Goal: Navigation & Orientation: Find specific page/section

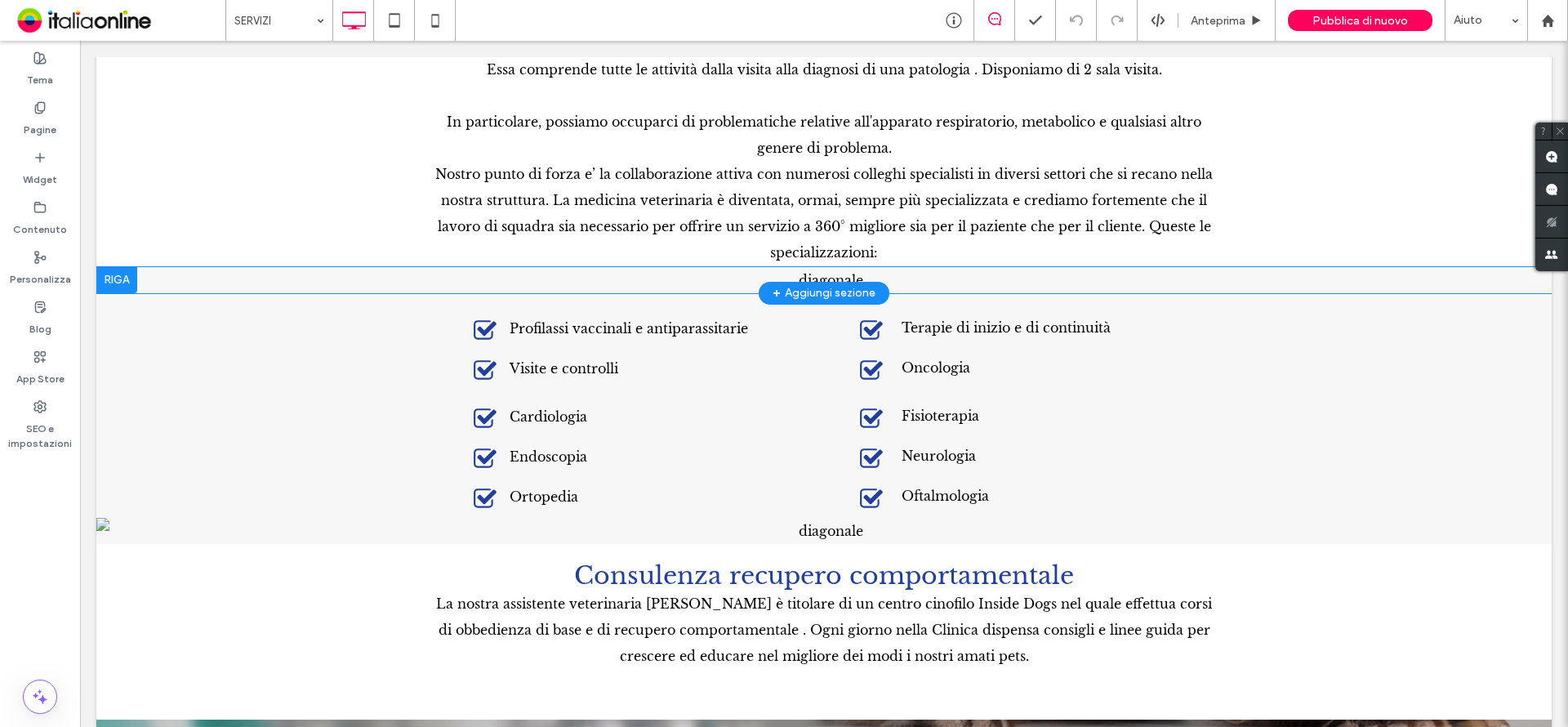
scroll to position [4494, 0]
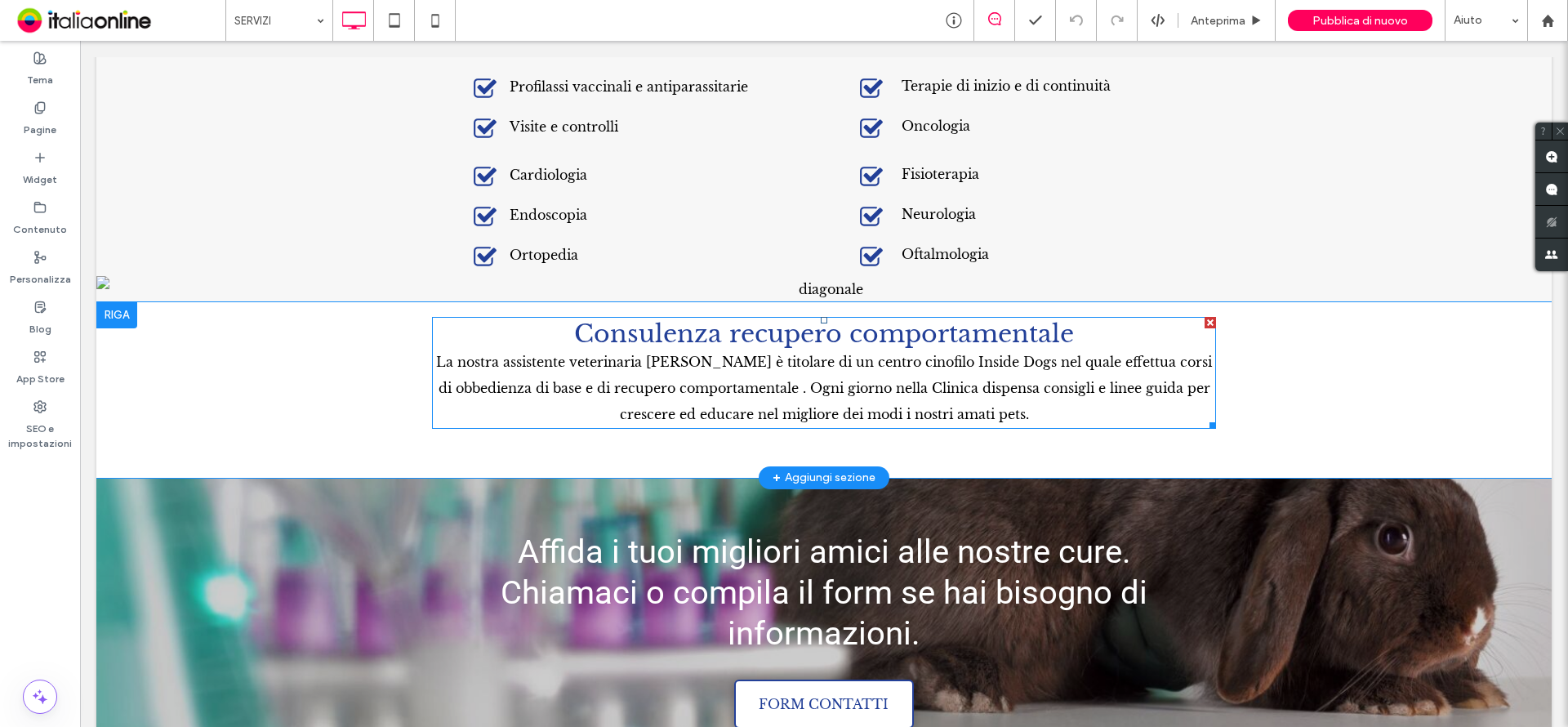
click at [1205, 317] on div at bounding box center [1210, 322] width 11 height 11
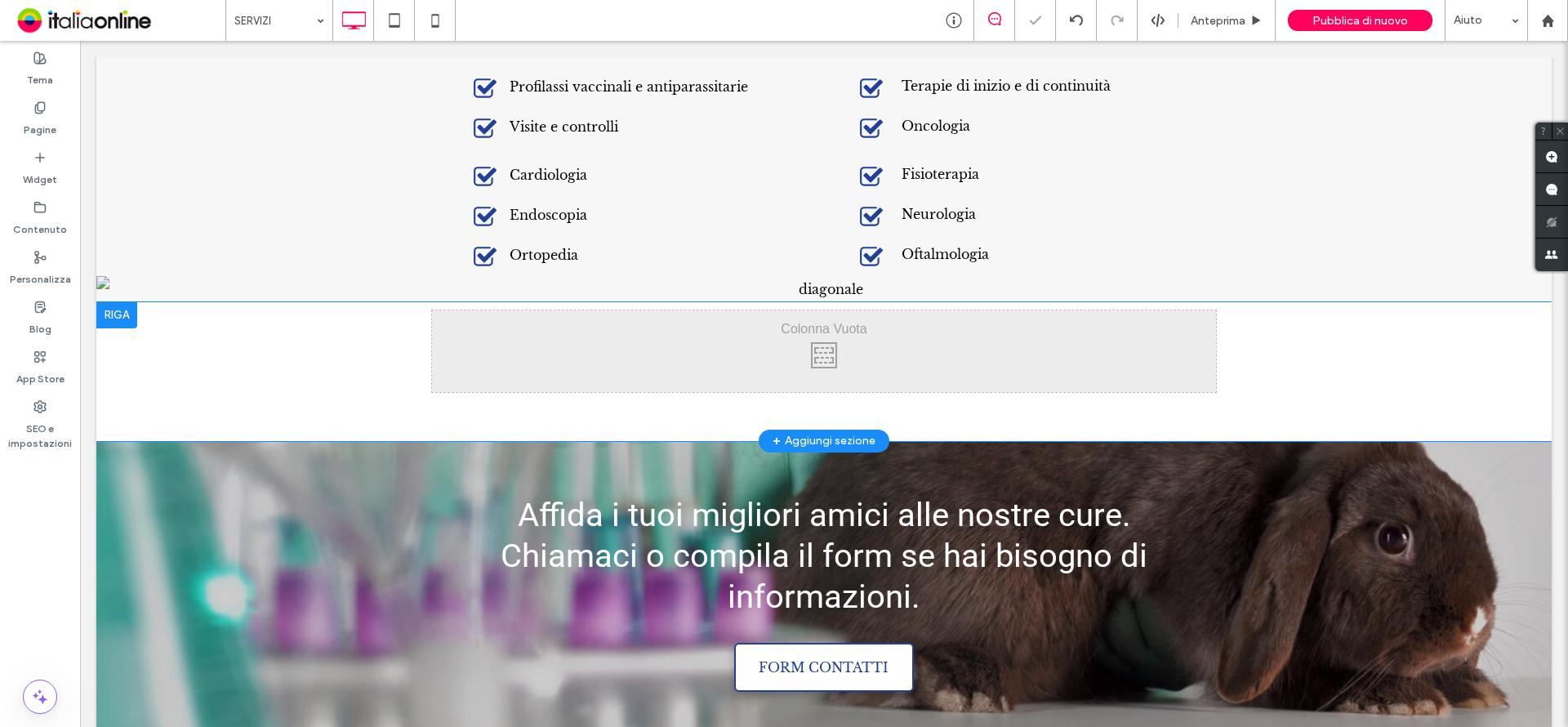
click at [116, 302] on div at bounding box center [117, 315] width 41 height 26
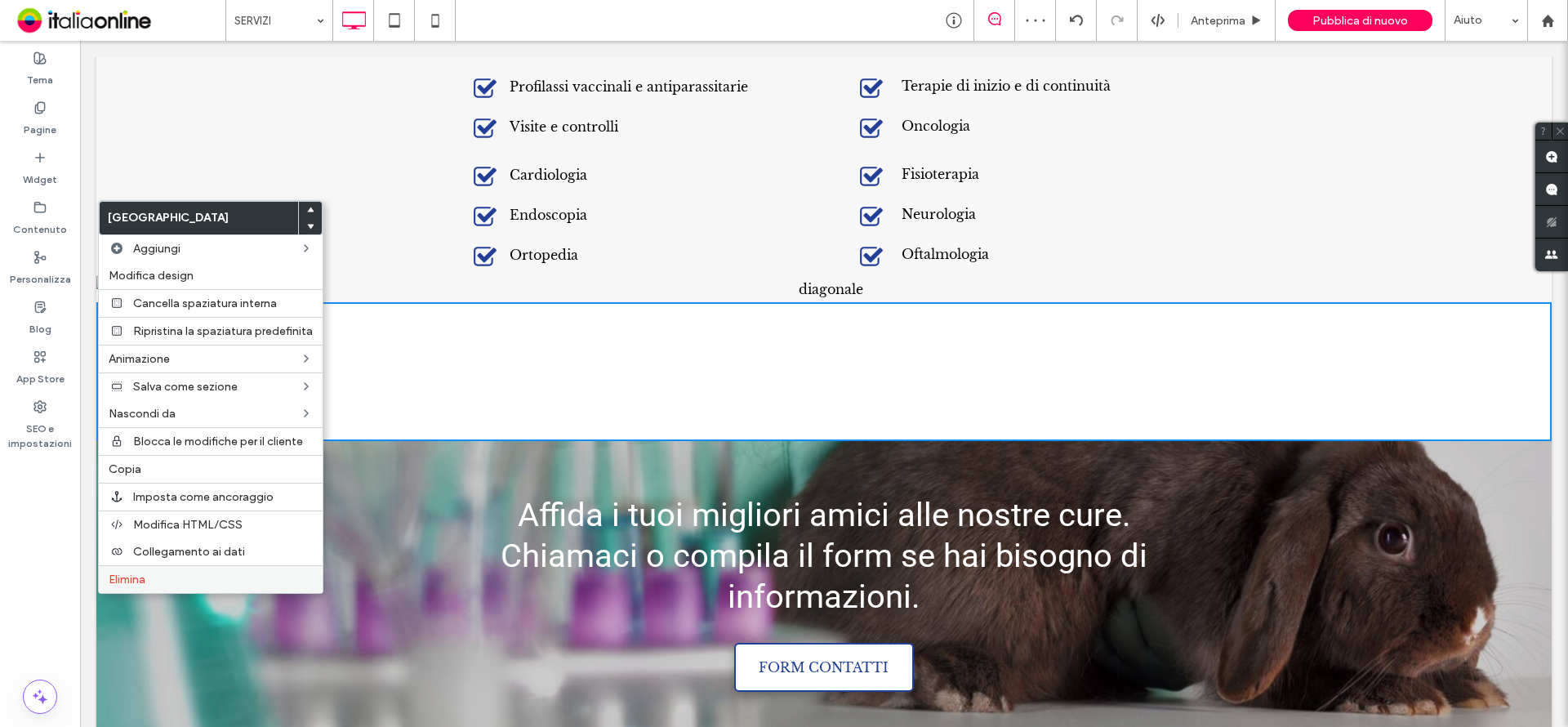
drag, startPoint x: 168, startPoint y: 578, endPoint x: 207, endPoint y: 569, distance: 40.0
click at [168, 578] on label "Elimina" at bounding box center [210, 579] width 204 height 14
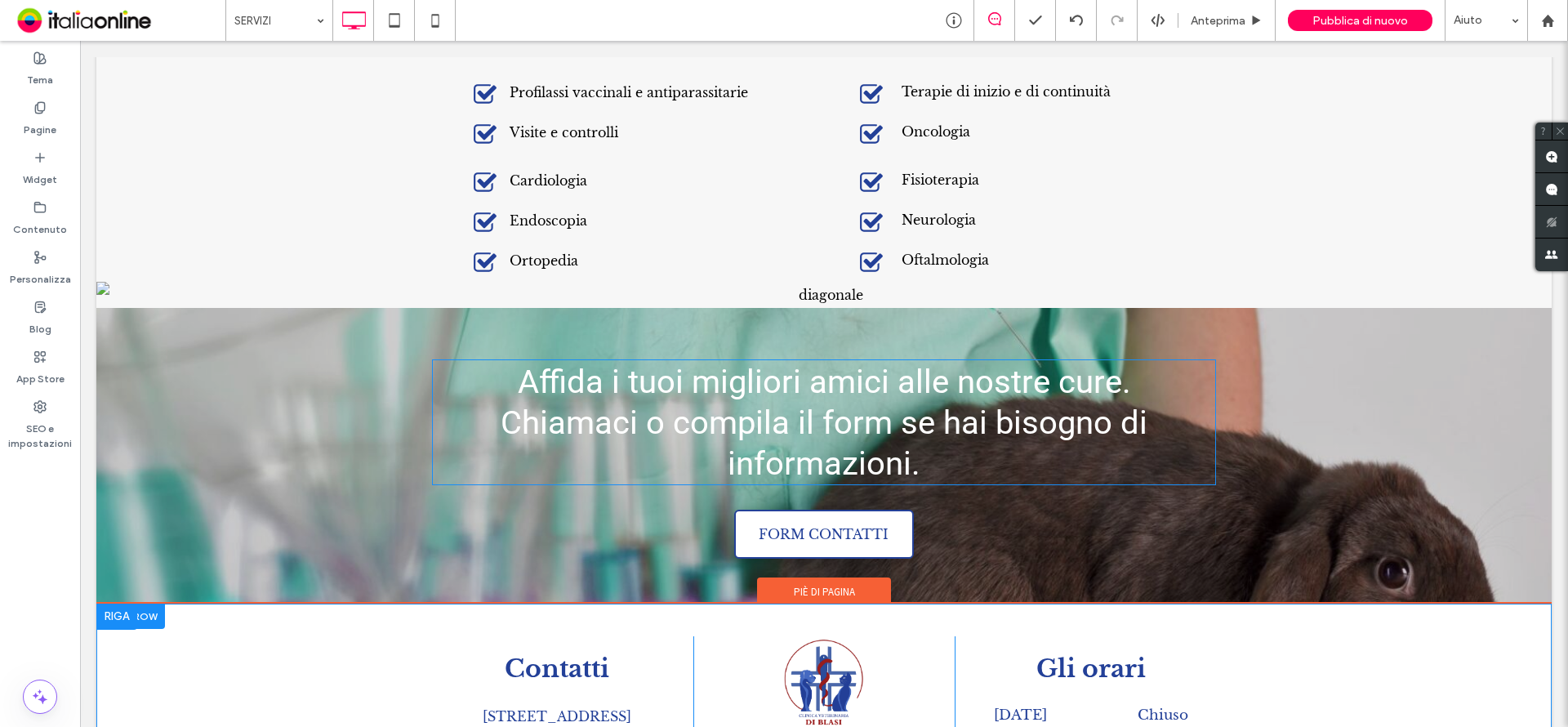
scroll to position [4649, 0]
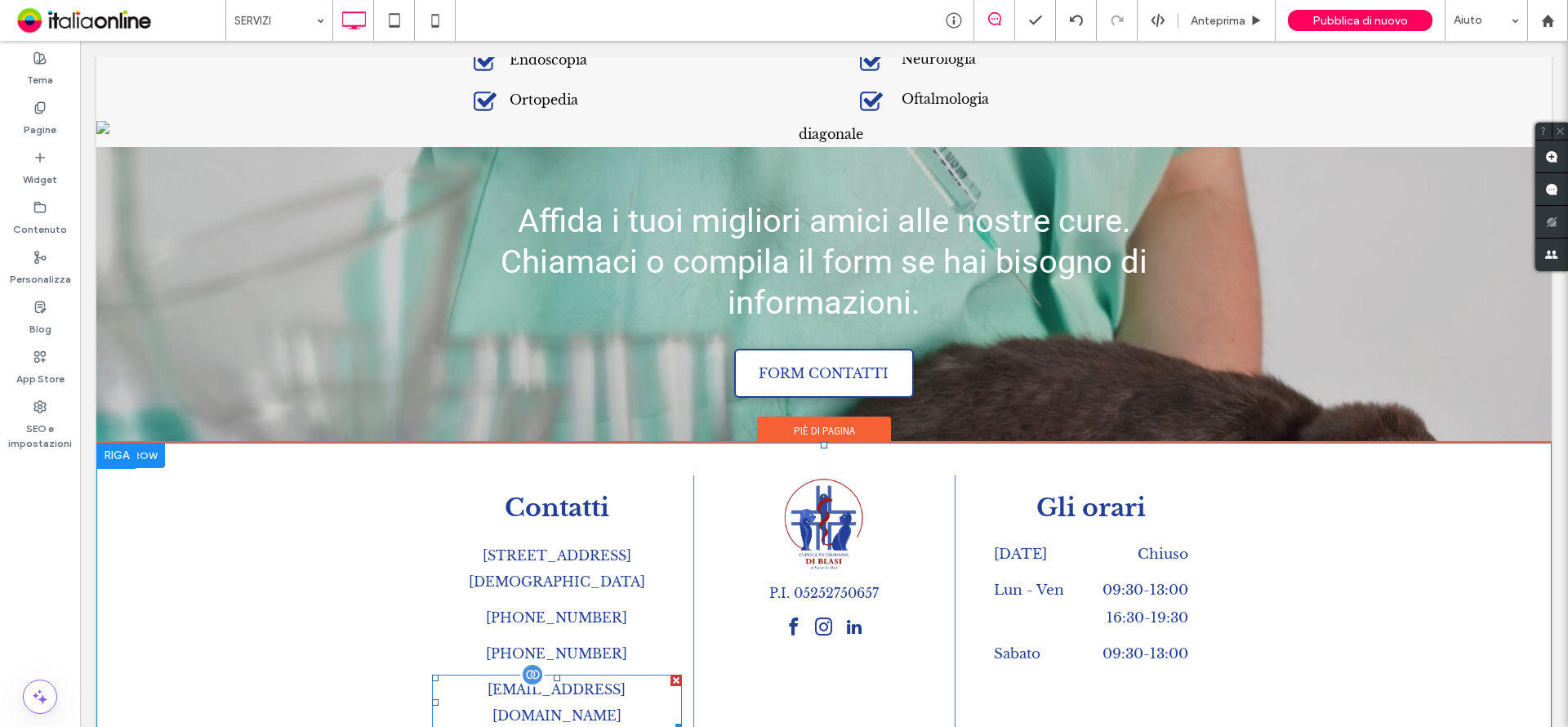
click at [508, 675] on div "[EMAIL_ADDRESS][DOMAIN_NAME]" at bounding box center [557, 703] width 250 height 56
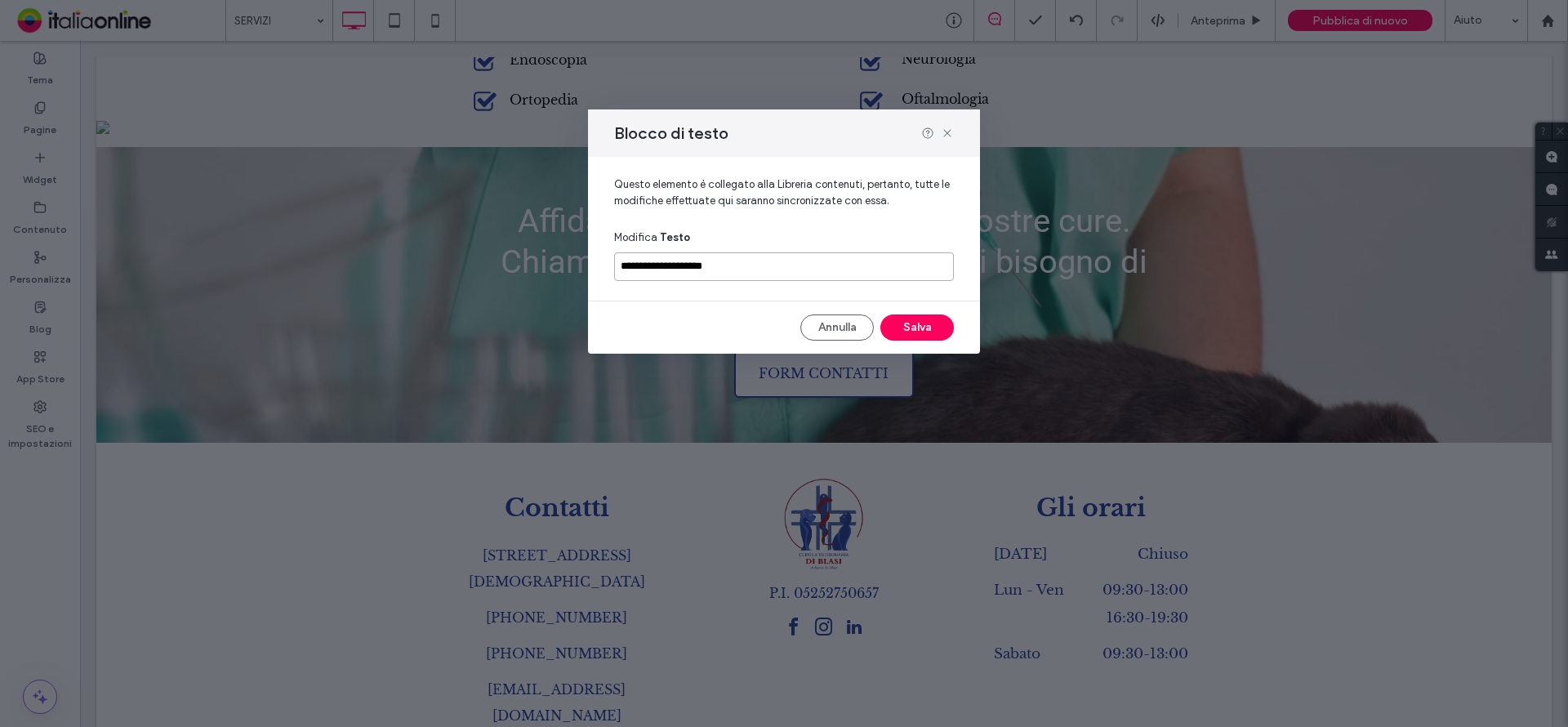
drag, startPoint x: 736, startPoint y: 268, endPoint x: 588, endPoint y: 267, distance: 148.0
click at [588, 267] on div "**********" at bounding box center [784, 222] width 392 height 130
type input "**********"
drag, startPoint x: 794, startPoint y: 275, endPoint x: 823, endPoint y: 269, distance: 29.6
click at [796, 275] on input "**********" at bounding box center [784, 267] width 340 height 29
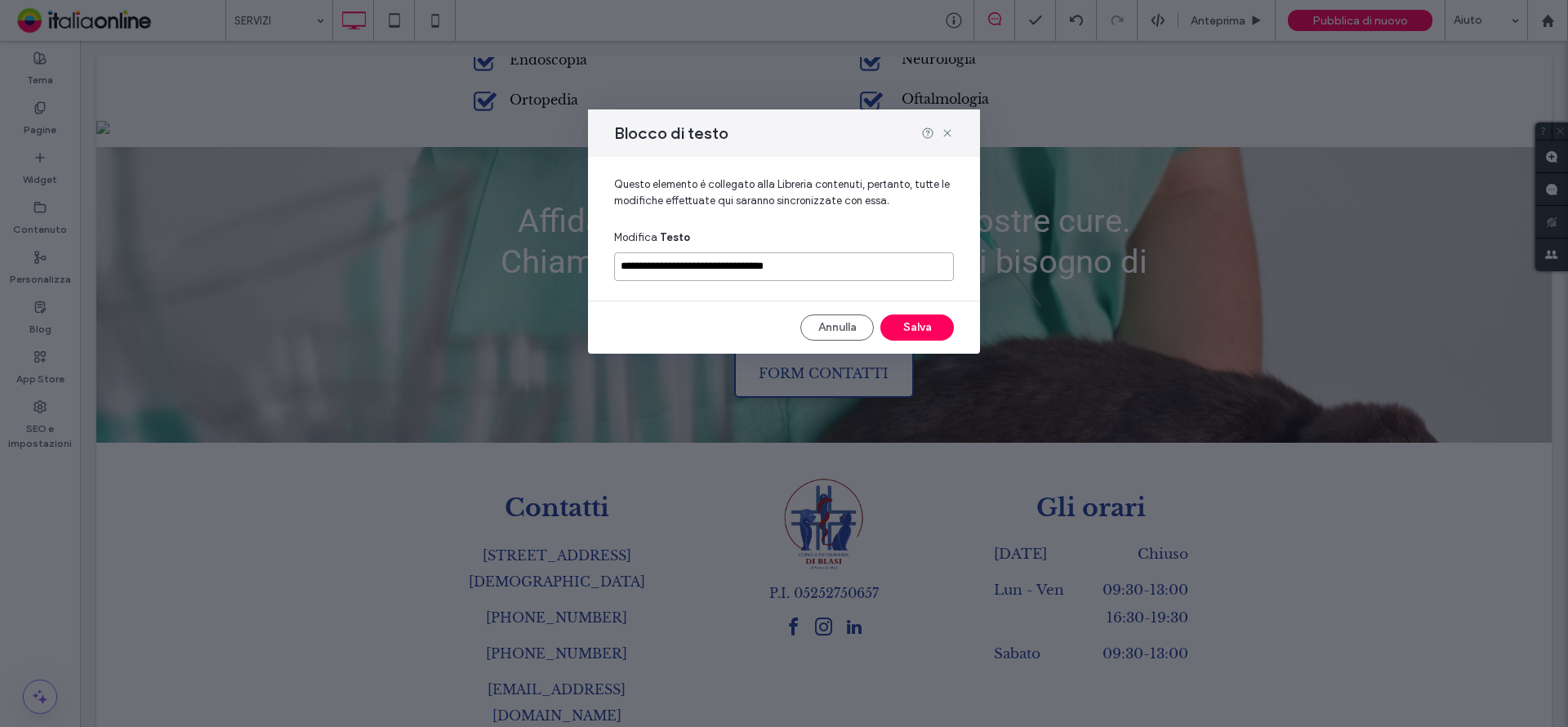
drag, startPoint x: 835, startPoint y: 267, endPoint x: 542, endPoint y: 265, distance: 293.0
click at [542, 265] on div "**********" at bounding box center [784, 364] width 1568 height 727
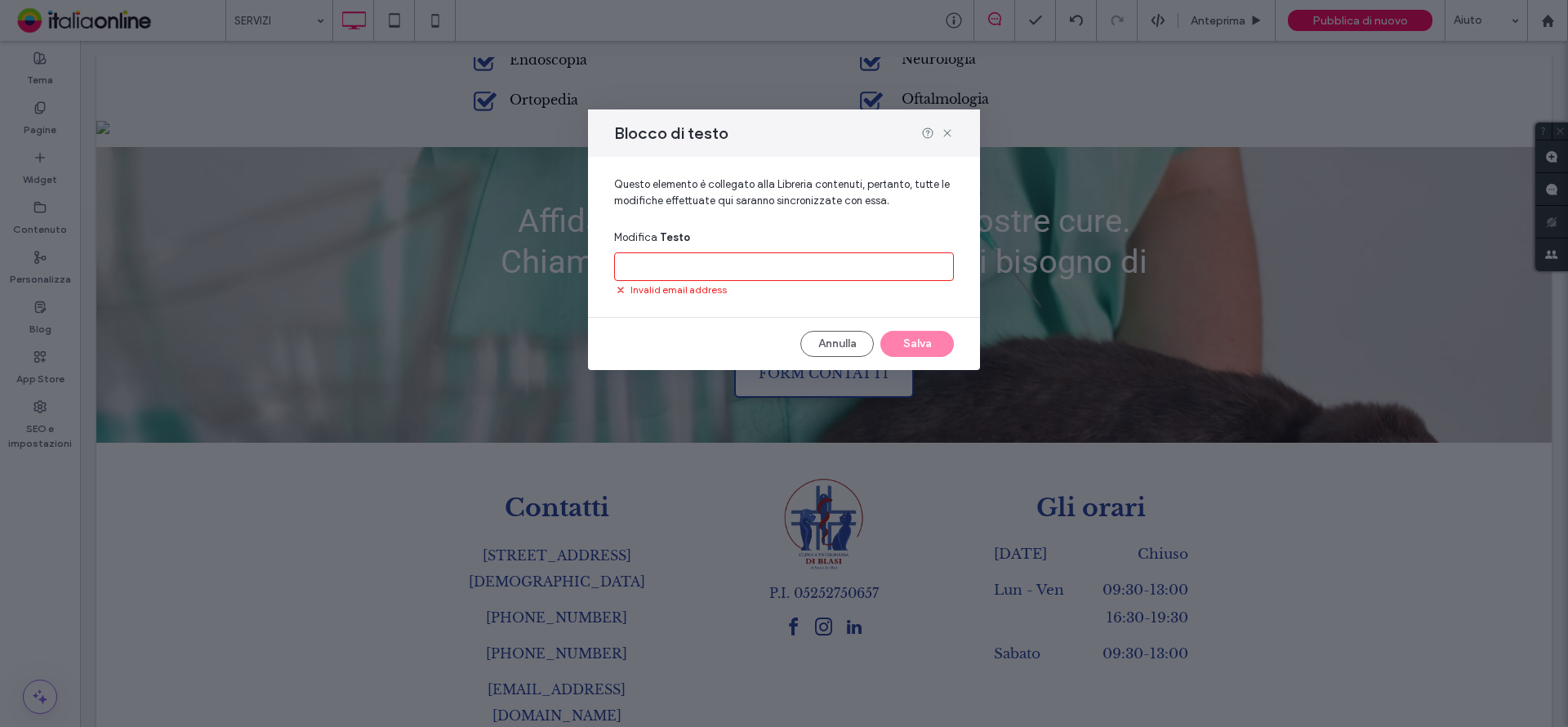
paste input "**********"
type input "**********"
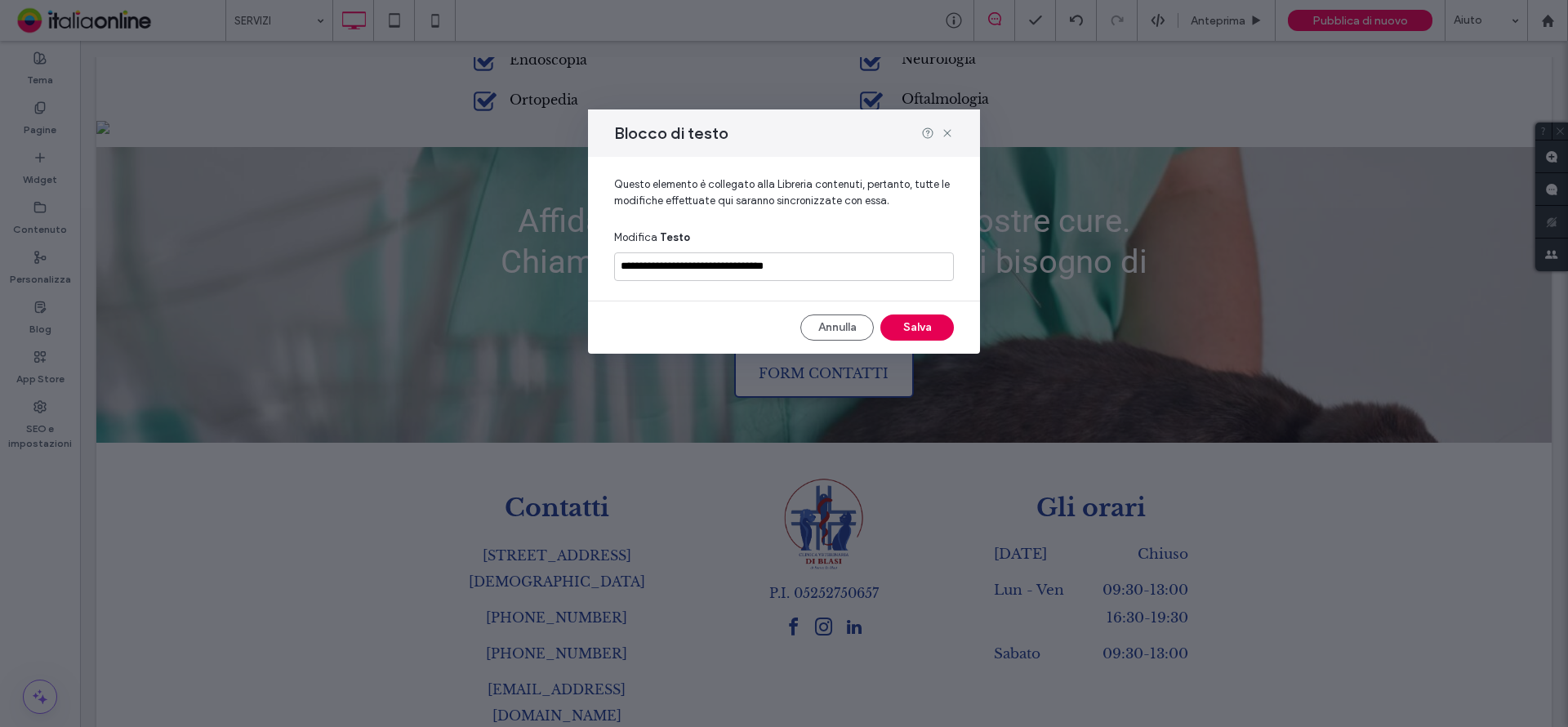
click at [928, 325] on button "Salva" at bounding box center [917, 327] width 74 height 26
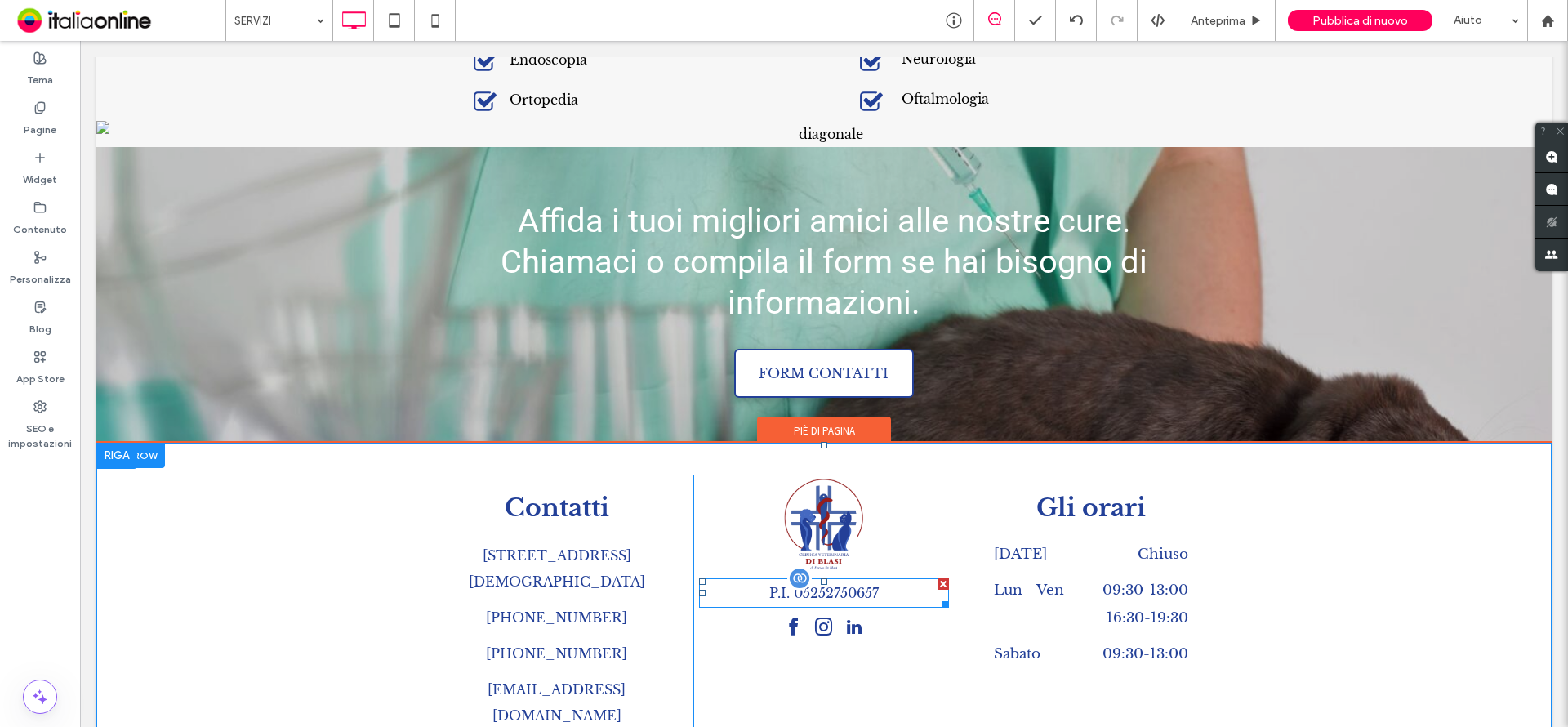
click at [826, 580] on p "P.I. 05252750657" at bounding box center [823, 593] width 250 height 26
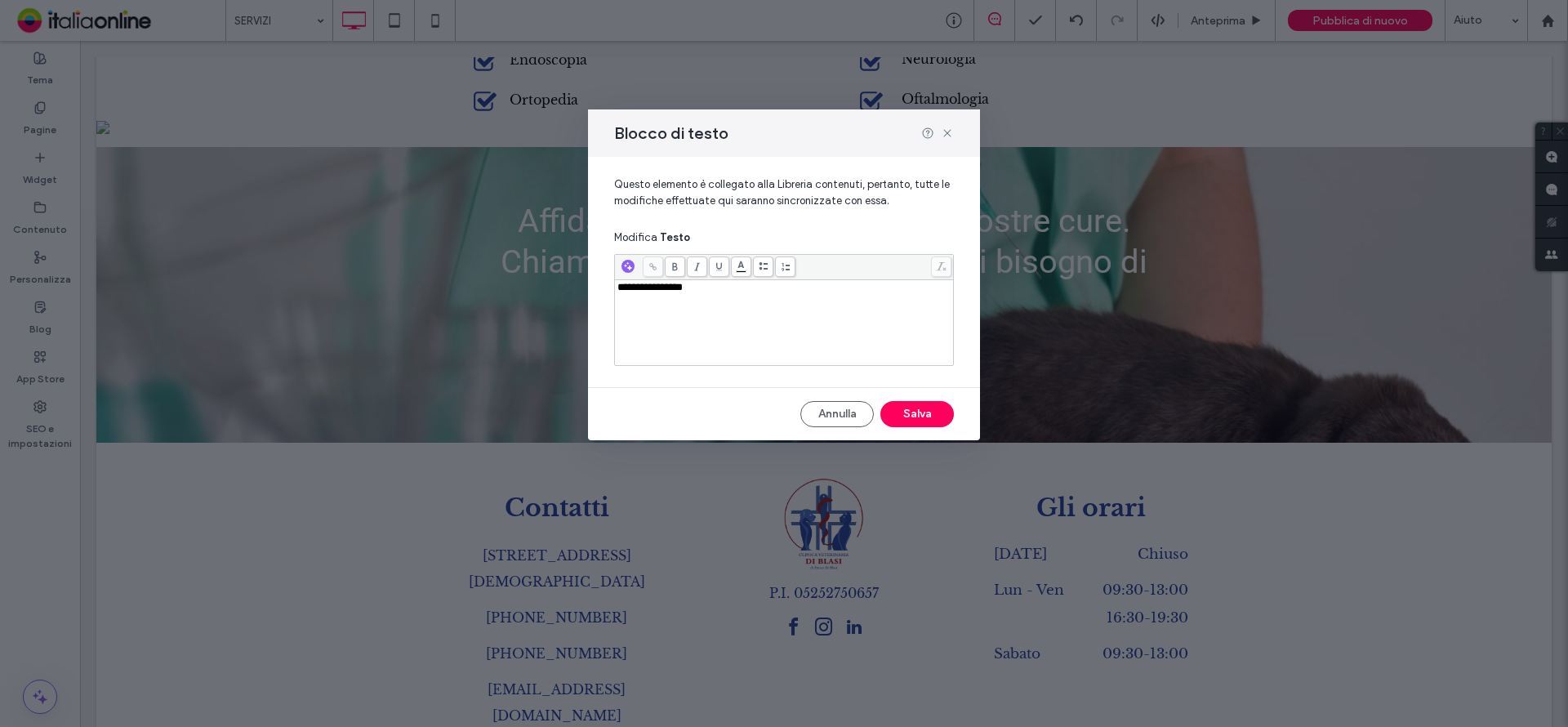
click at [740, 294] on div "**********" at bounding box center [784, 323] width 334 height 82
drag, startPoint x: 636, startPoint y: 288, endPoint x: 731, endPoint y: 290, distance: 95.0
click at [731, 290] on div "**********" at bounding box center [784, 288] width 334 height 11
click at [912, 411] on button "Salva" at bounding box center [917, 414] width 74 height 26
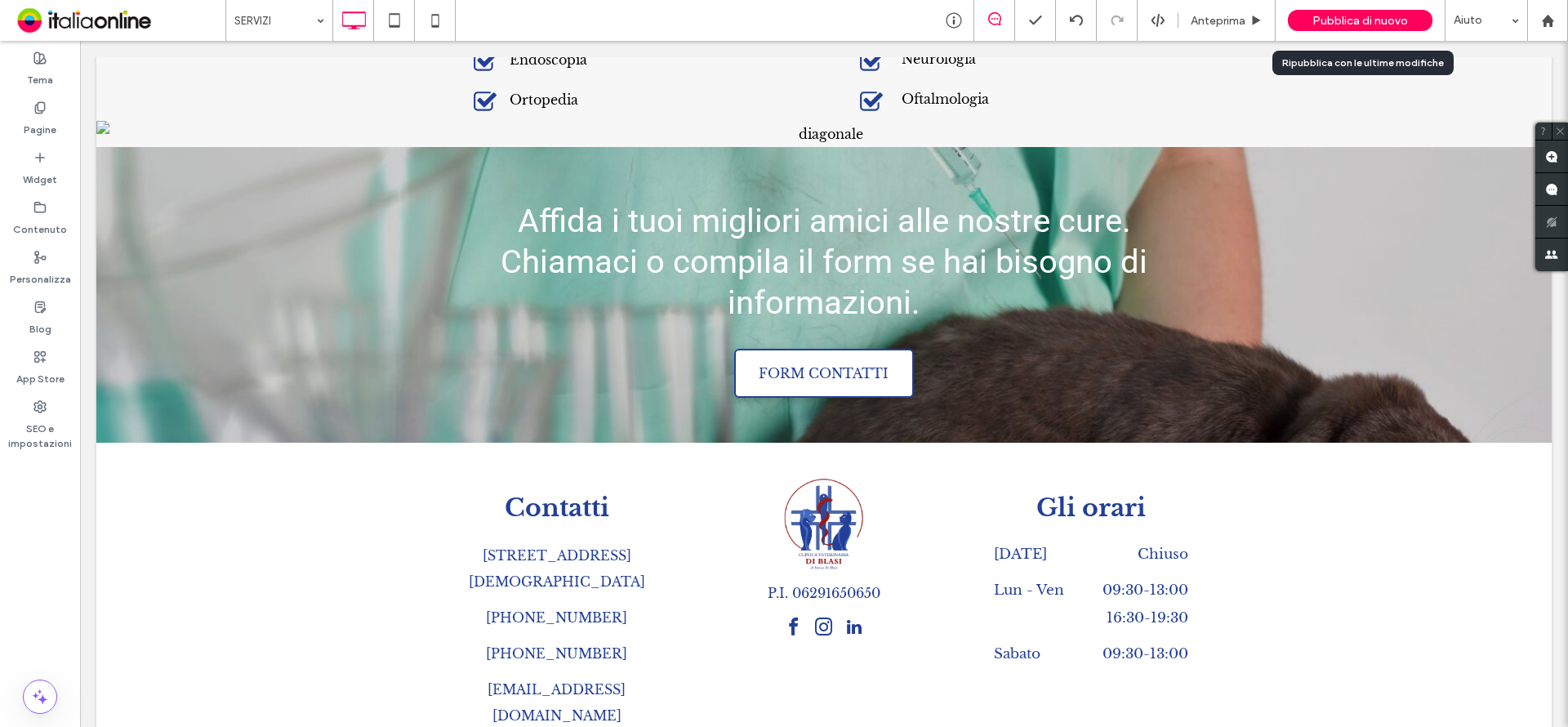
click at [1356, 17] on span "Pubblica di nuovo" at bounding box center [1360, 21] width 96 height 14
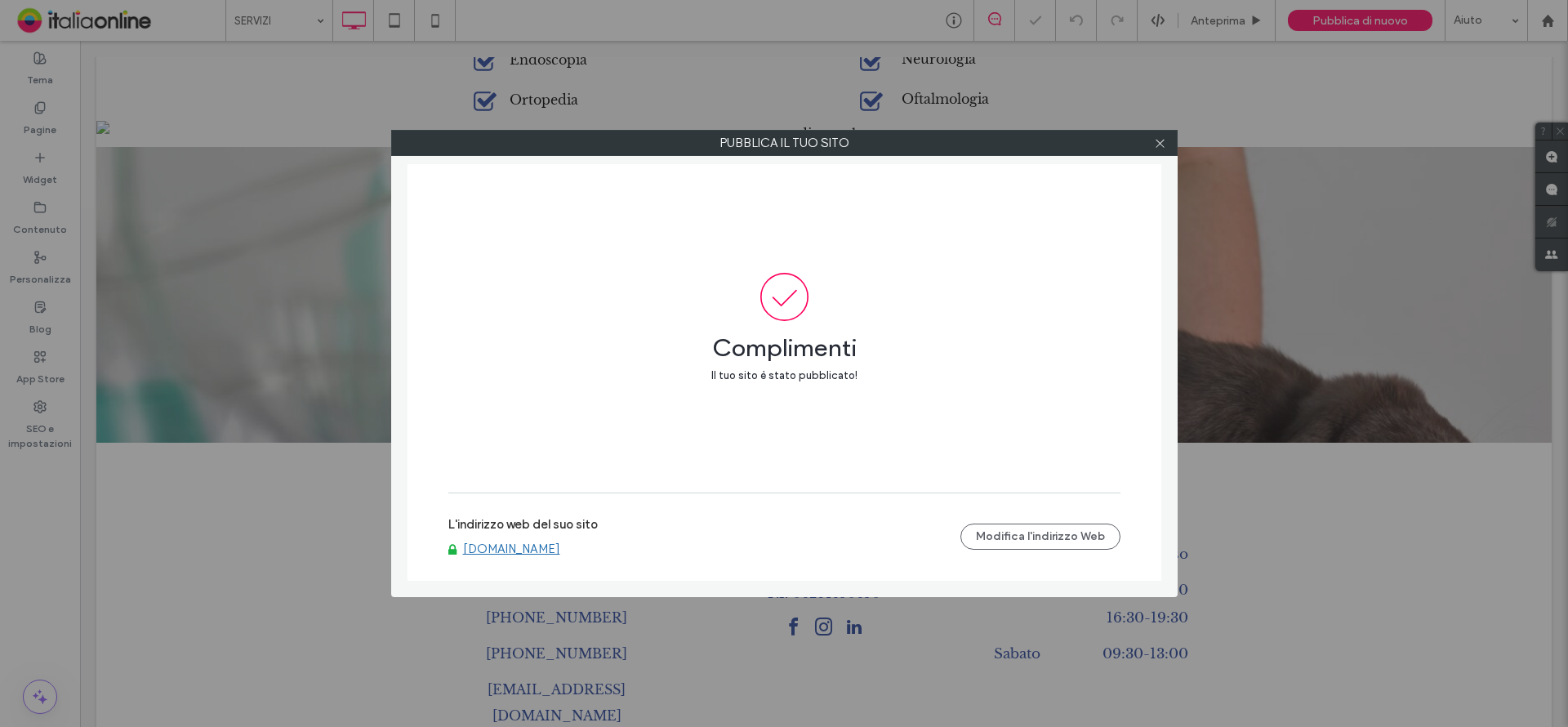
click at [1166, 141] on div at bounding box center [1160, 143] width 25 height 25
drag, startPoint x: 1165, startPoint y: 141, endPoint x: 1165, endPoint y: 155, distance: 14.0
click at [1165, 141] on icon at bounding box center [1160, 143] width 12 height 12
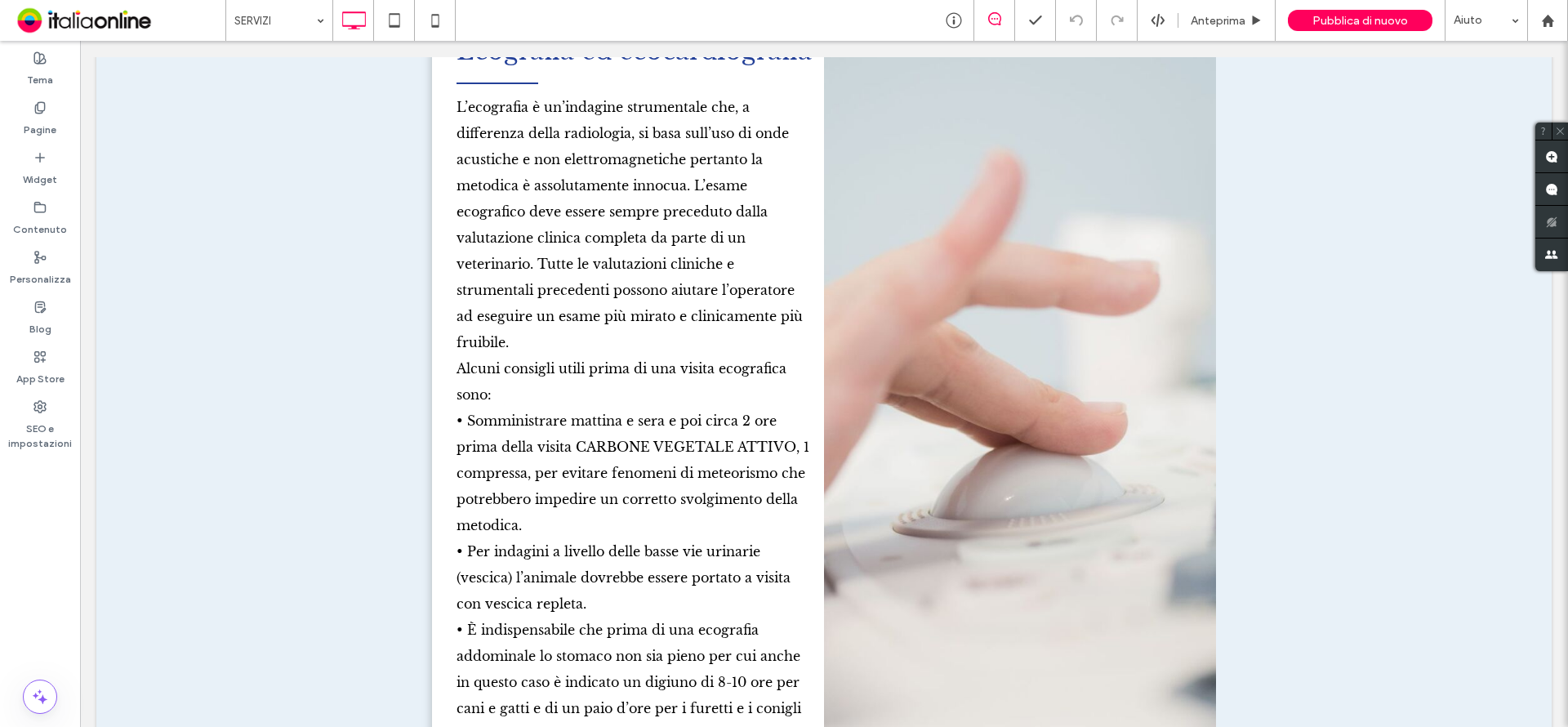
scroll to position [2362, 0]
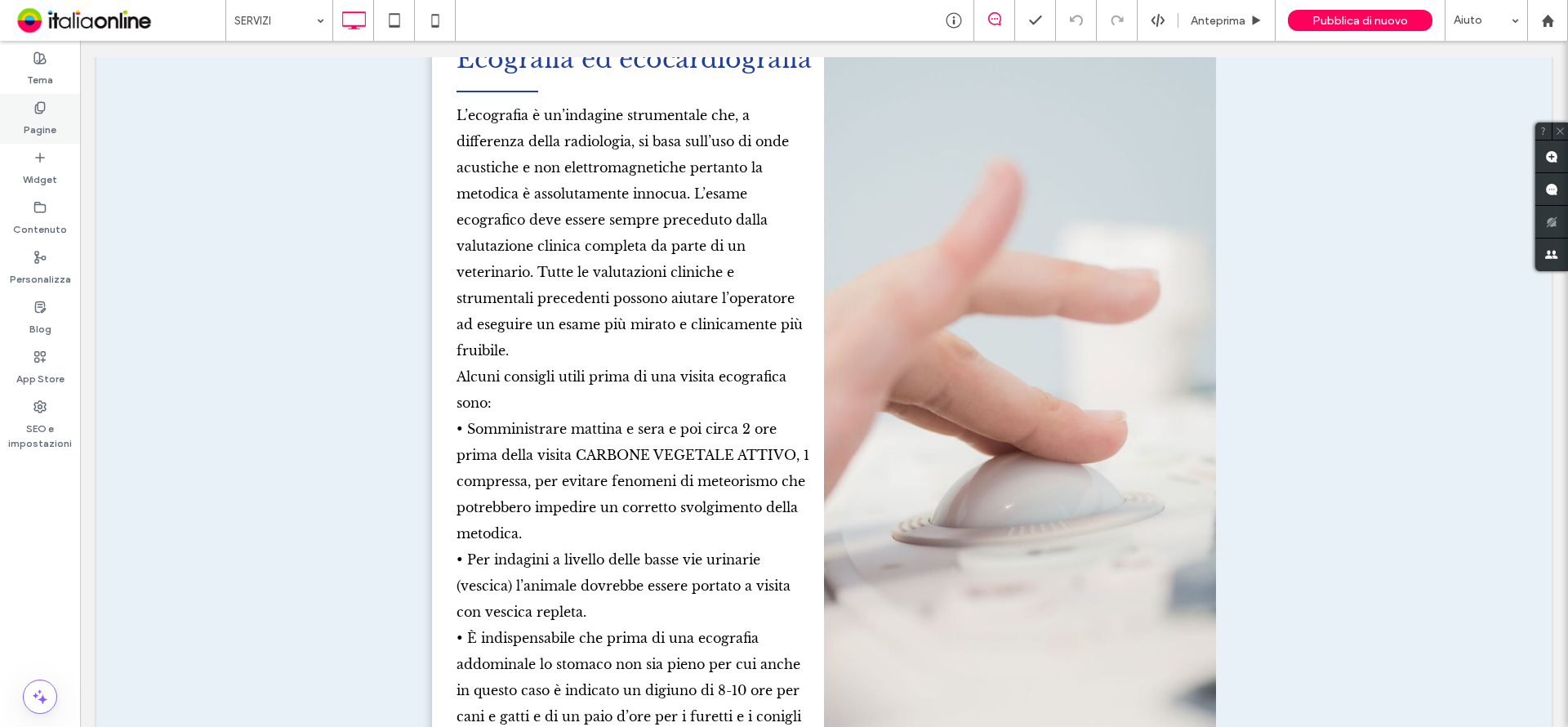
click at [32, 120] on label "Pagine" at bounding box center [40, 126] width 33 height 23
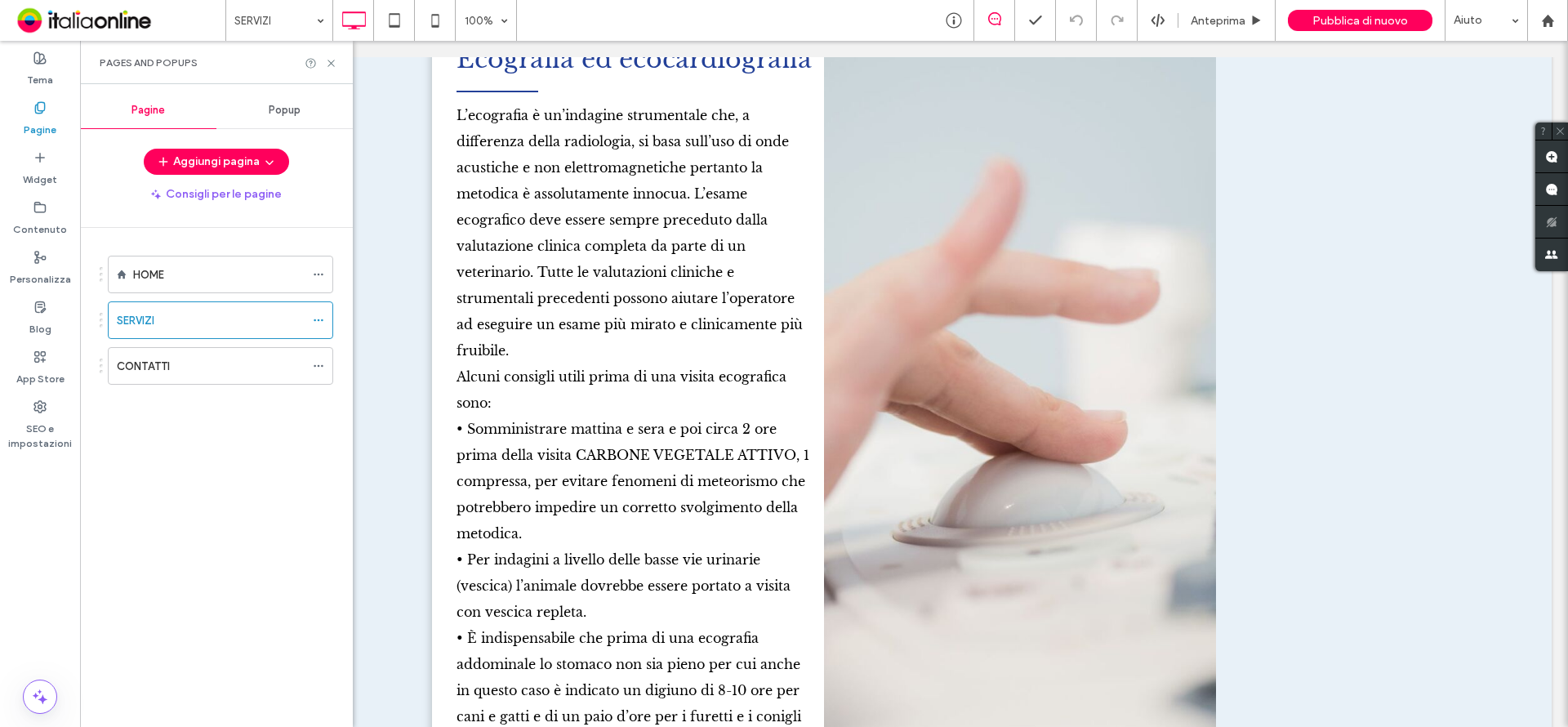
click at [153, 359] on label "CONTATTI" at bounding box center [143, 366] width 53 height 29
click at [333, 63] on icon at bounding box center [330, 63] width 12 height 12
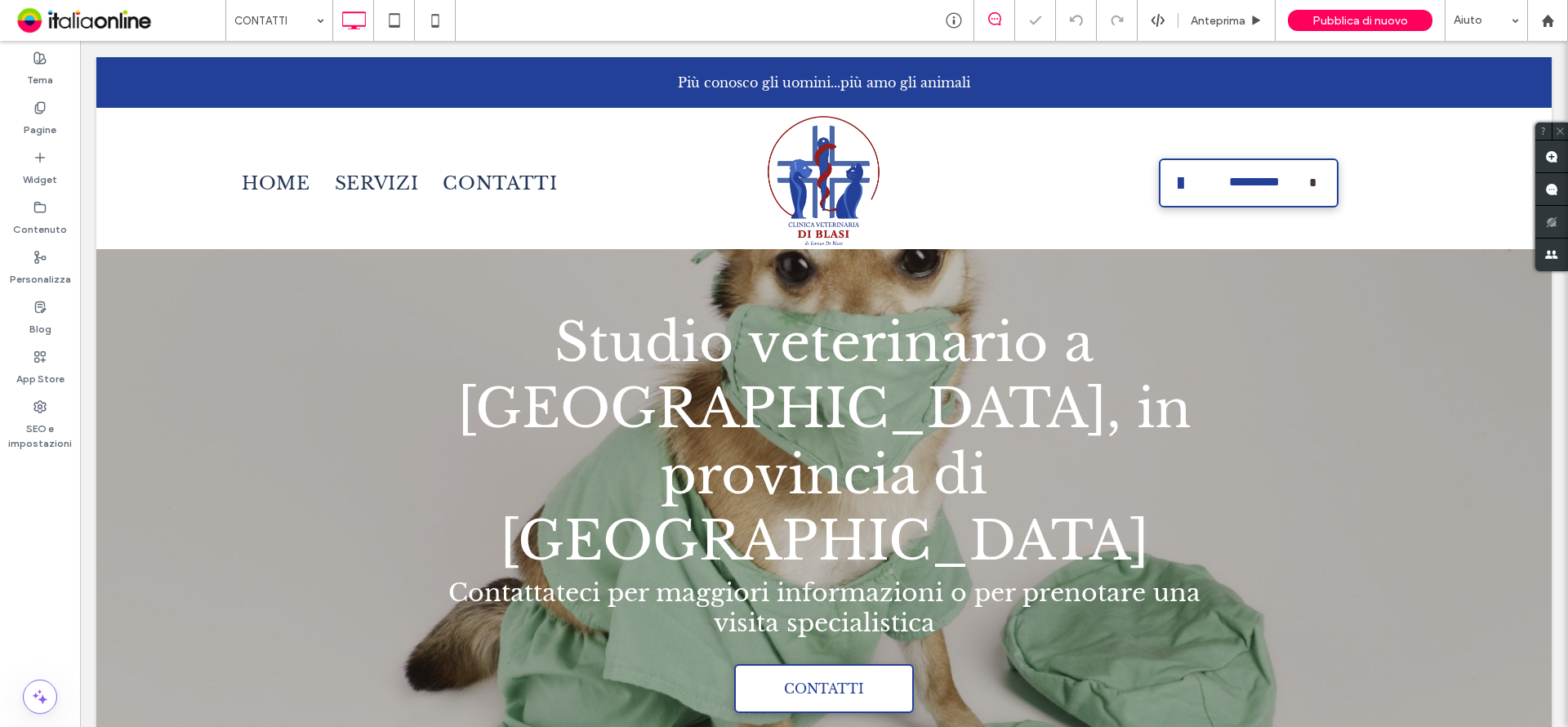
scroll to position [1307, 0]
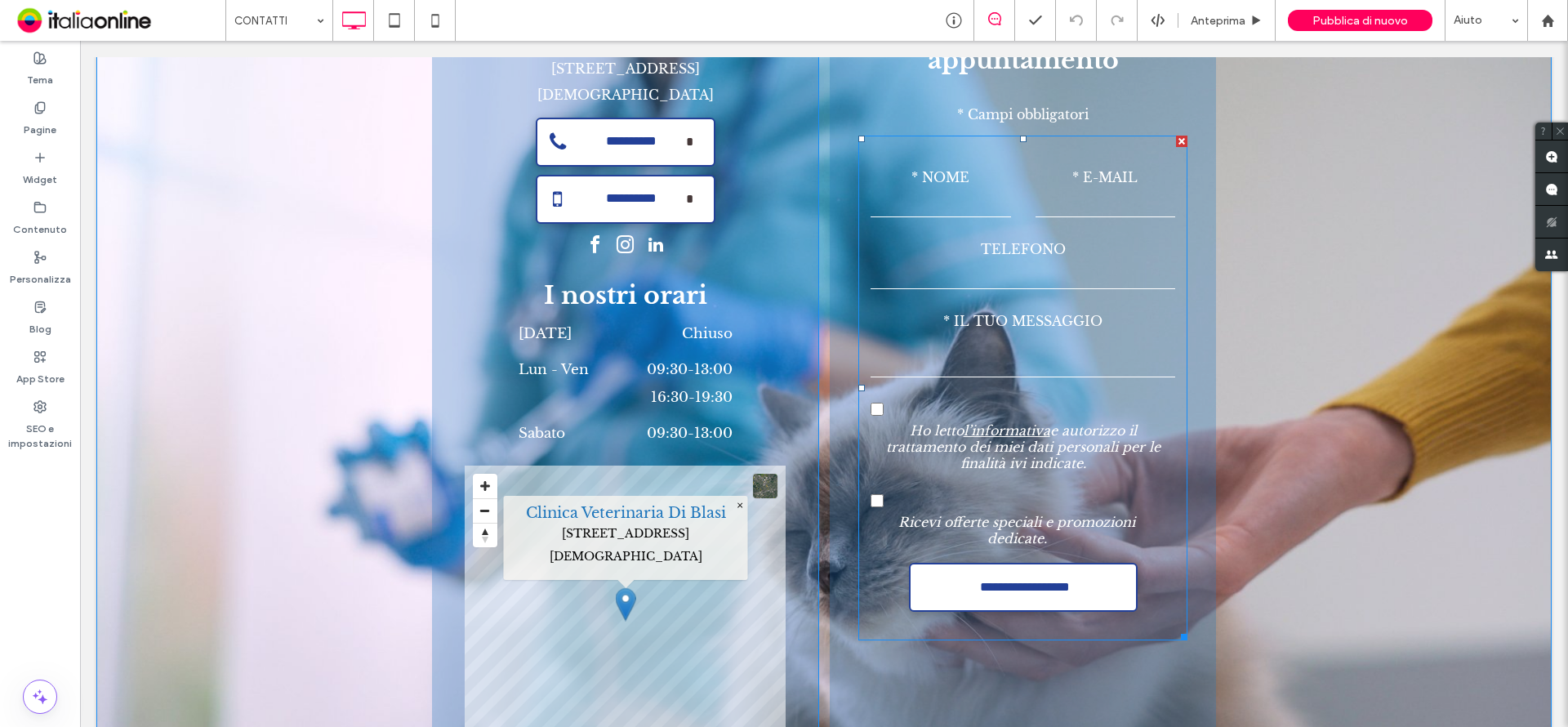
click at [940, 251] on form "**********" at bounding box center [1023, 387] width 329 height 505
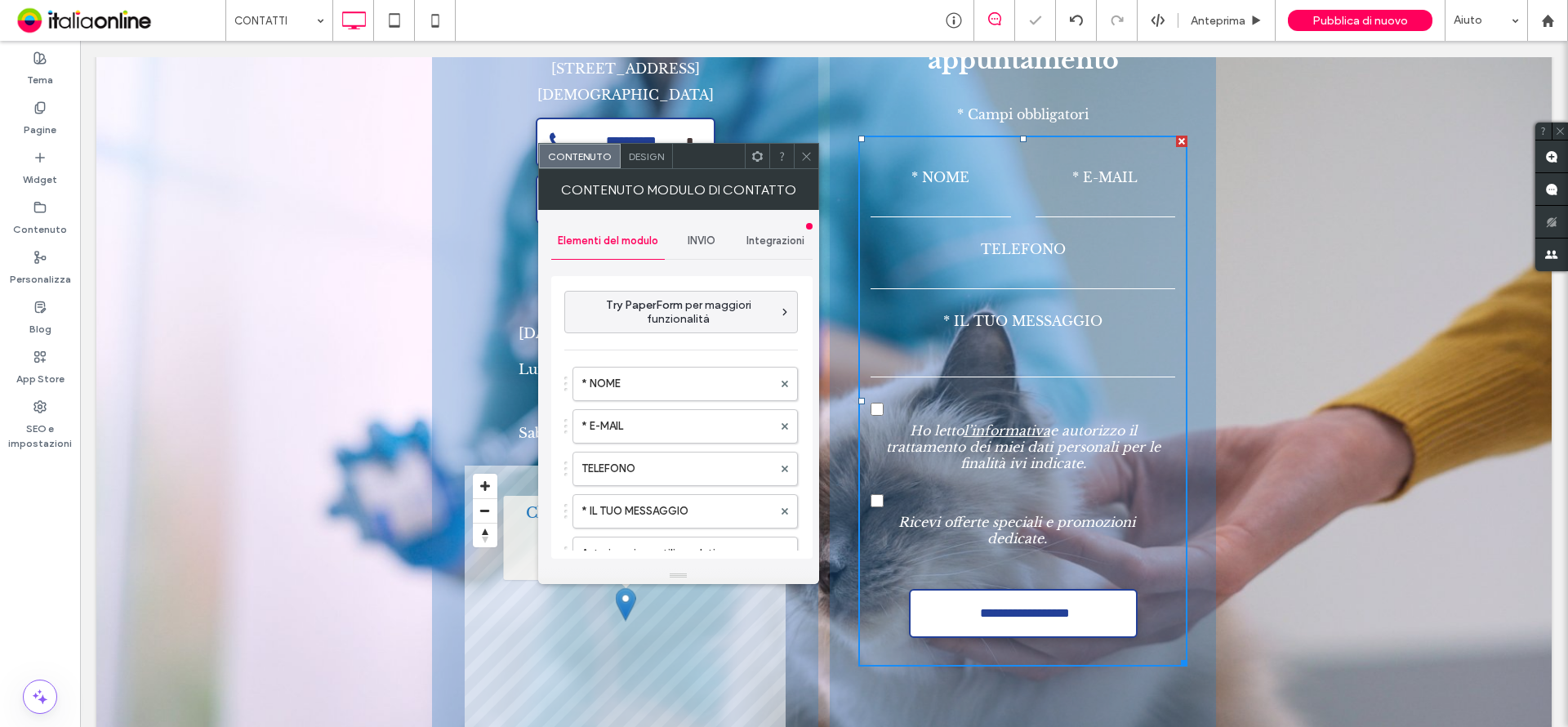
click at [707, 236] on span "INVIO" at bounding box center [701, 241] width 28 height 13
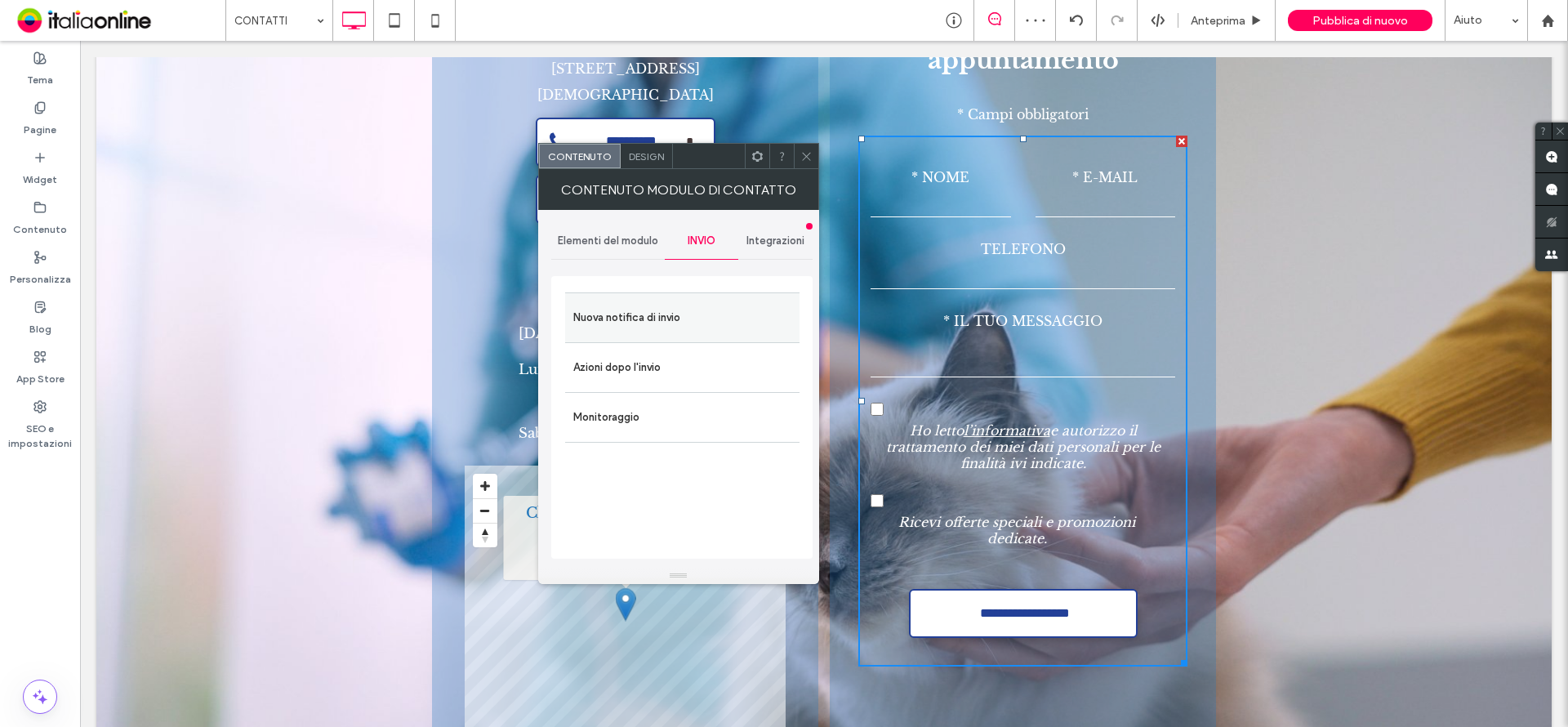
click at [677, 327] on label "Nuova notifica di invio" at bounding box center [682, 318] width 218 height 33
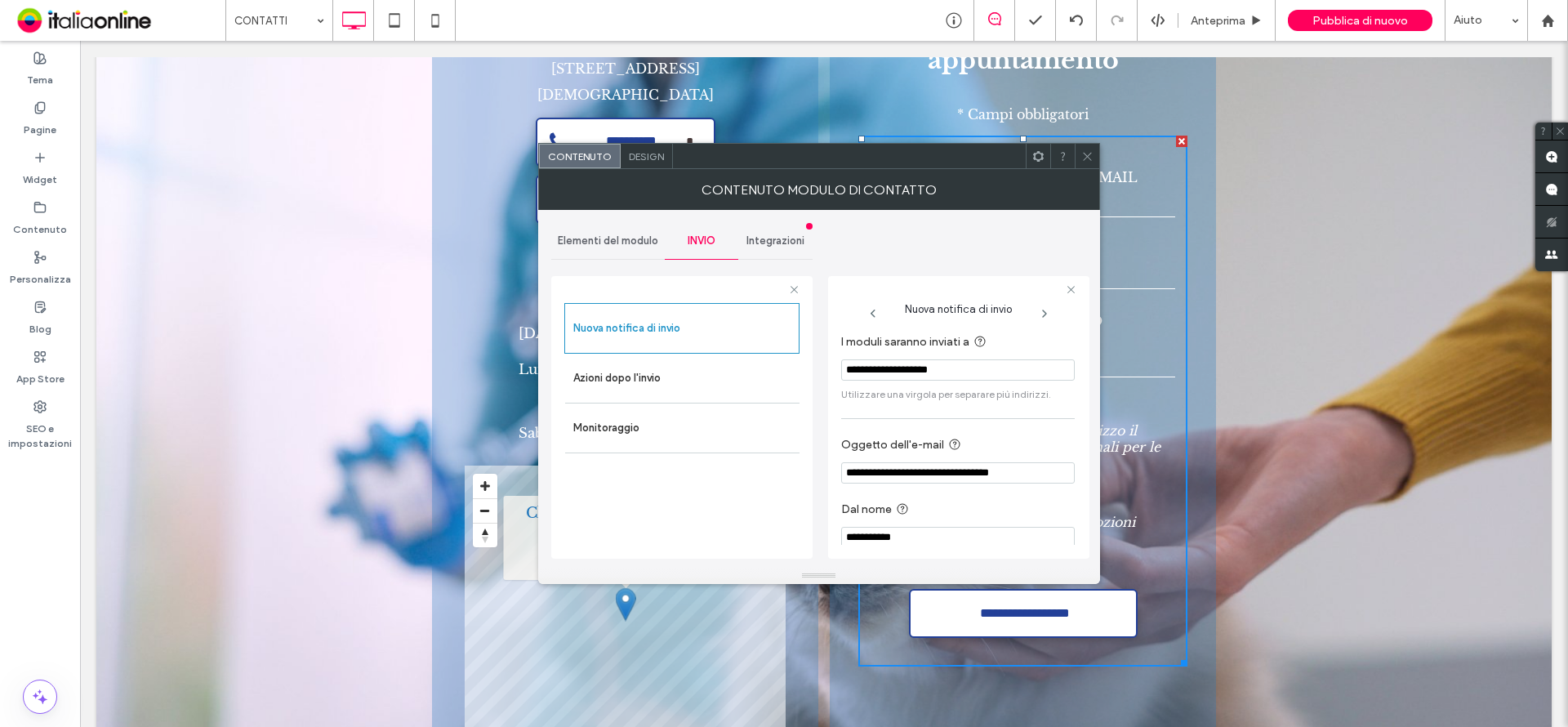
drag, startPoint x: 1081, startPoint y: 156, endPoint x: 1090, endPoint y: 166, distance: 13.5
click at [1081, 156] on icon at bounding box center [1087, 156] width 12 height 12
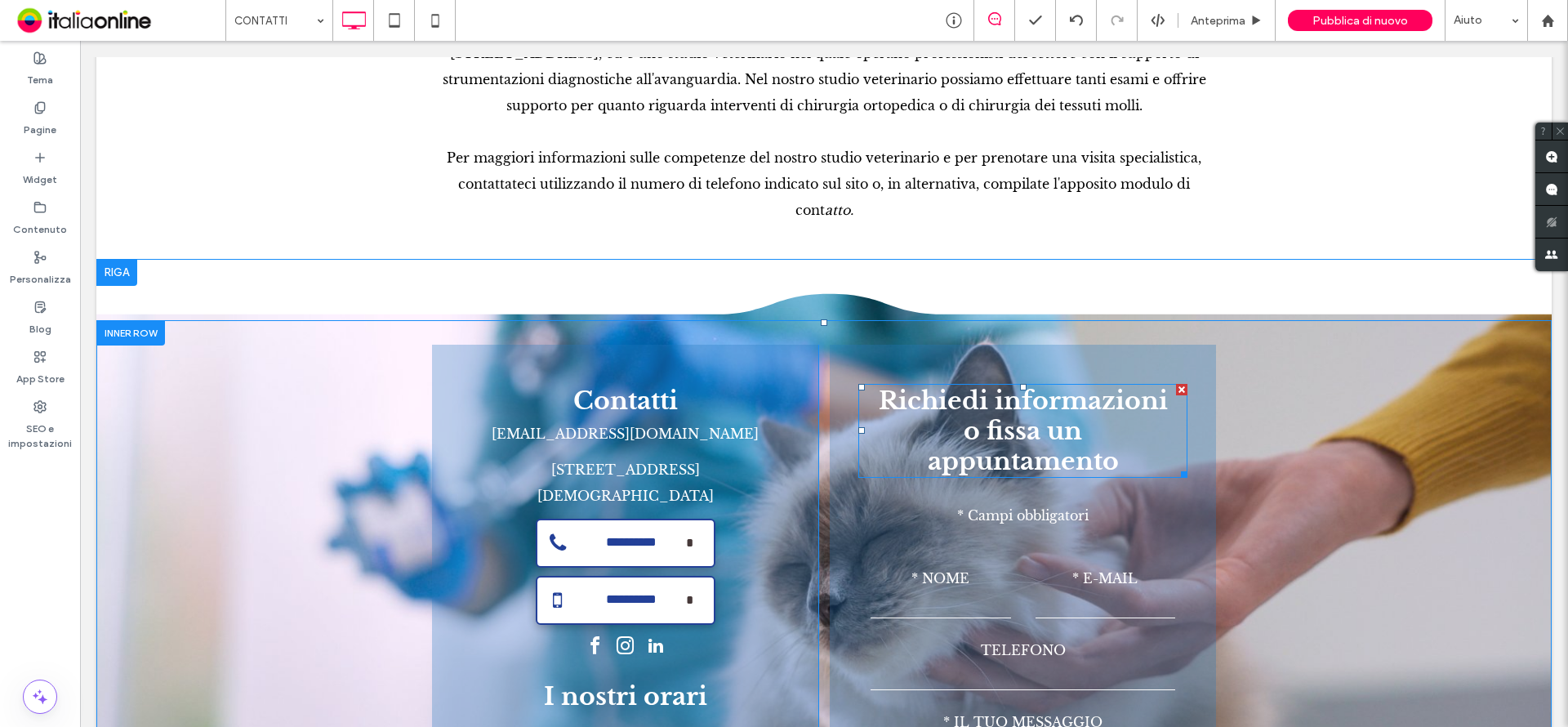
scroll to position [1063, 0]
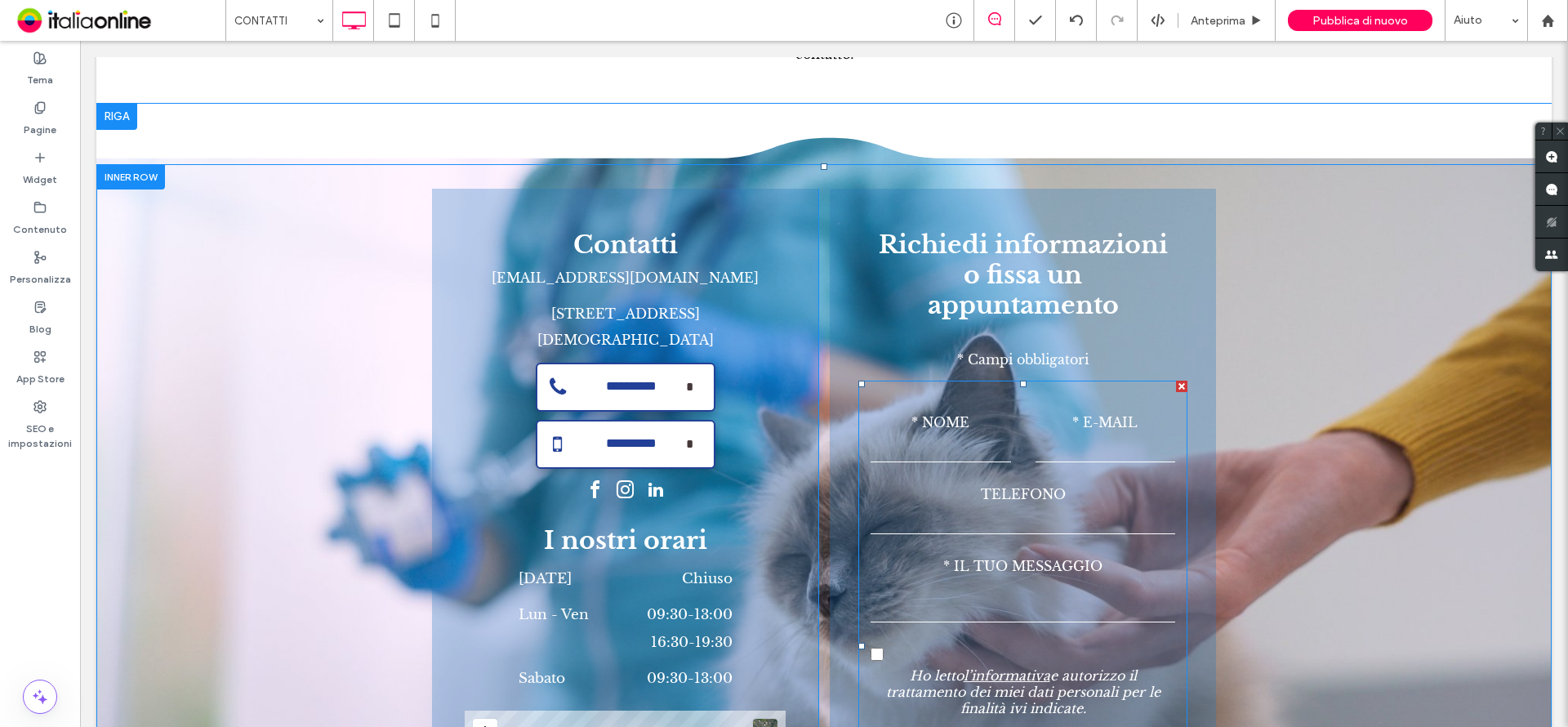
click at [945, 482] on label "TELEFONO" at bounding box center [1023, 495] width 304 height 26
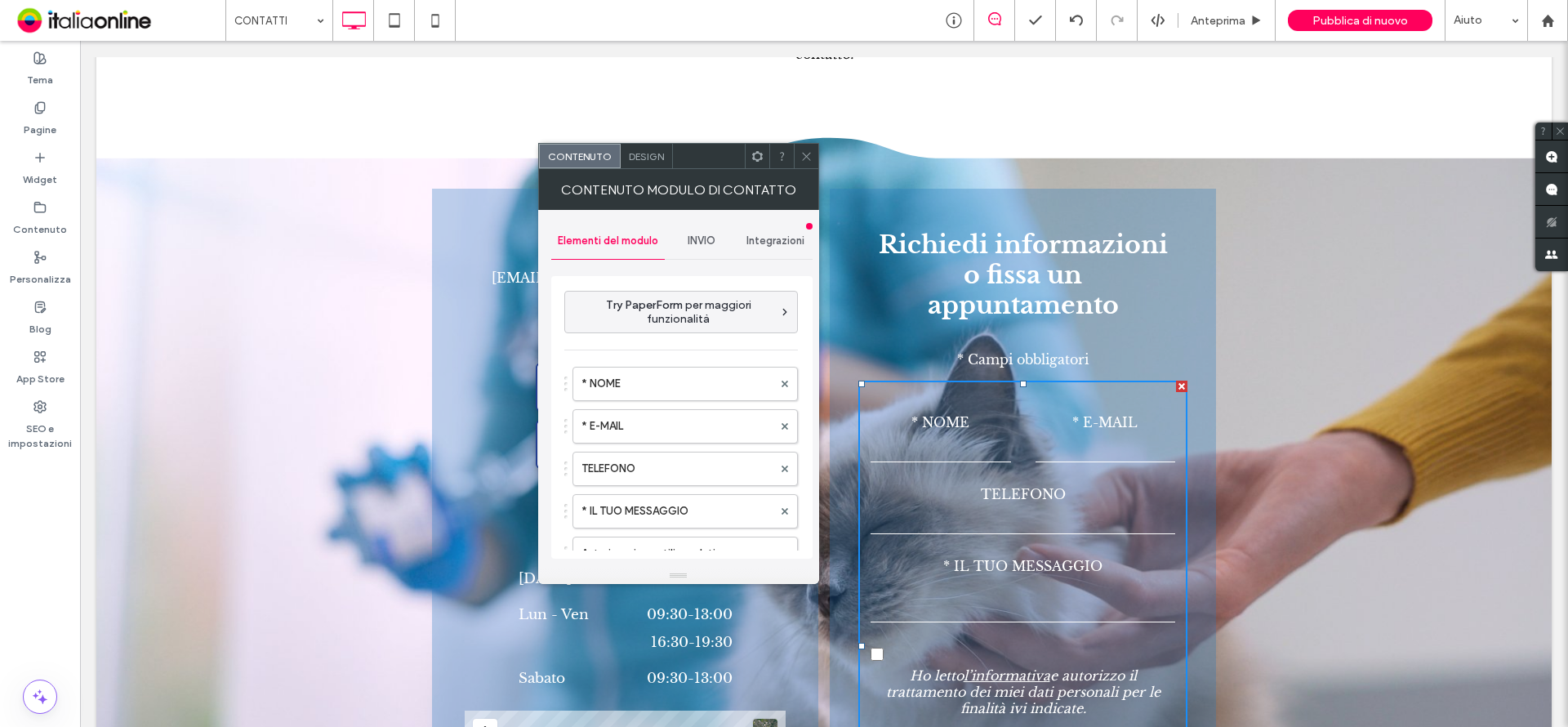
click at [695, 228] on div "INVIO" at bounding box center [702, 241] width 75 height 36
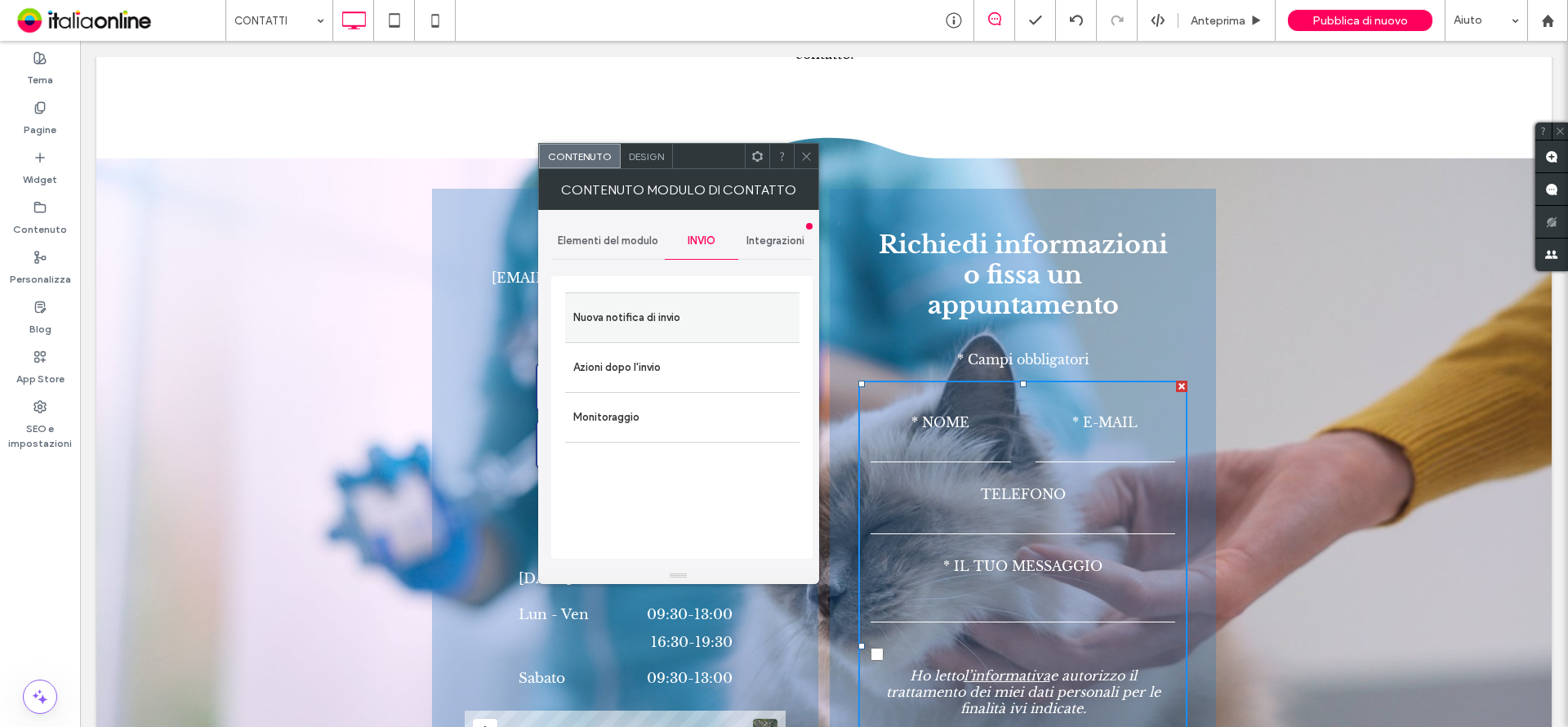
click at [713, 317] on label "Nuova notifica di invio" at bounding box center [682, 318] width 218 height 33
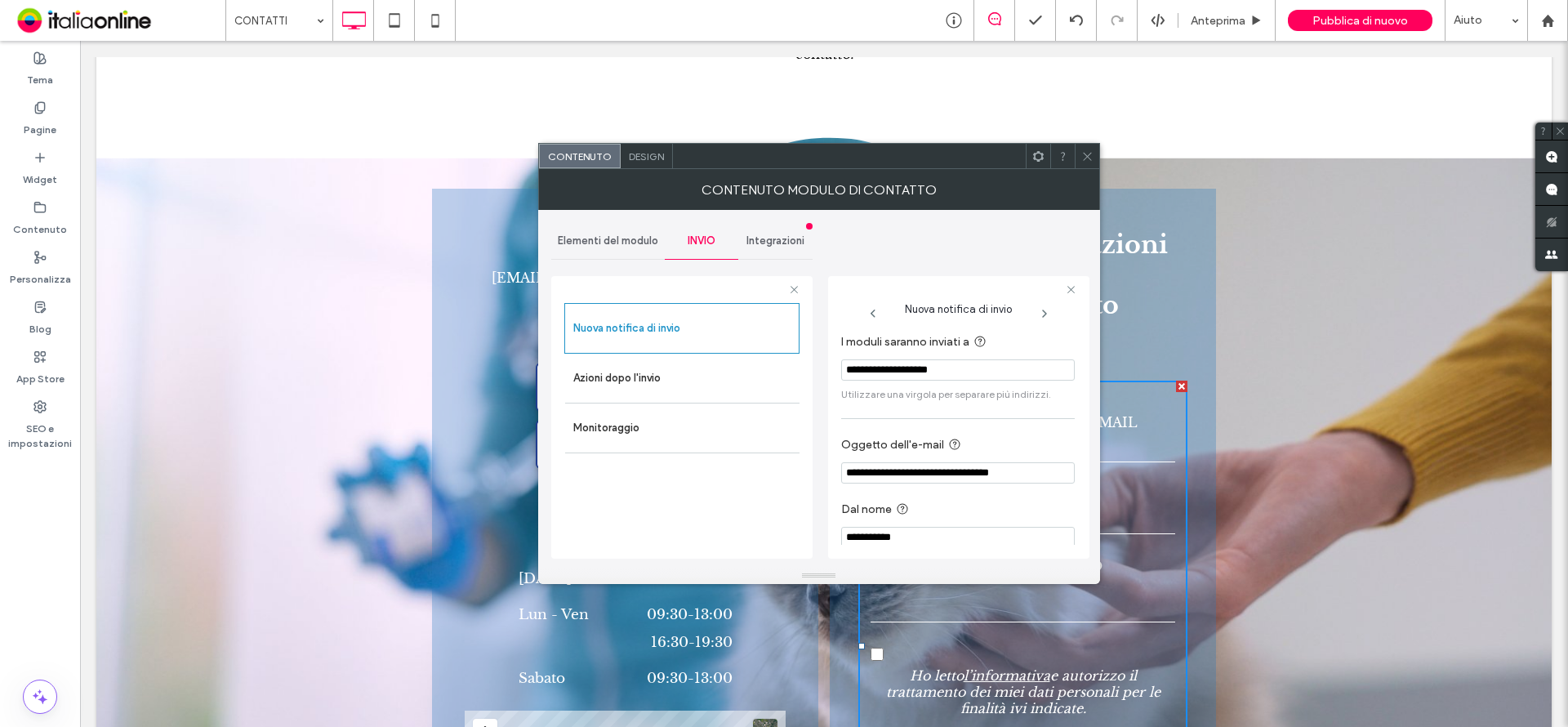
drag, startPoint x: 972, startPoint y: 368, endPoint x: 802, endPoint y: 370, distance: 170.0
click at [802, 370] on div "**********" at bounding box center [681, 415] width 262 height 304
click at [843, 386] on section "**********" at bounding box center [958, 367] width 234 height 86
drag, startPoint x: 892, startPoint y: 369, endPoint x: 825, endPoint y: 376, distance: 67.4
click at [825, 376] on div "**********" at bounding box center [818, 389] width 536 height 358
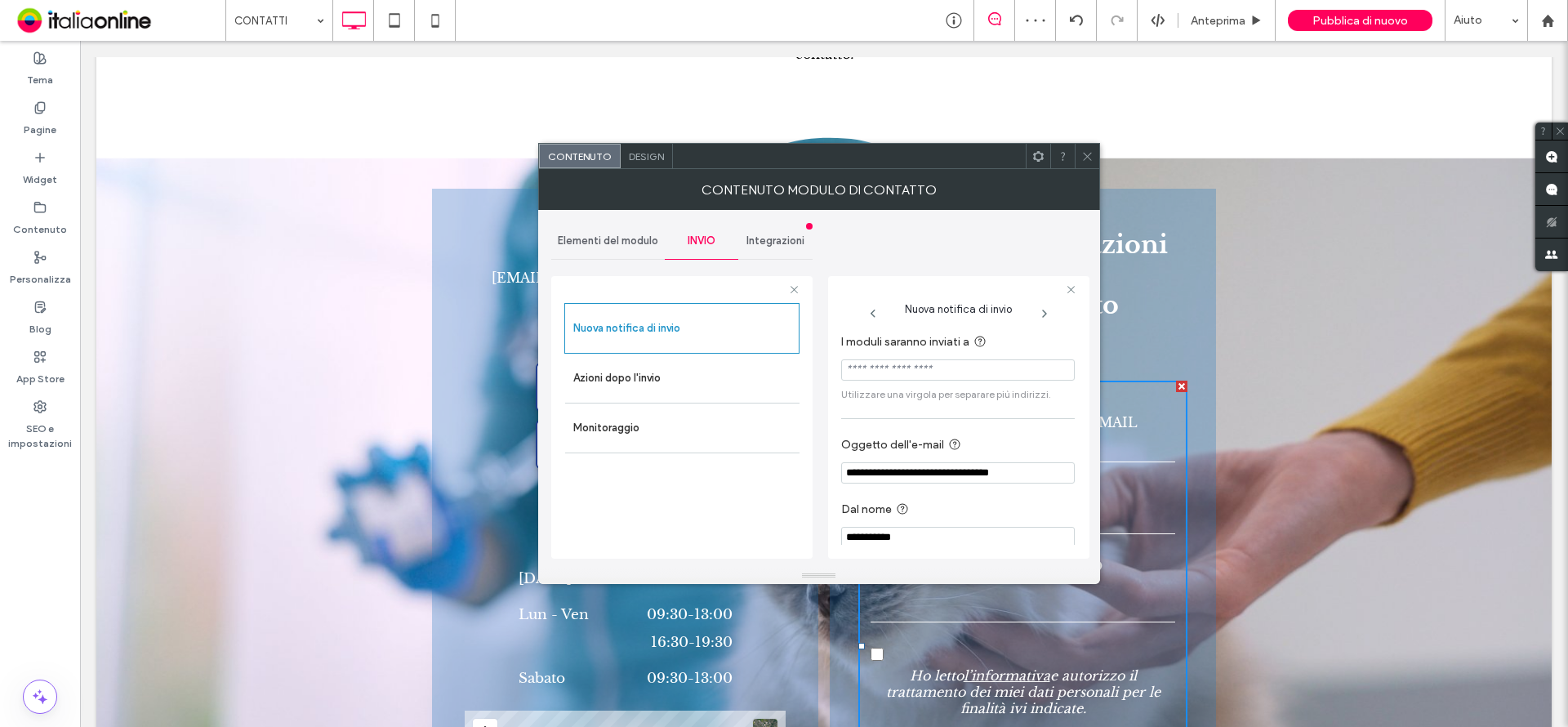
paste input "**********"
type input "**********"
click at [1085, 163] on span at bounding box center [1087, 156] width 12 height 25
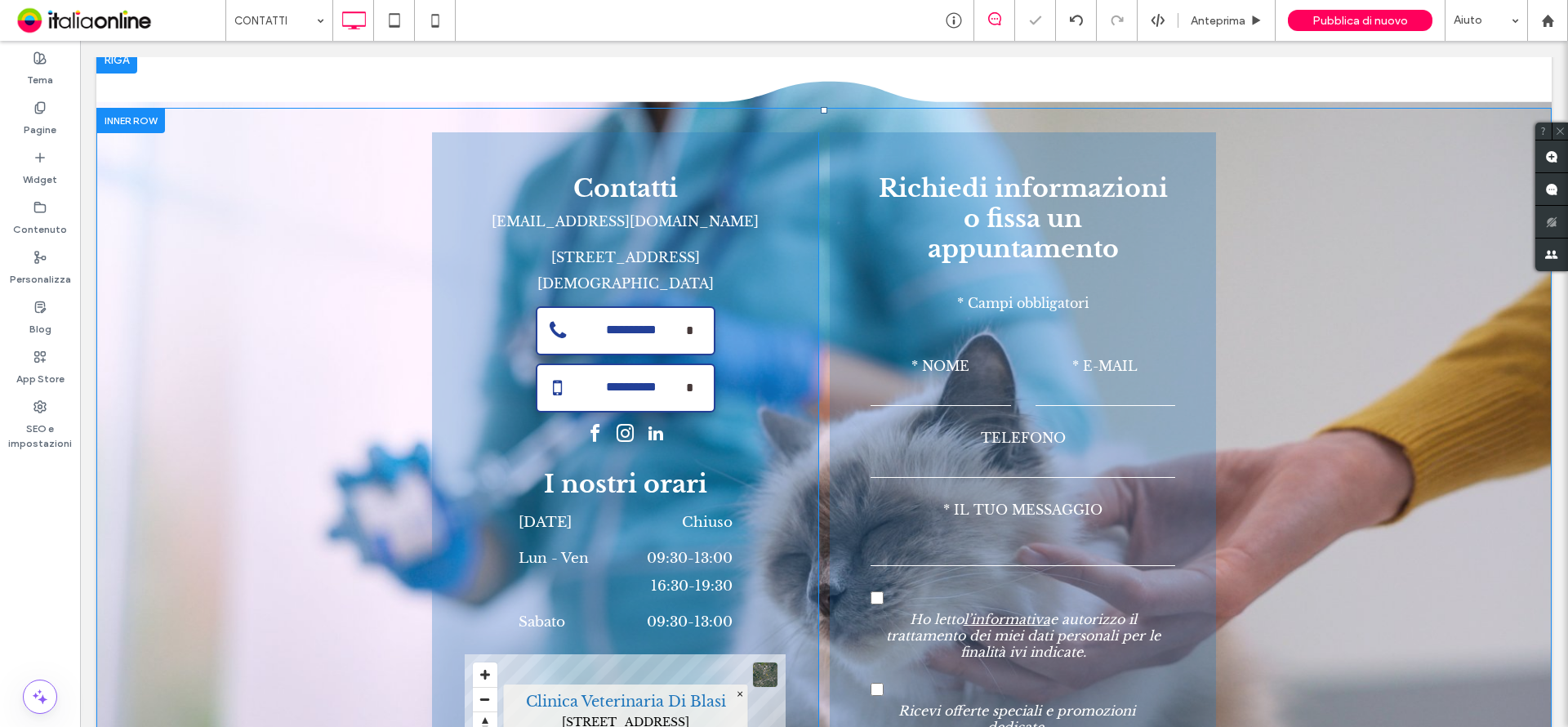
scroll to position [1226, 0]
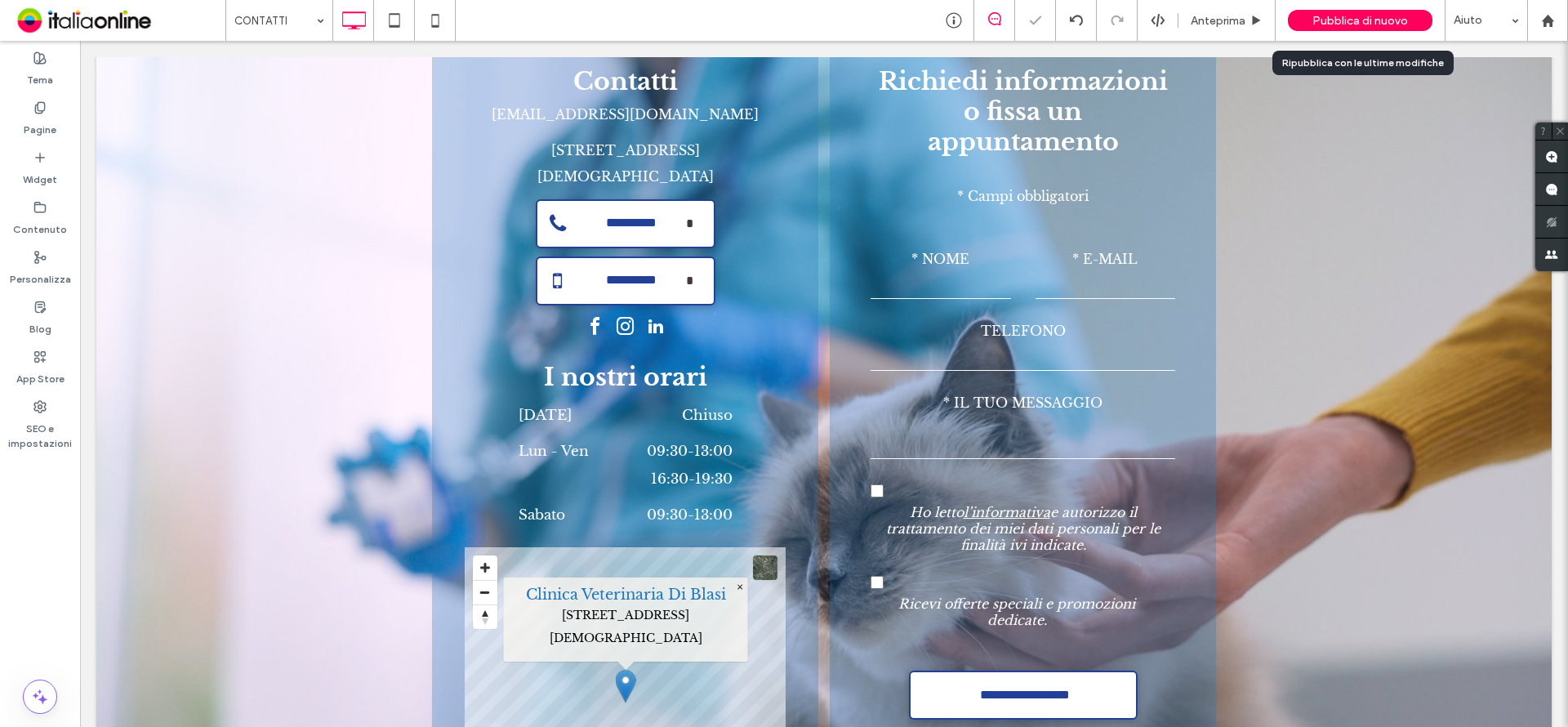
drag, startPoint x: 1351, startPoint y: 26, endPoint x: 1342, endPoint y: 33, distance: 11.4
click at [1351, 26] on span "Pubblica di nuovo" at bounding box center [1360, 21] width 96 height 14
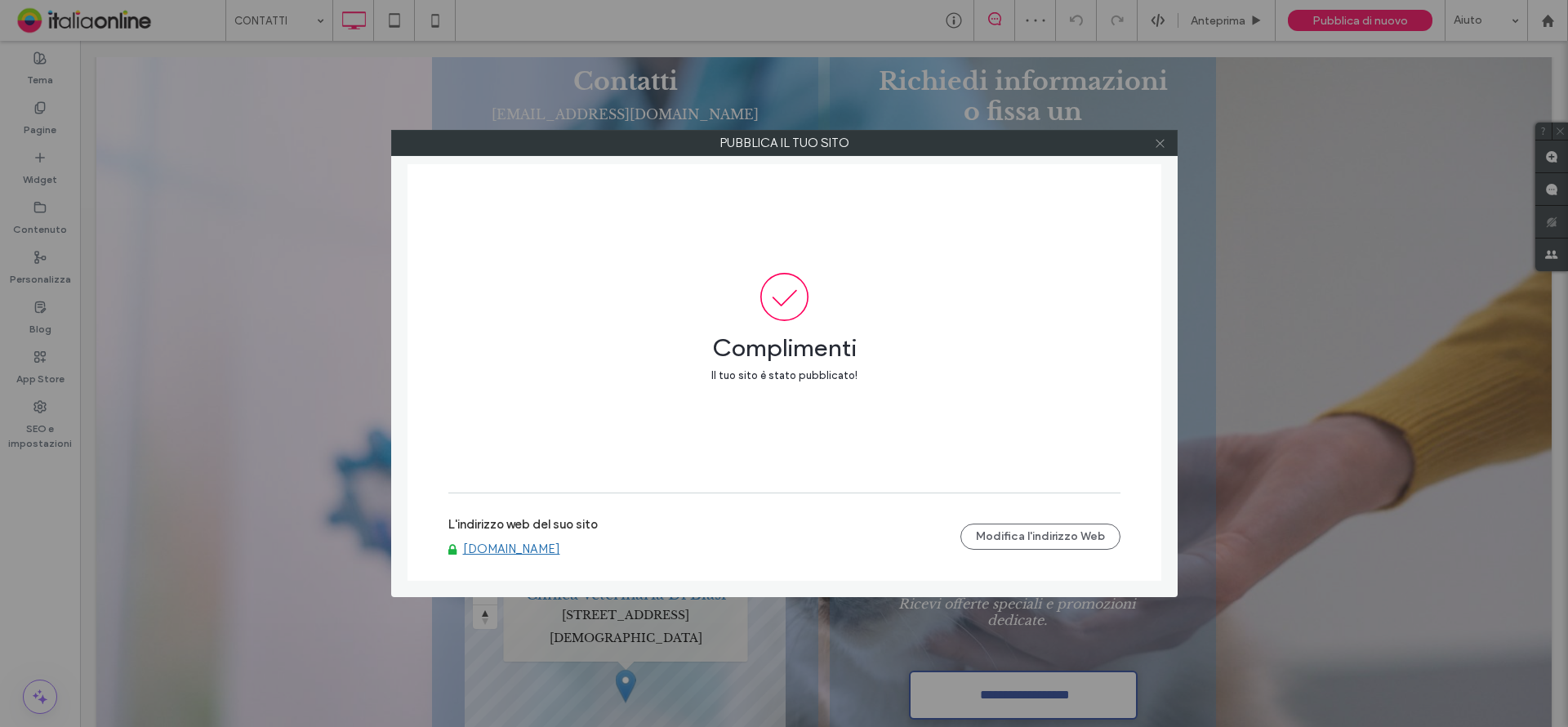
click at [1162, 135] on span at bounding box center [1160, 143] width 12 height 25
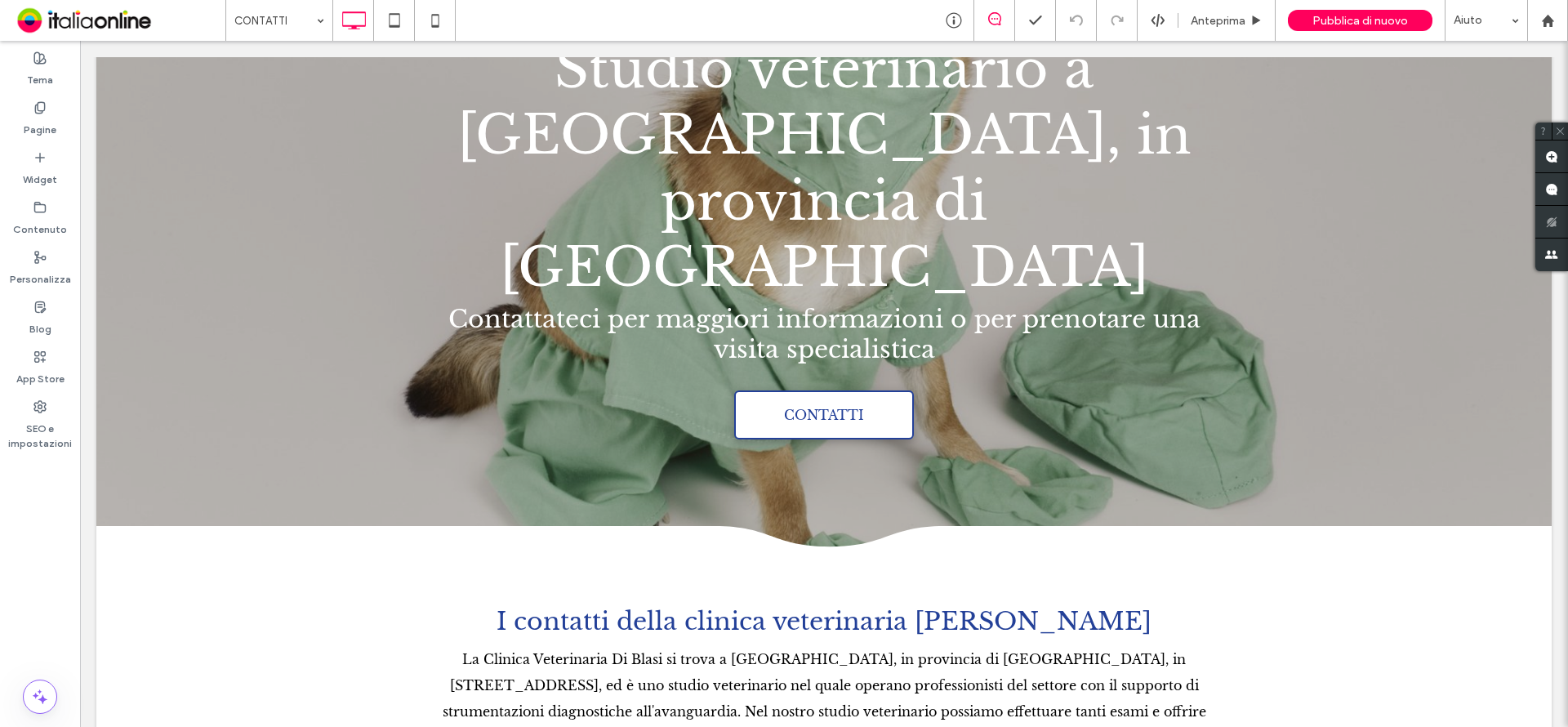
scroll to position [82, 0]
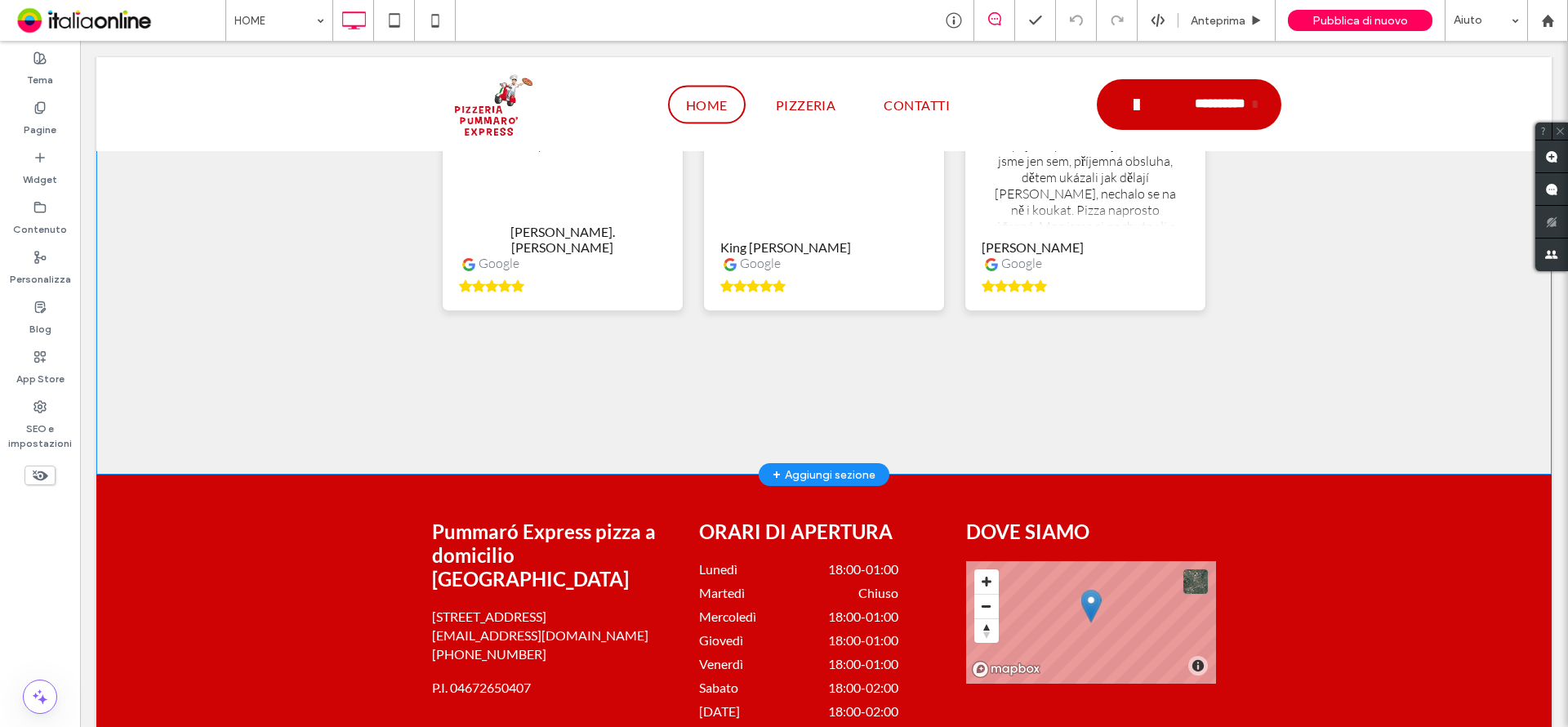
scroll to position [2655, 0]
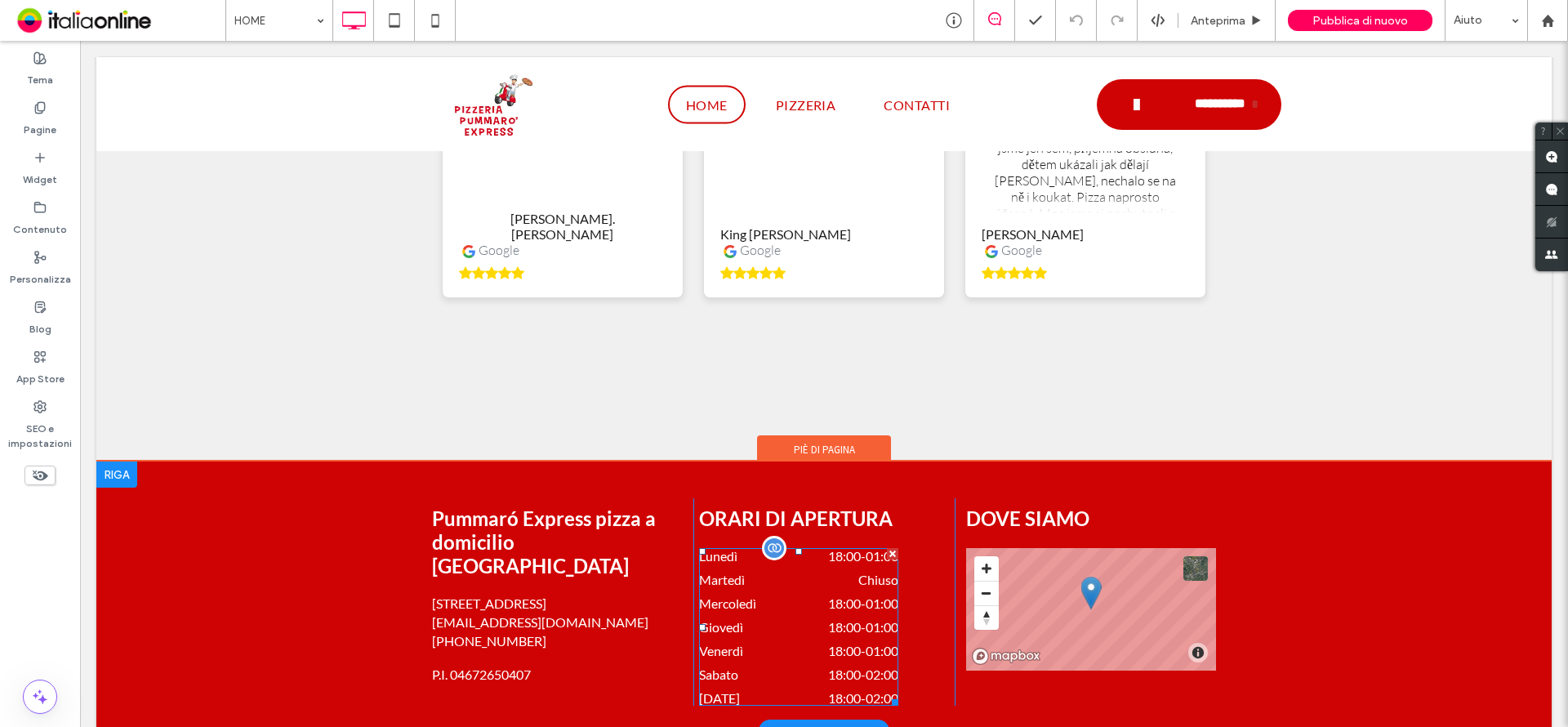
click at [754, 596] on dt "Mercoledì" at bounding box center [738, 603] width 80 height 16
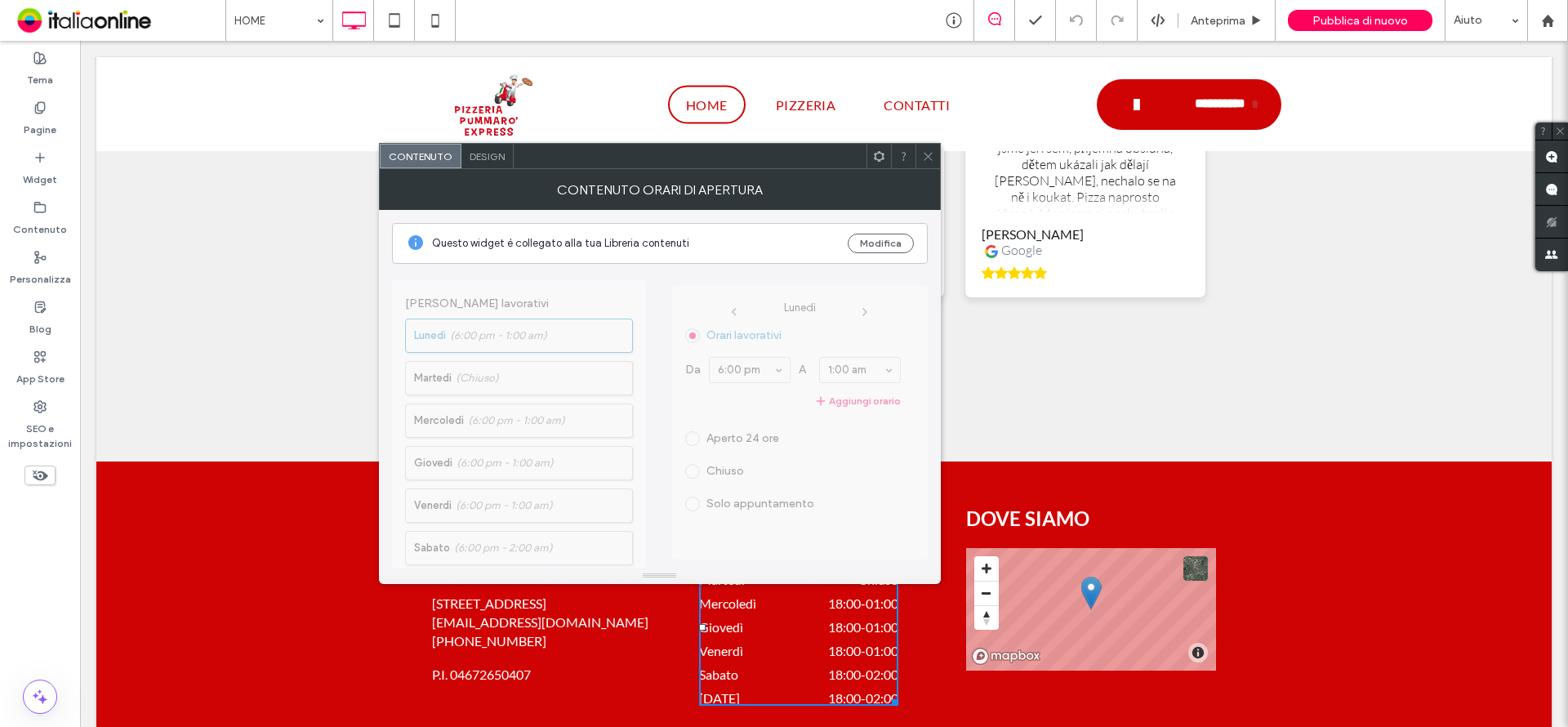
click at [922, 158] on icon at bounding box center [928, 156] width 12 height 12
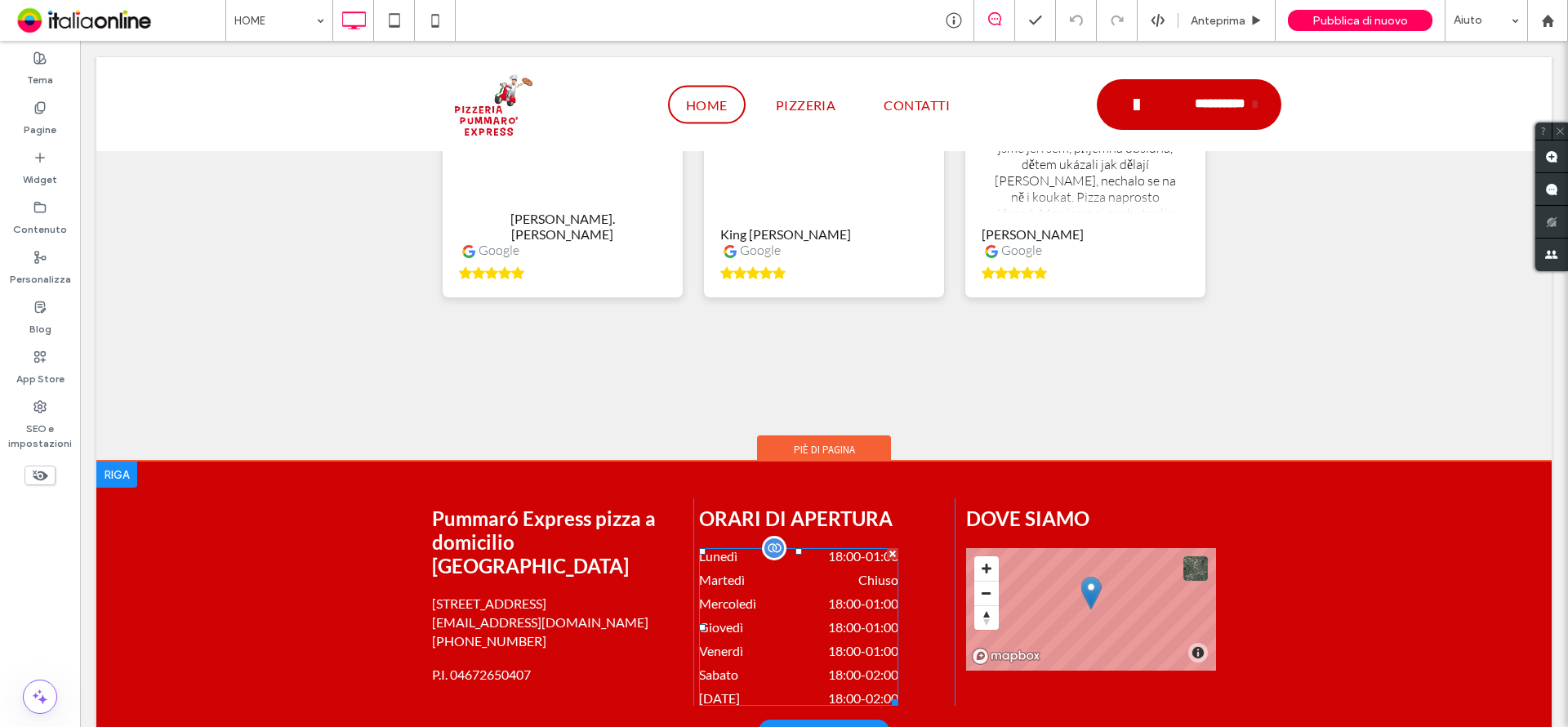
click at [828, 548] on time "18:00" at bounding box center [845, 556] width 33 height 16
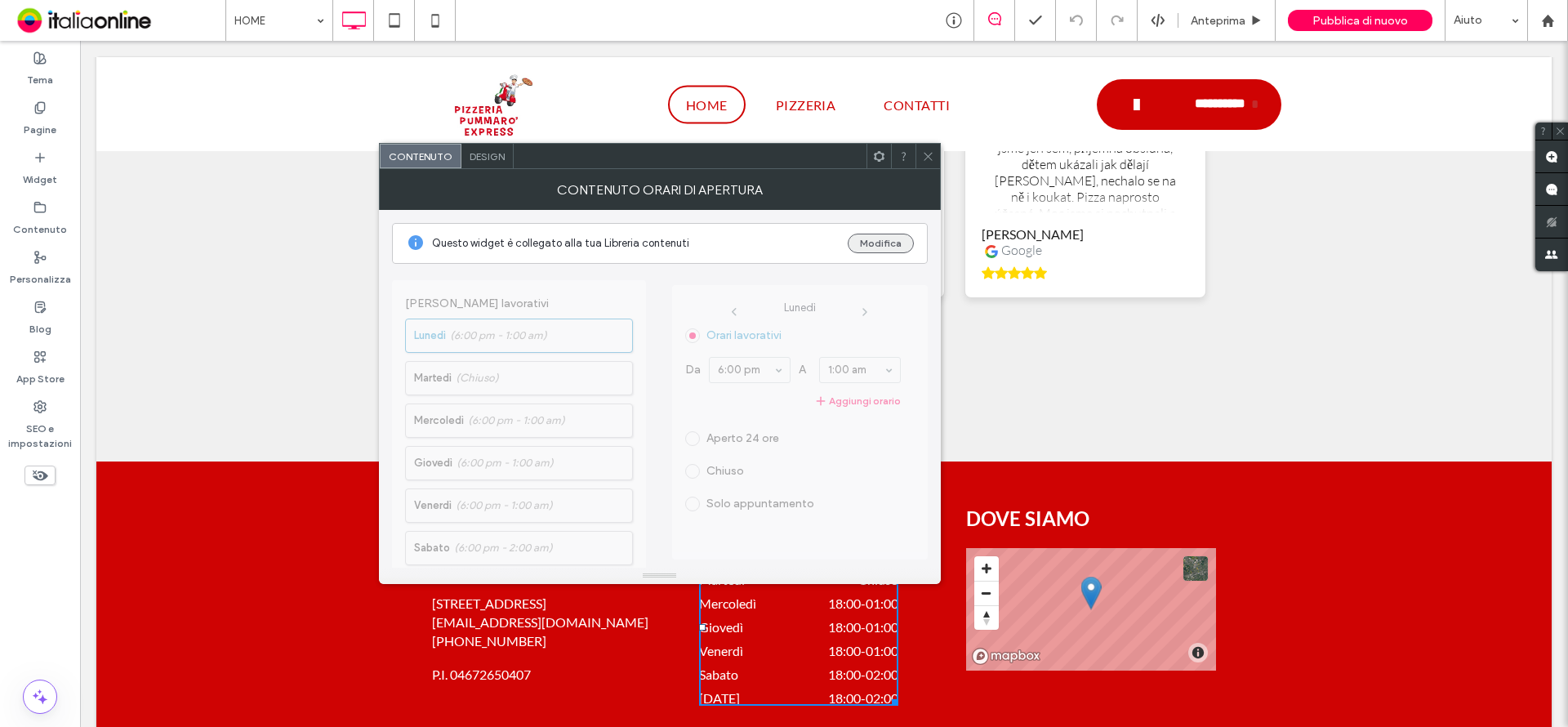
click at [873, 245] on button "Modifica" at bounding box center [881, 244] width 66 height 20
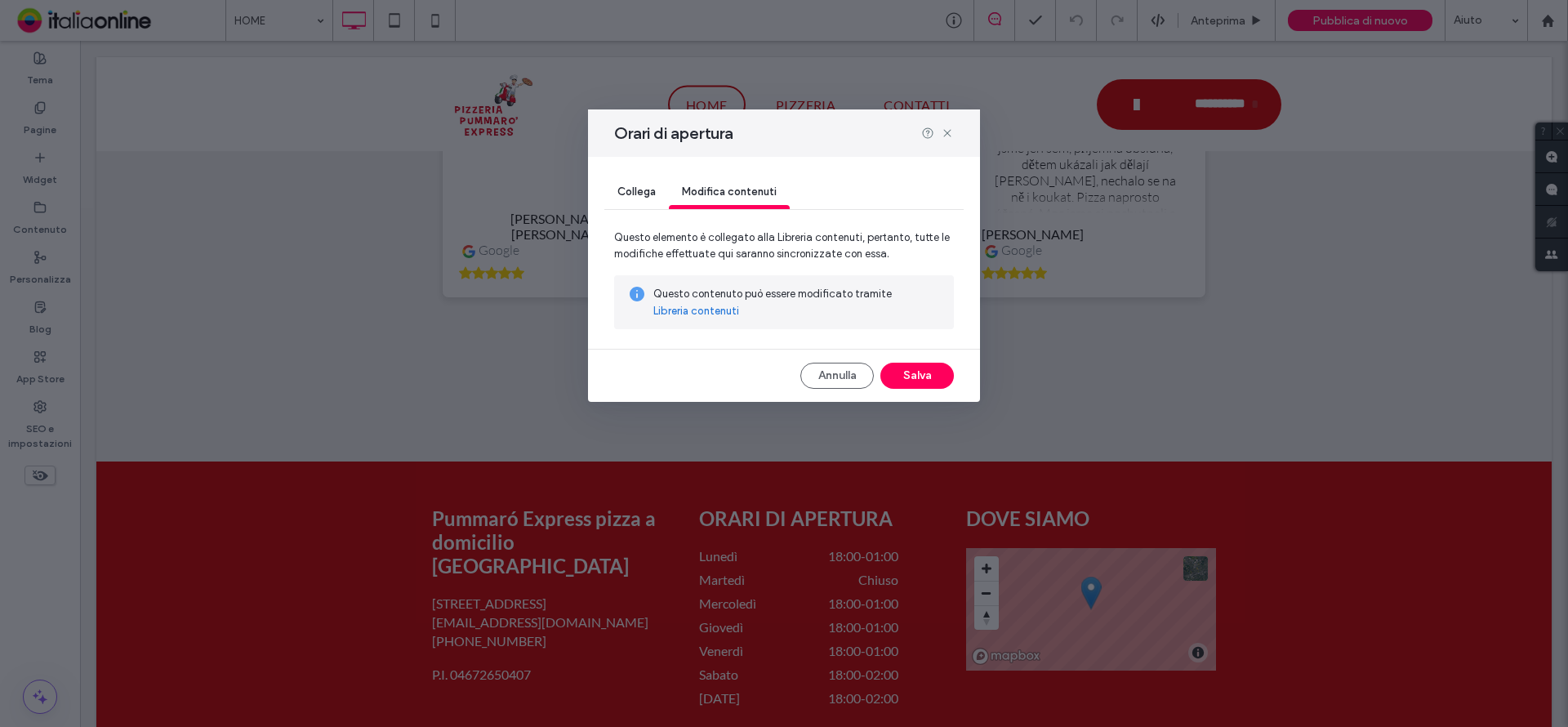
click at [686, 310] on link "Libreria contenuti" at bounding box center [696, 311] width 86 height 16
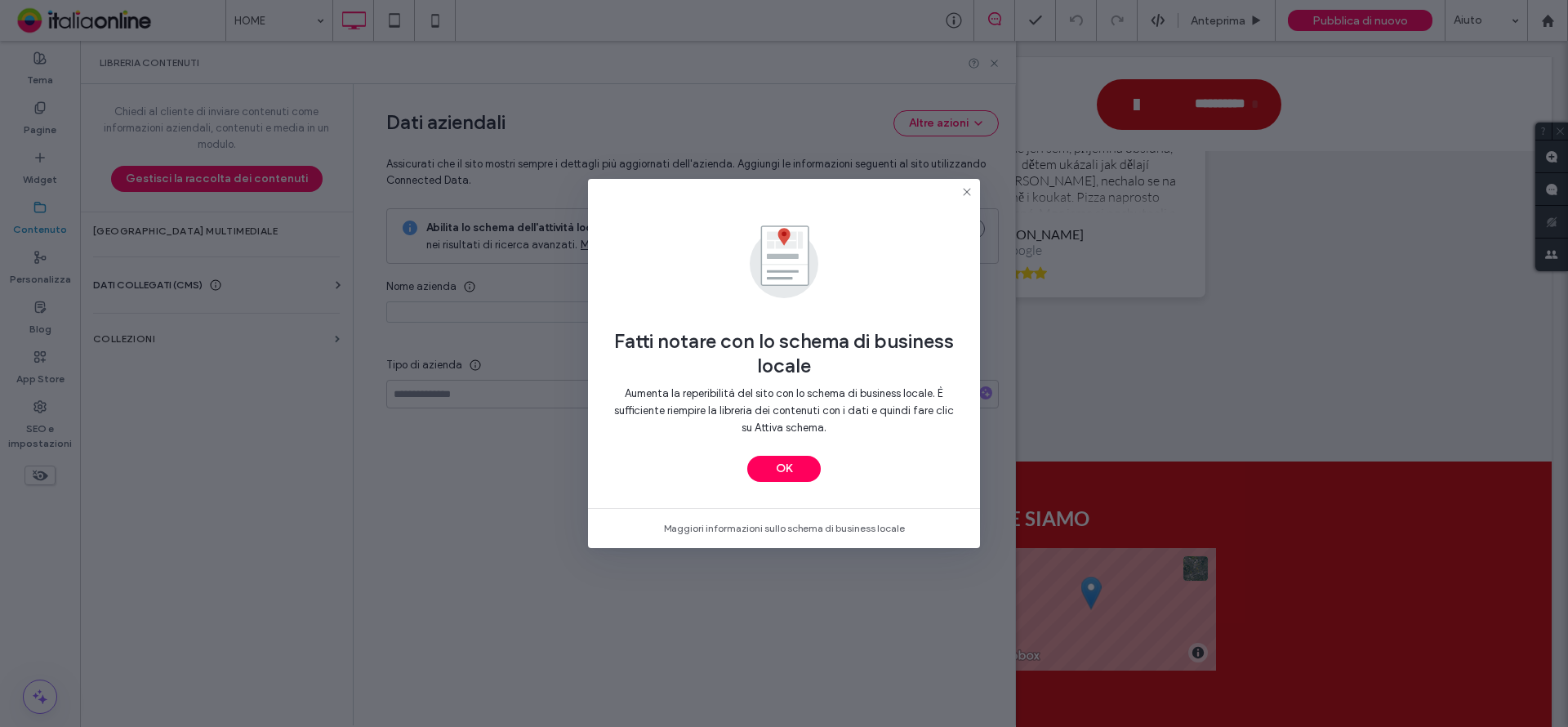
type input "**********"
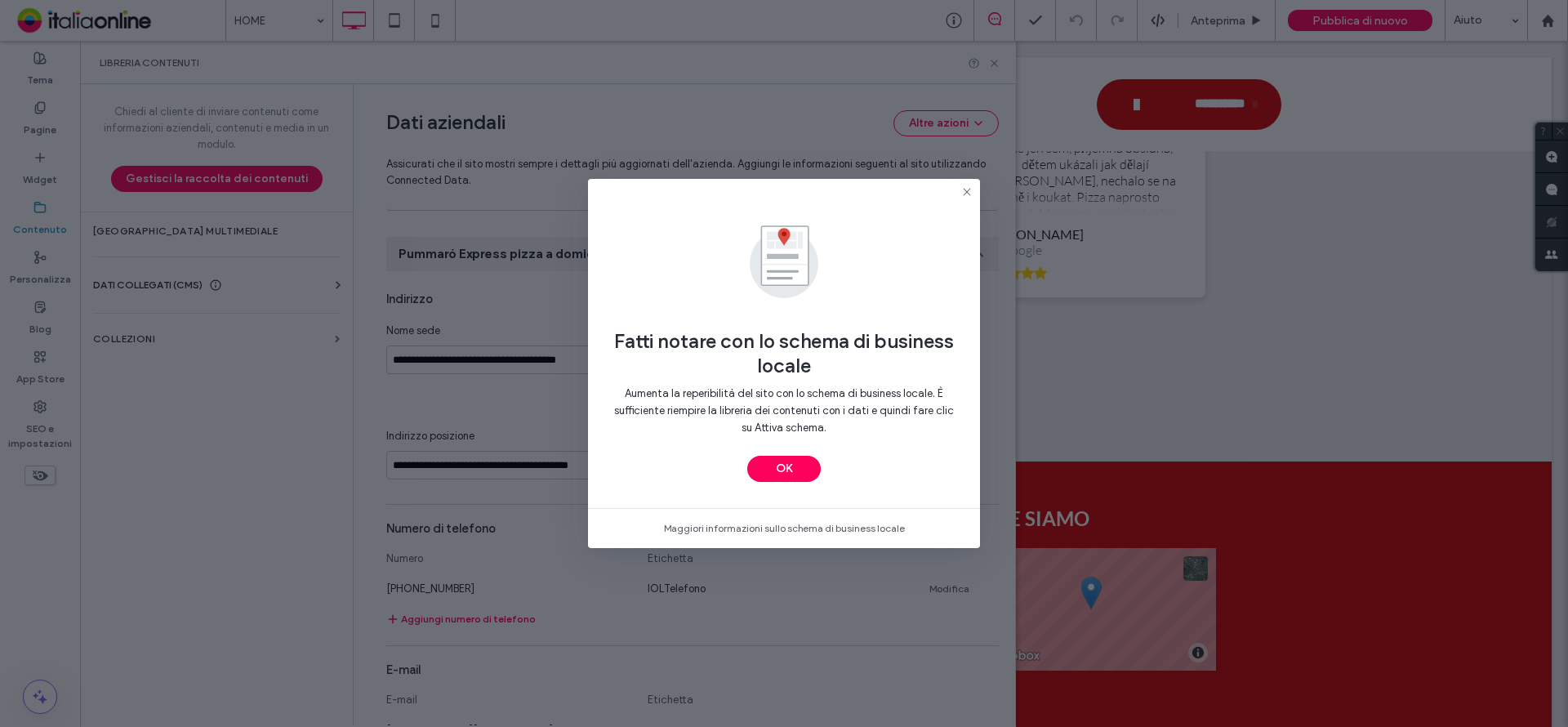
click at [785, 472] on button "OK" at bounding box center [784, 469] width 74 height 26
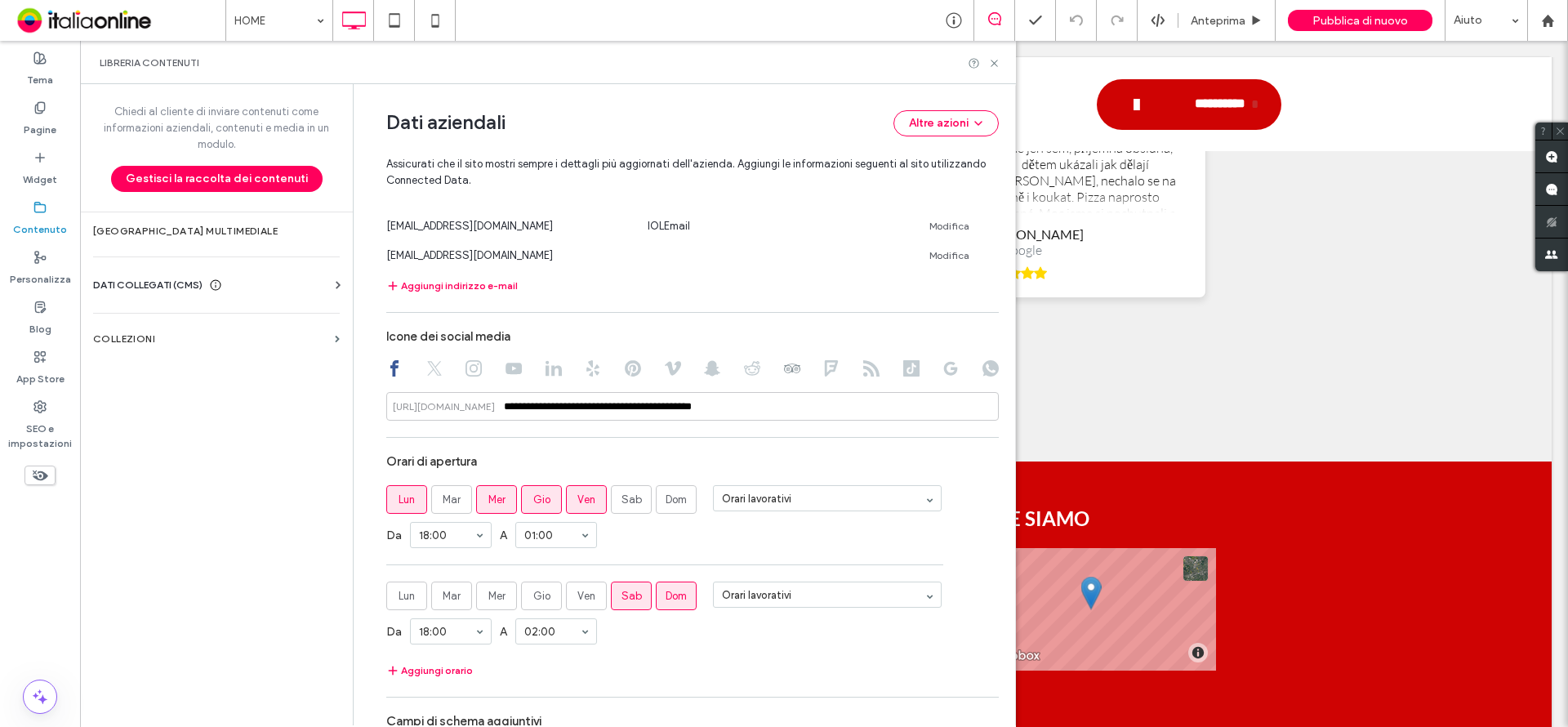
scroll to position [819, 0]
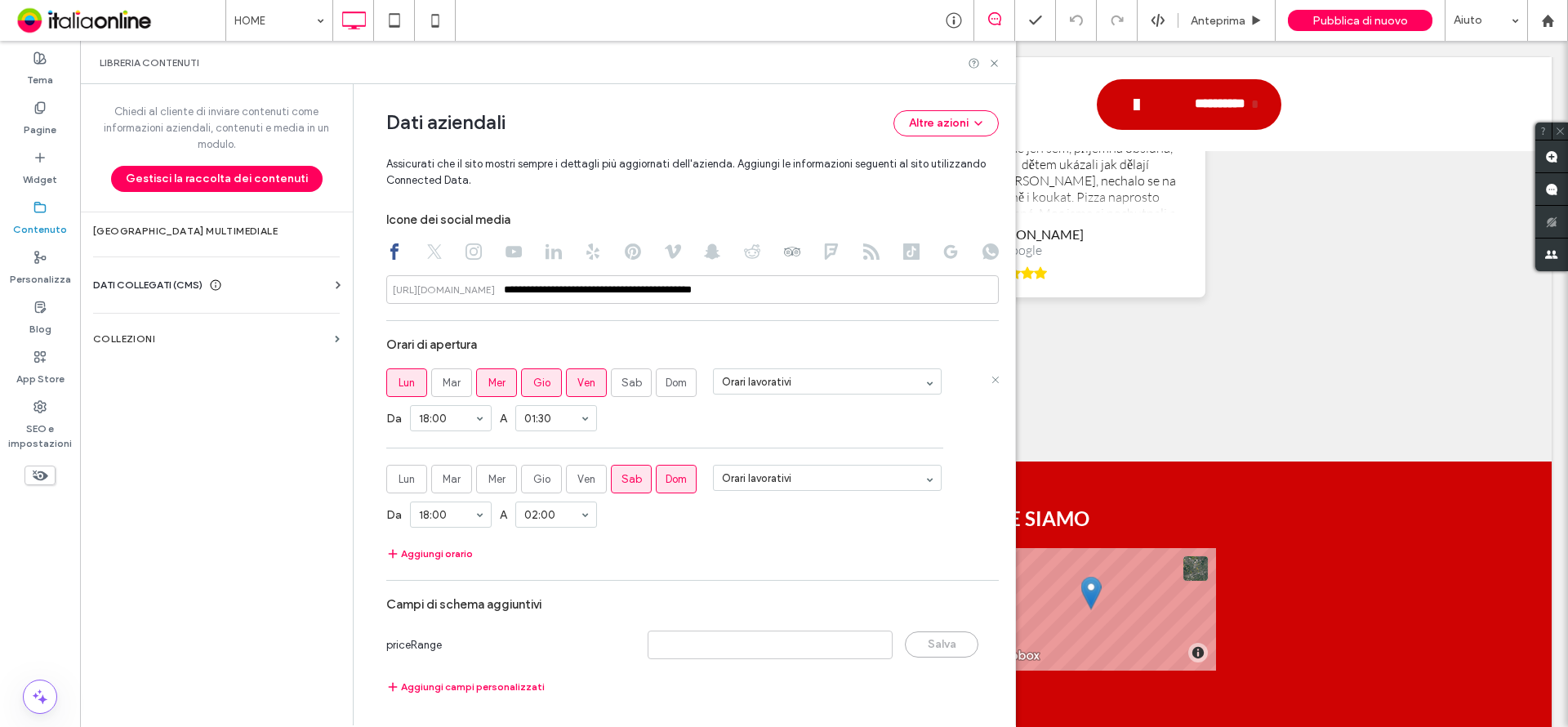
click at [664, 429] on div "Da 18:00 A 01:30" at bounding box center [692, 418] width 613 height 43
click at [627, 535] on div "Da 18:00 A 02:00" at bounding box center [692, 514] width 613 height 43
click at [990, 62] on icon at bounding box center [994, 63] width 12 height 12
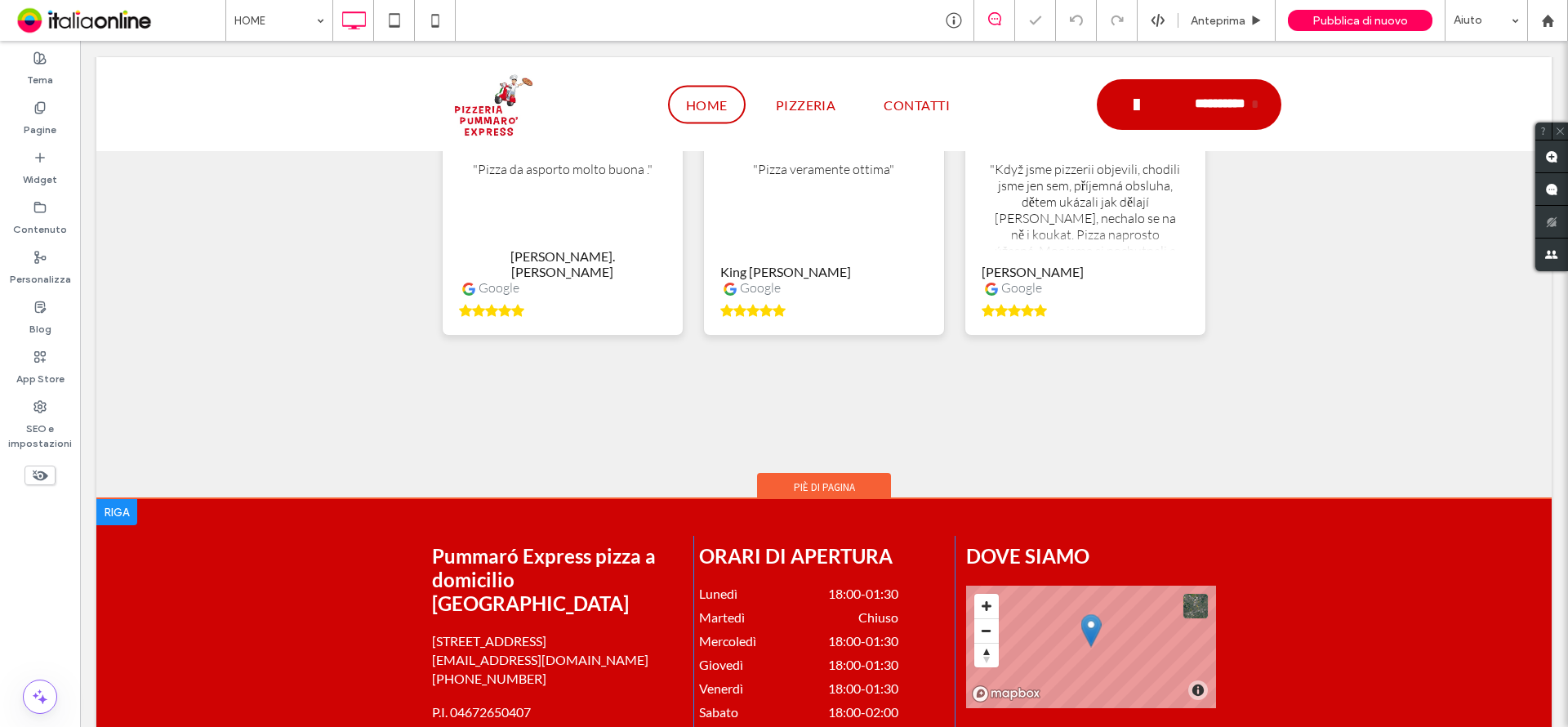
scroll to position [2614, 0]
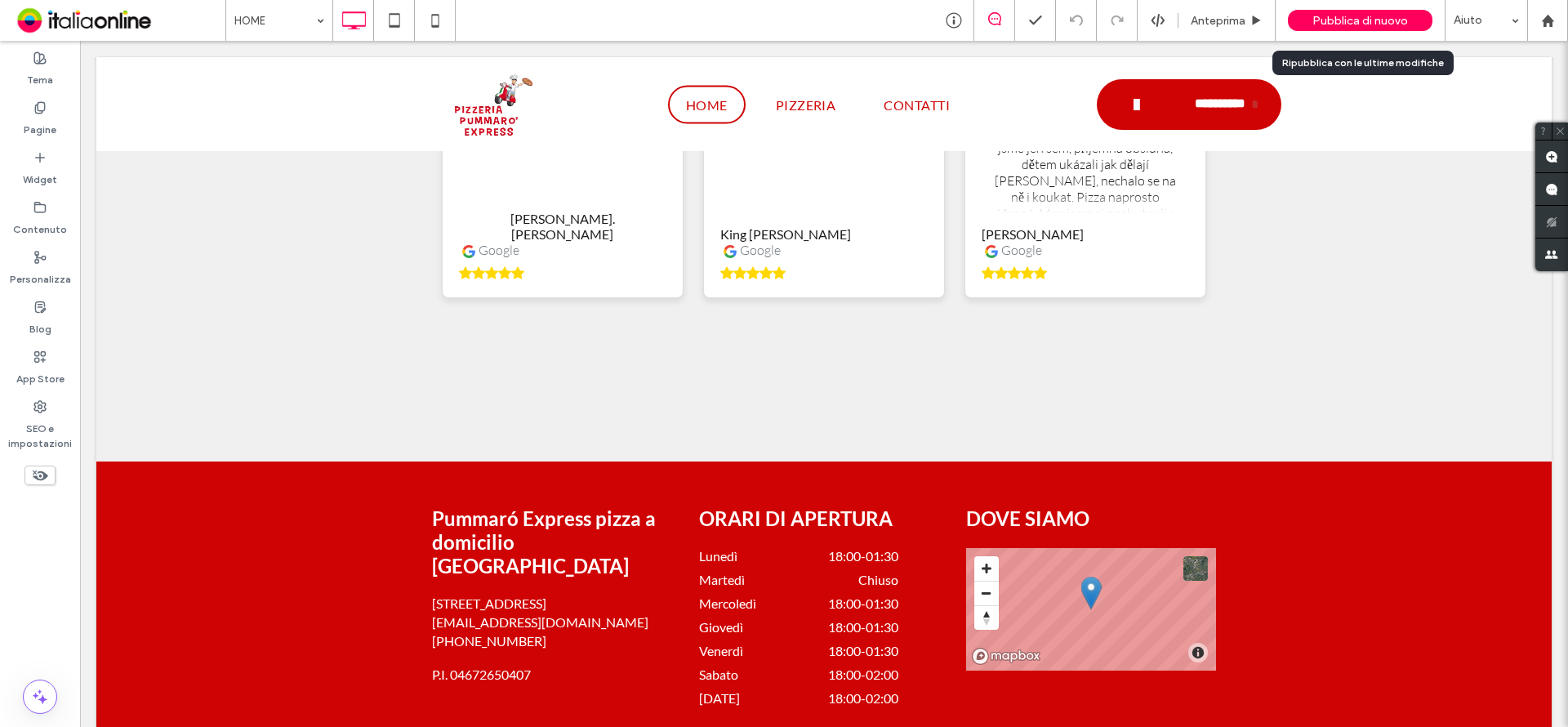
click at [1329, 25] on span "Pubblica di nuovo" at bounding box center [1360, 21] width 96 height 14
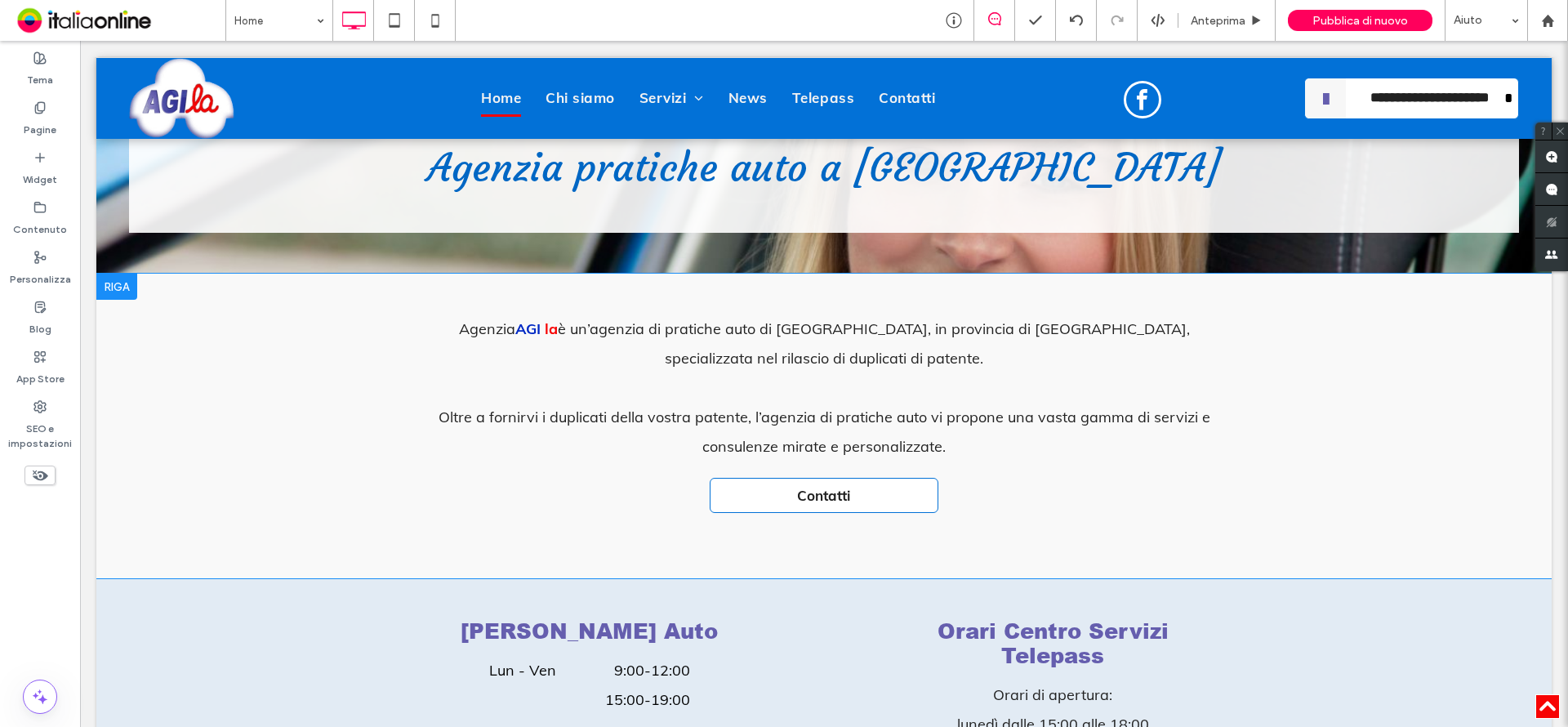
scroll to position [409, 0]
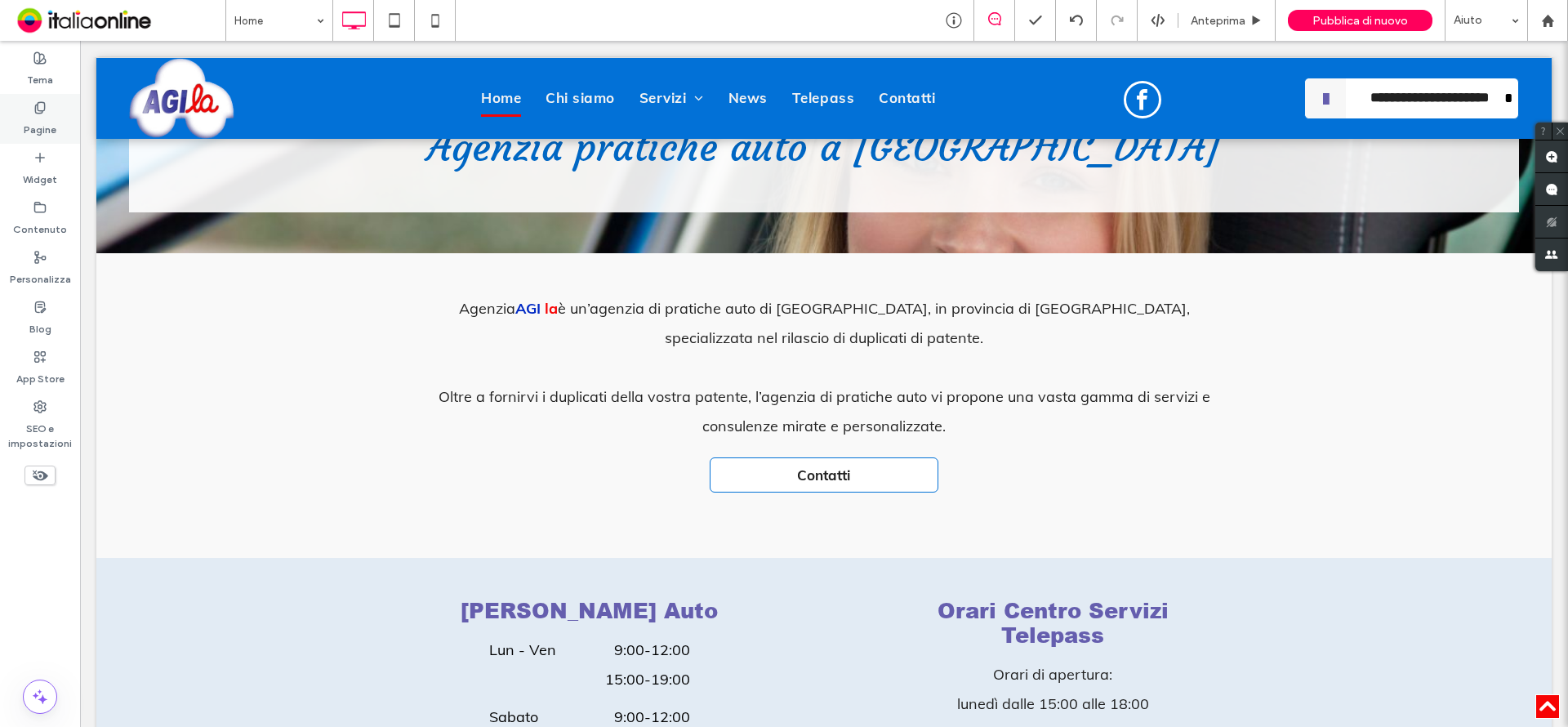
click at [48, 121] on label "Pagine" at bounding box center [40, 126] width 33 height 23
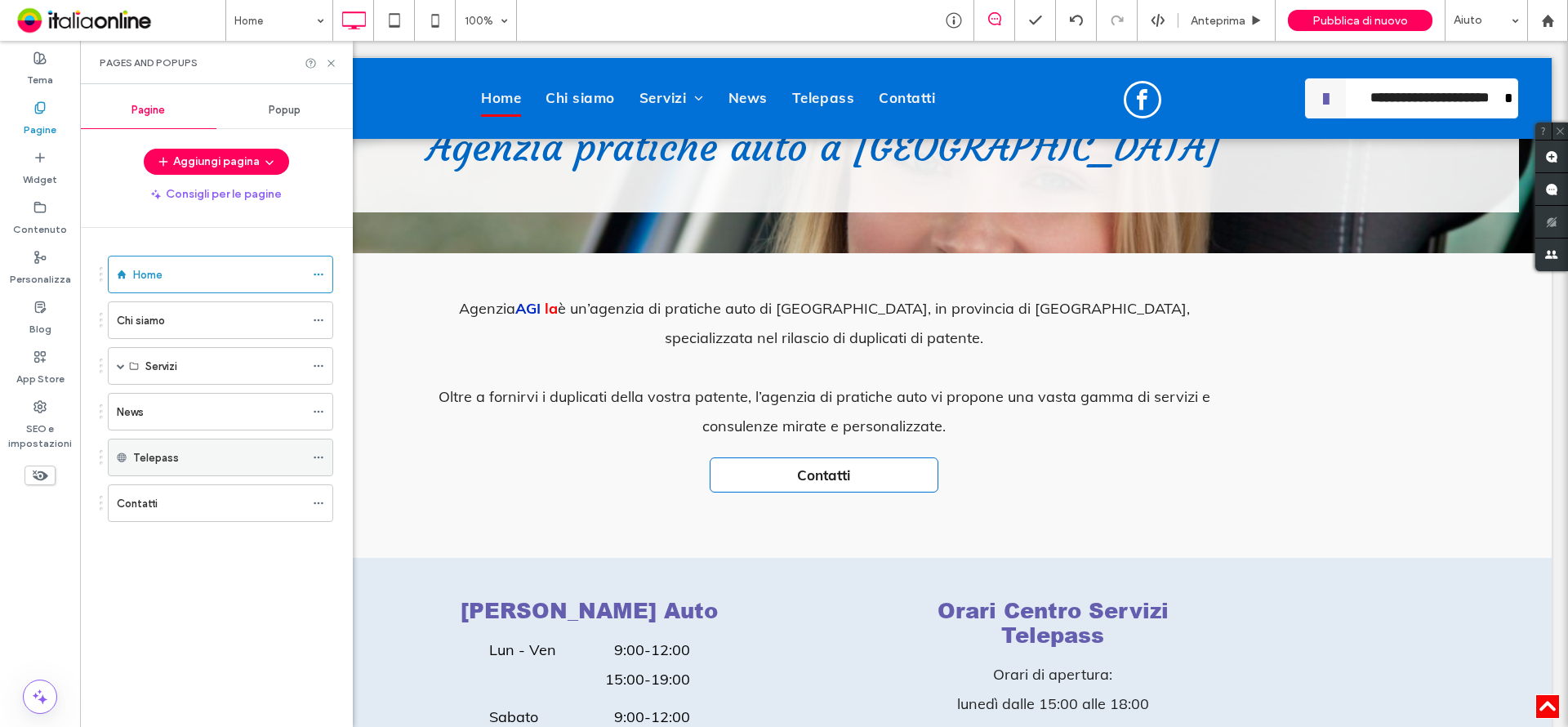
click at [203, 460] on div "Telepass" at bounding box center [218, 458] width 171 height 17
click at [209, 463] on div "Telepass" at bounding box center [218, 458] width 171 height 17
click at [120, 362] on span at bounding box center [121, 366] width 8 height 8
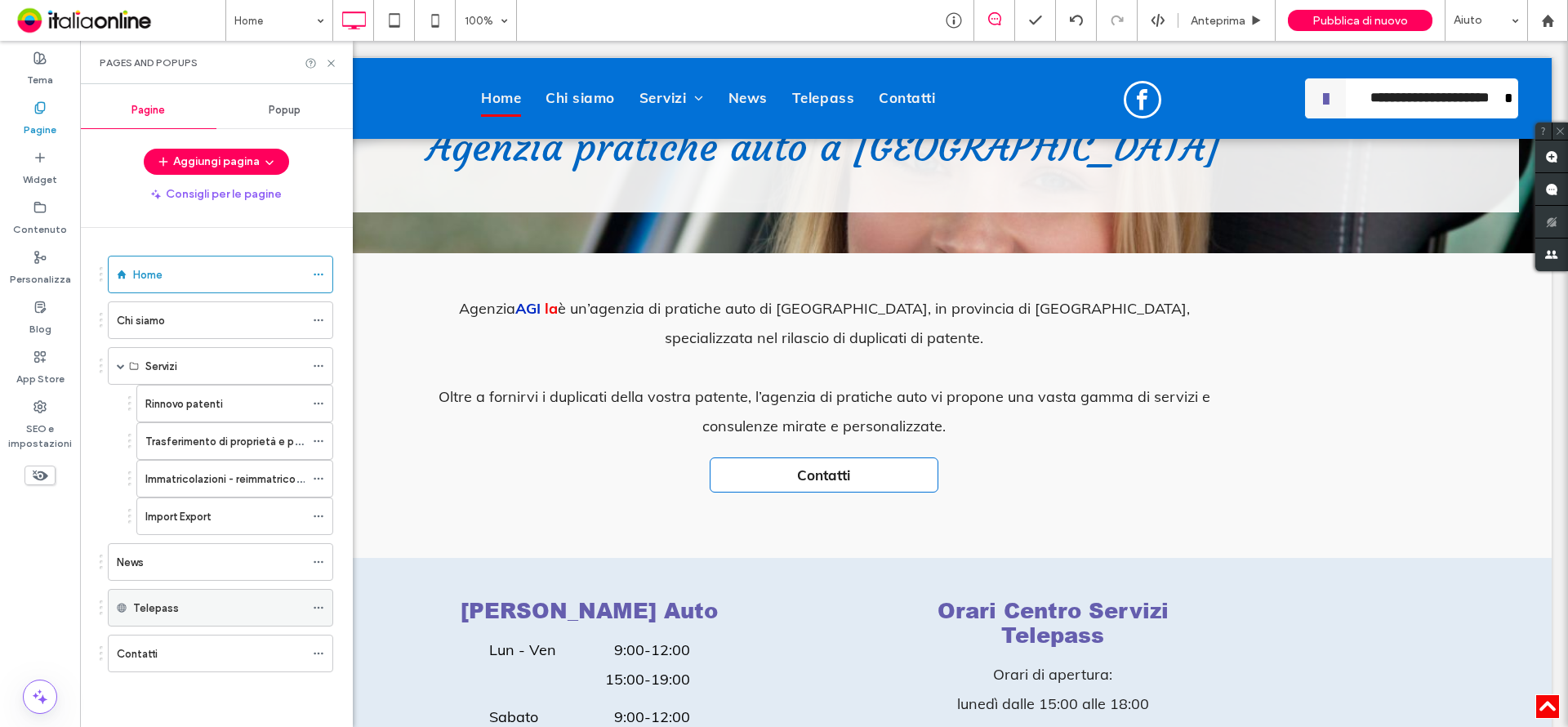
click at [210, 615] on div "Telepass" at bounding box center [218, 608] width 171 height 17
click at [328, 57] on icon at bounding box center [330, 63] width 12 height 12
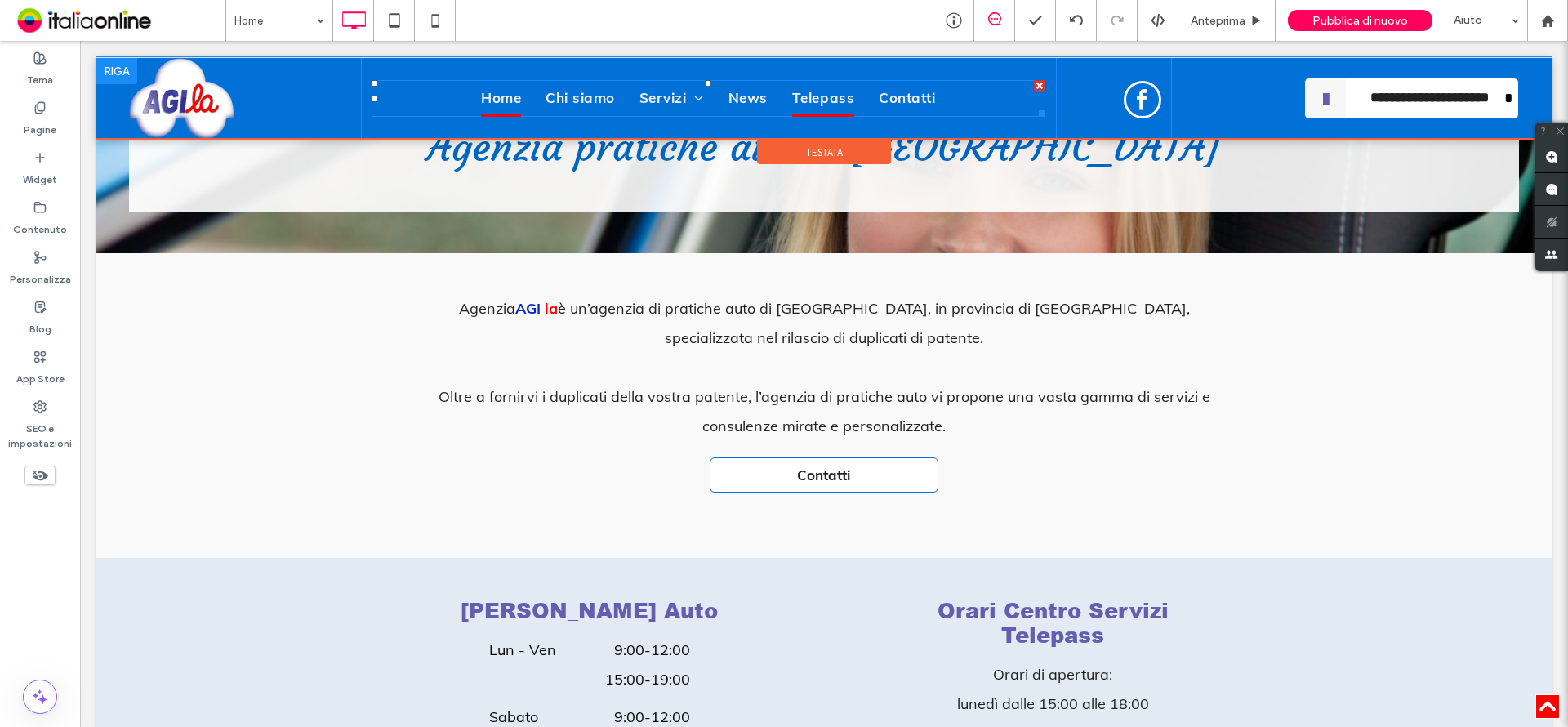
click at [825, 97] on span "Telepass" at bounding box center [823, 99] width 62 height 38
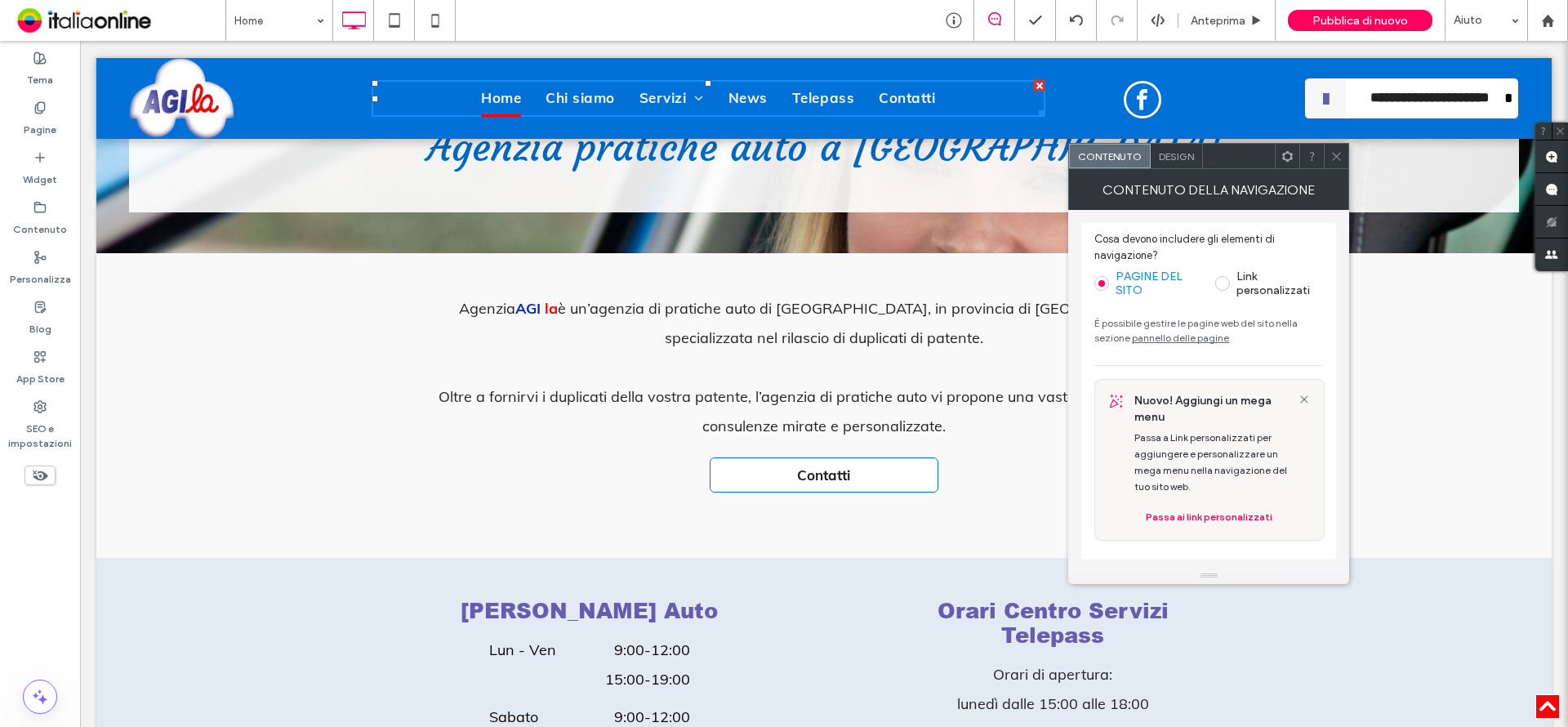
click at [1341, 164] on span at bounding box center [1336, 156] width 12 height 25
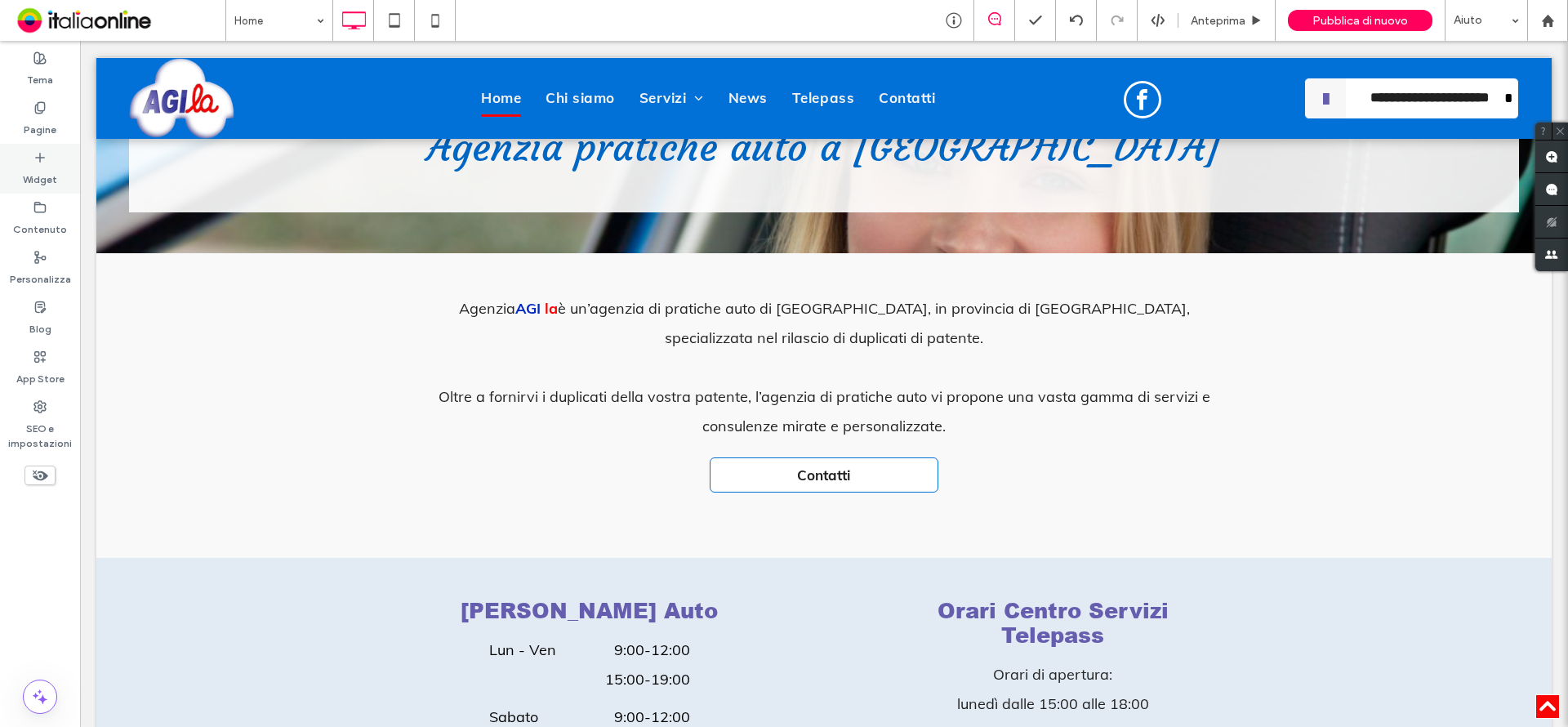
drag, startPoint x: 48, startPoint y: 114, endPoint x: 74, endPoint y: 153, distance: 46.9
click at [48, 113] on div "Pagine" at bounding box center [40, 119] width 80 height 50
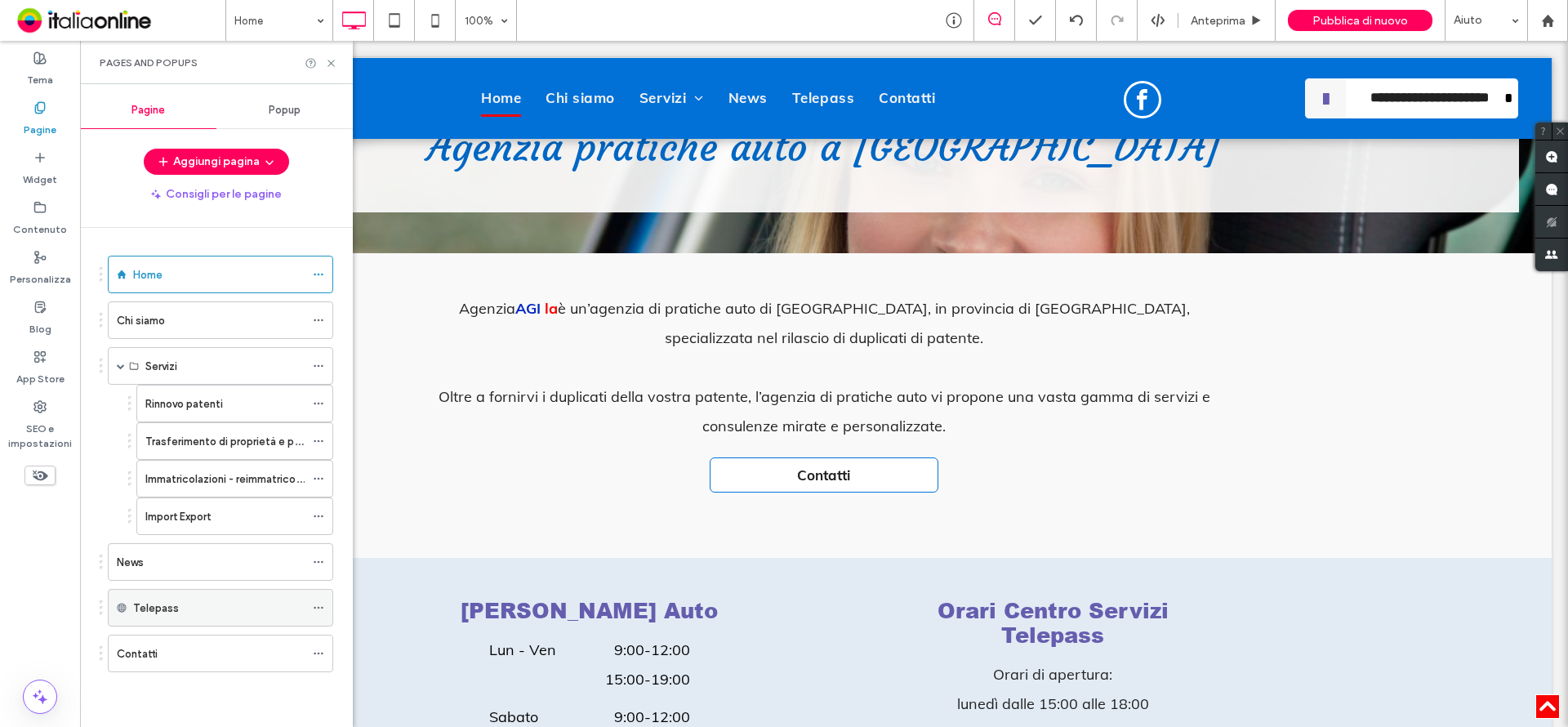
click at [198, 603] on div "Telepass" at bounding box center [218, 608] width 171 height 17
click at [317, 609] on icon at bounding box center [318, 608] width 11 height 11
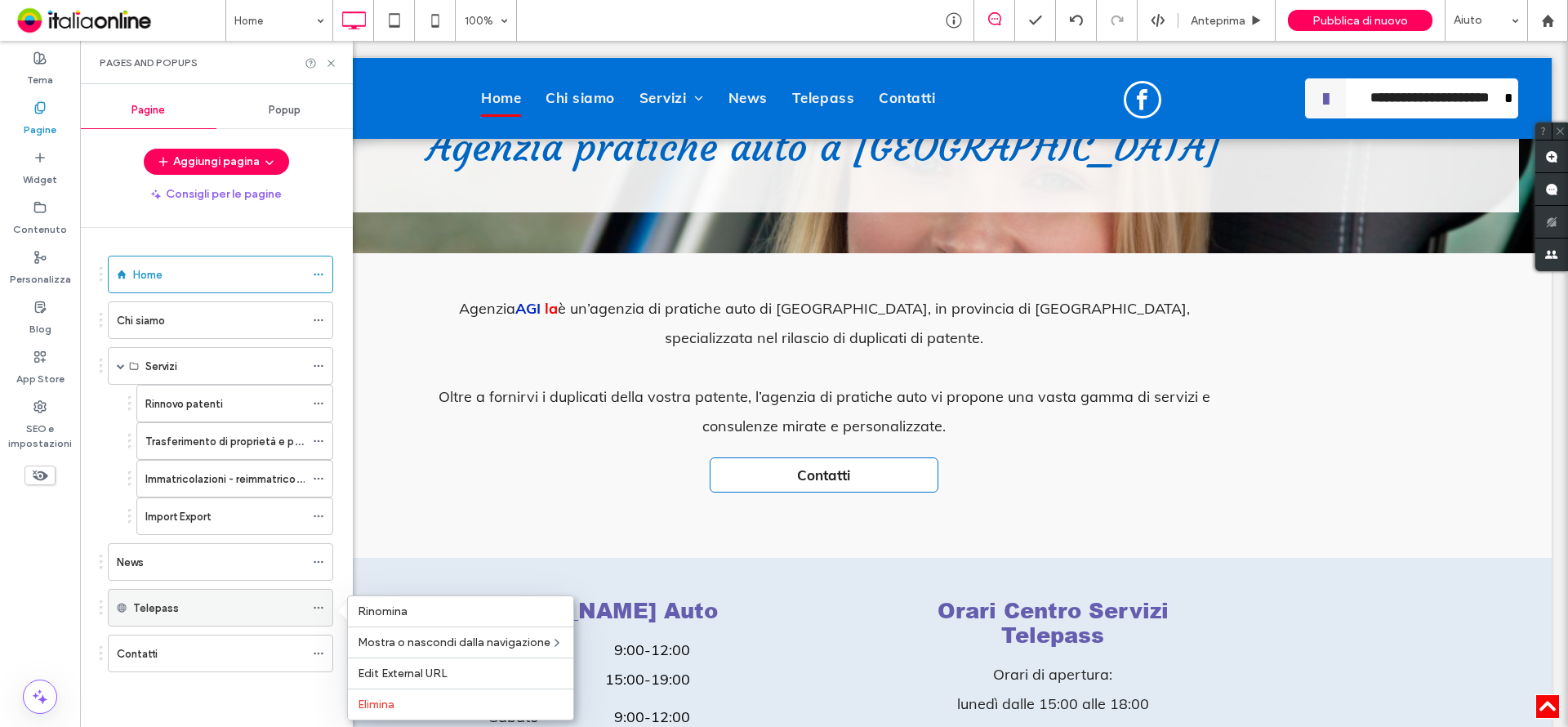
click at [236, 601] on div "Telepass" at bounding box center [218, 608] width 171 height 17
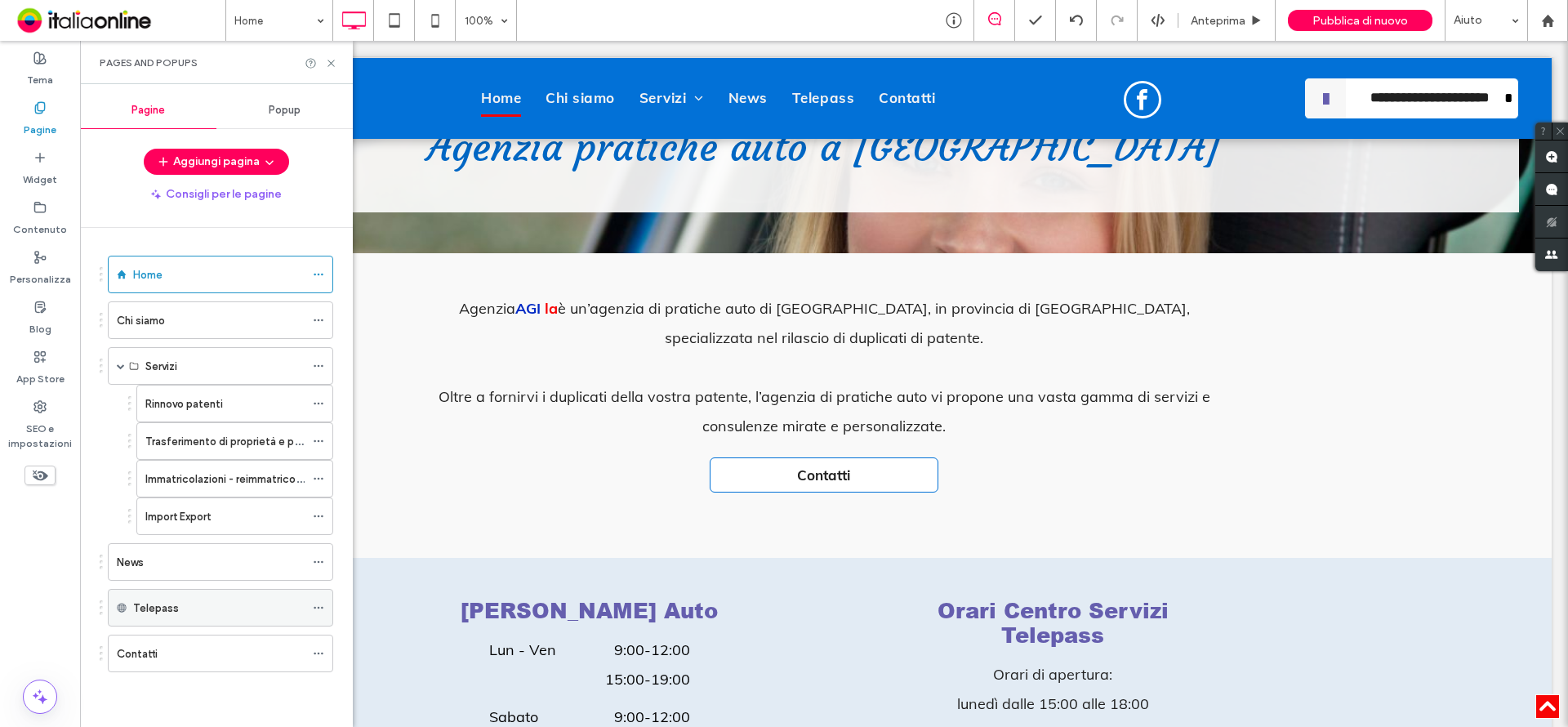
click at [236, 601] on div "Telepass" at bounding box center [218, 608] width 171 height 17
click at [111, 604] on div "Telepass" at bounding box center [220, 608] width 226 height 38
click at [112, 604] on div "Telepass" at bounding box center [220, 608] width 226 height 38
click at [100, 605] on div "Telepass" at bounding box center [216, 608] width 234 height 38
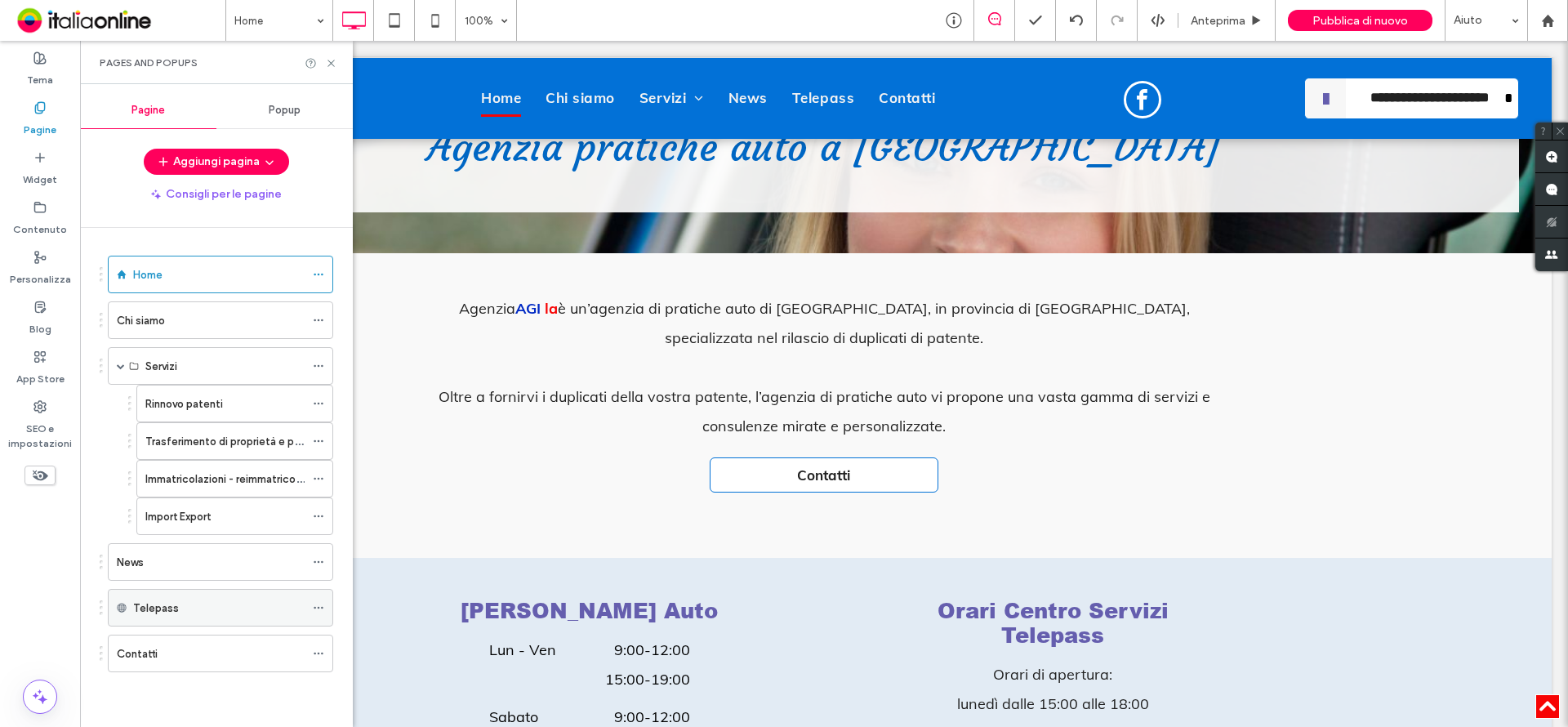
click at [159, 605] on label "Telepass" at bounding box center [156, 608] width 46 height 29
click at [202, 618] on div "Telepass" at bounding box center [218, 608] width 171 height 36
click at [203, 618] on div "Telepass" at bounding box center [218, 608] width 171 height 36
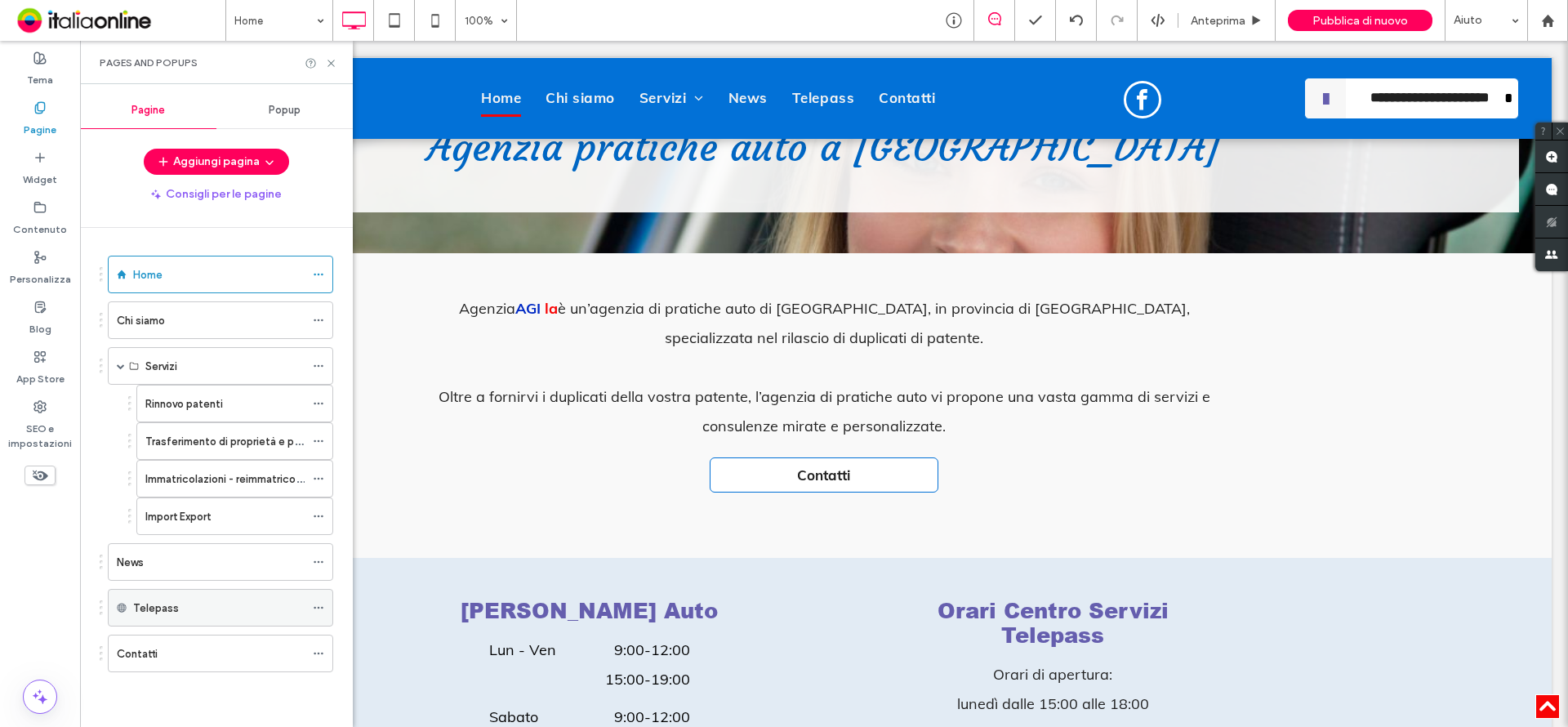
click at [203, 619] on div "Telepass" at bounding box center [218, 608] width 171 height 36
click at [203, 620] on div "Telepass" at bounding box center [218, 608] width 171 height 36
click at [208, 450] on label "Trasferimento di proprietà e pratiche auto" at bounding box center [249, 441] width 209 height 29
click at [234, 520] on div "Import Export" at bounding box center [225, 516] width 159 height 17
click at [122, 605] on icon at bounding box center [121, 608] width 10 height 10
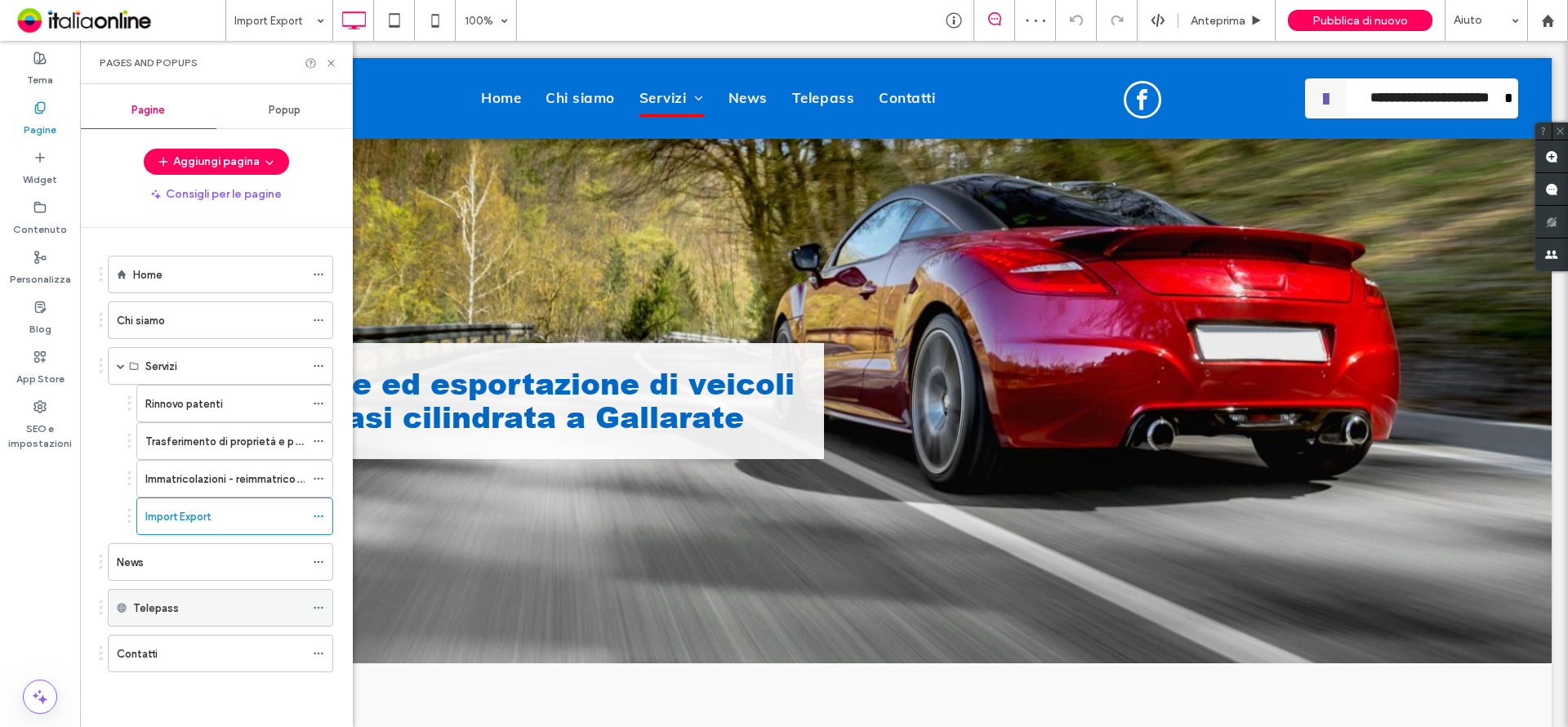
click at [239, 608] on div "Telepass" at bounding box center [218, 608] width 171 height 17
click at [320, 607] on icon at bounding box center [318, 608] width 11 height 11
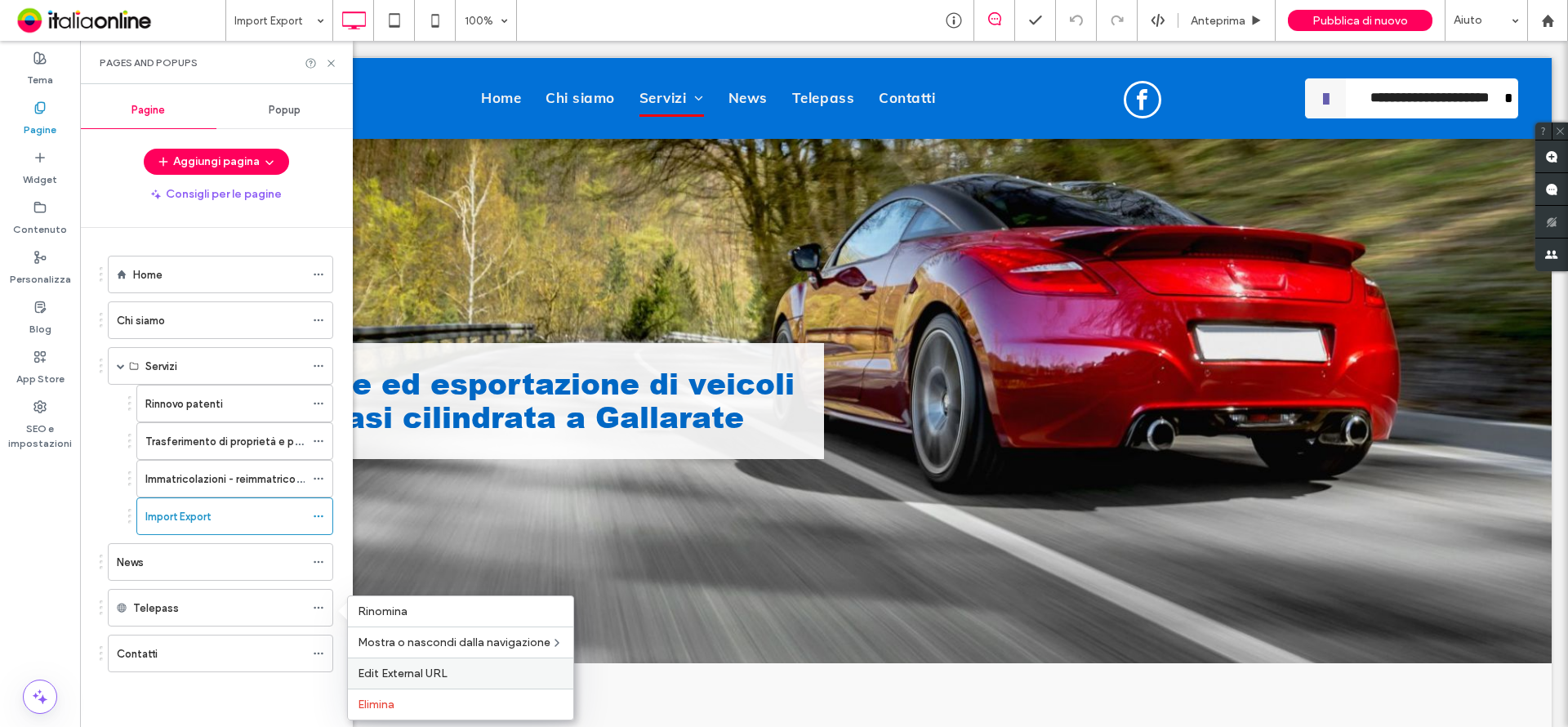
click at [371, 668] on span "Edit External URL" at bounding box center [403, 674] width 90 height 14
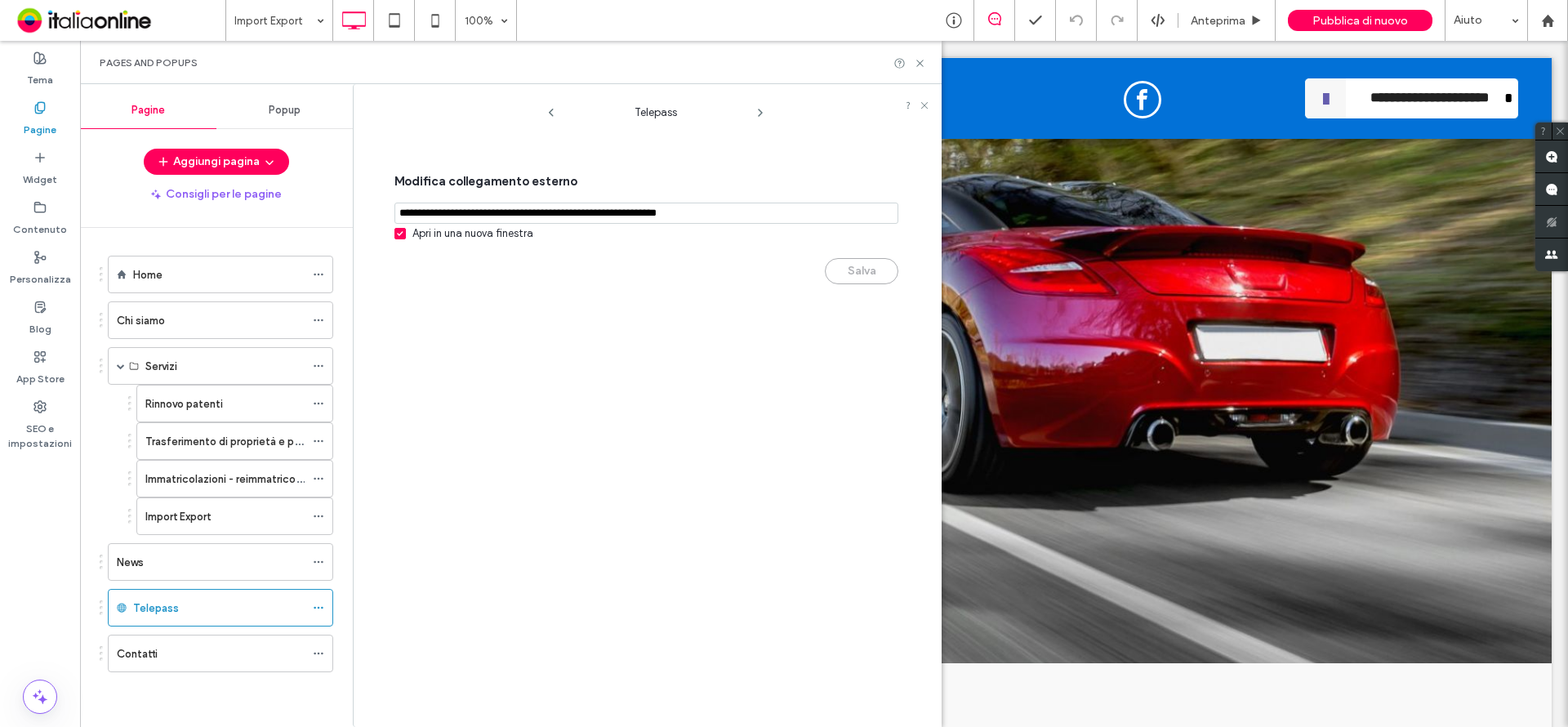
click at [396, 240] on span at bounding box center [400, 234] width 11 height 11
click at [445, 292] on div "Modifica collegamento esterno Apri in una nuova finestra Salva" at bounding box center [646, 228] width 504 height 147
click at [767, 219] on input "notEmpty,url" at bounding box center [646, 213] width 504 height 21
drag, startPoint x: 754, startPoint y: 217, endPoint x: 465, endPoint y: 252, distance: 291.1
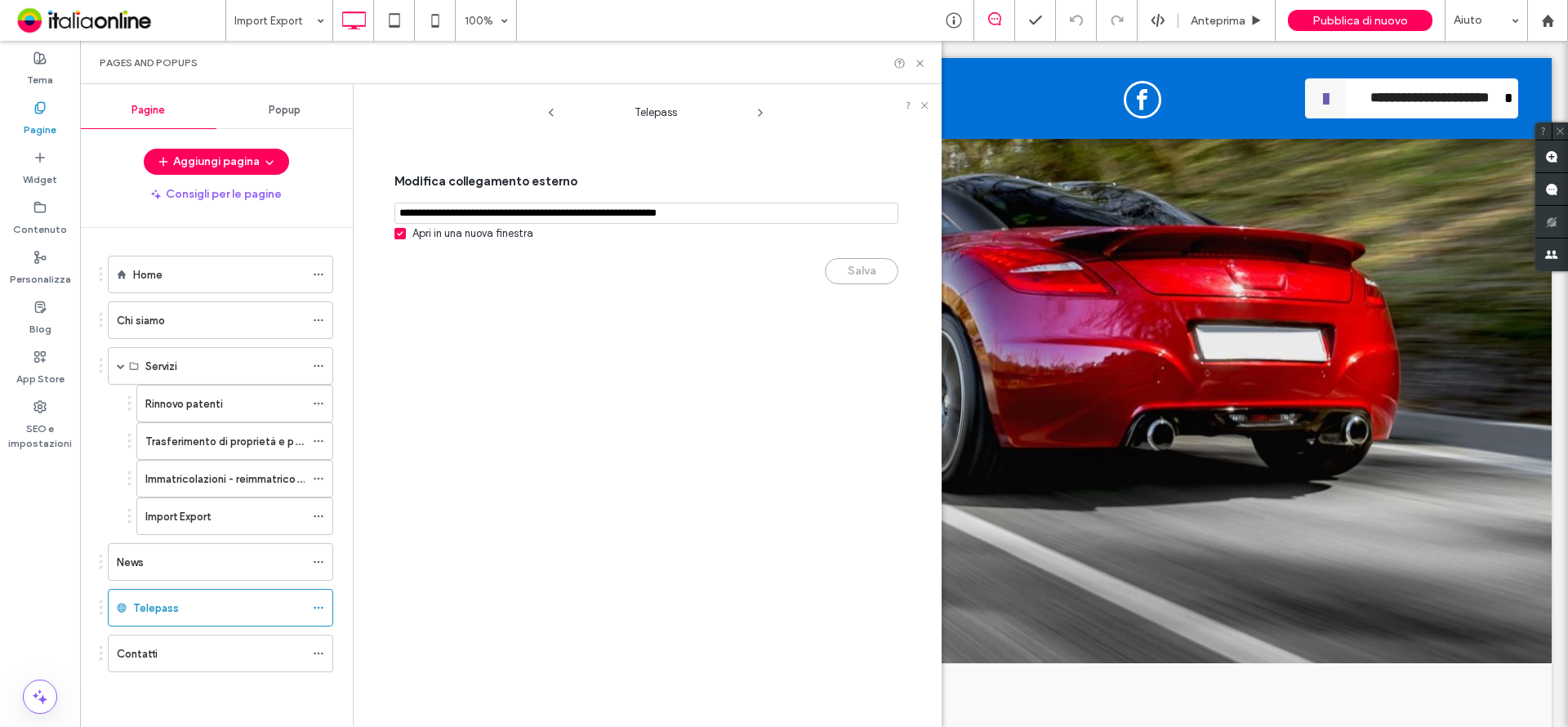
click at [355, 227] on div "Telepass Modifica collegamento esterno Apri in una nuova finestra Salva" at bounding box center [647, 406] width 589 height 643
click at [719, 286] on div "Modifica collegamento esterno Apri in una nuova finestra Salva" at bounding box center [646, 228] width 504 height 147
click at [319, 613] on icon at bounding box center [318, 608] width 11 height 11
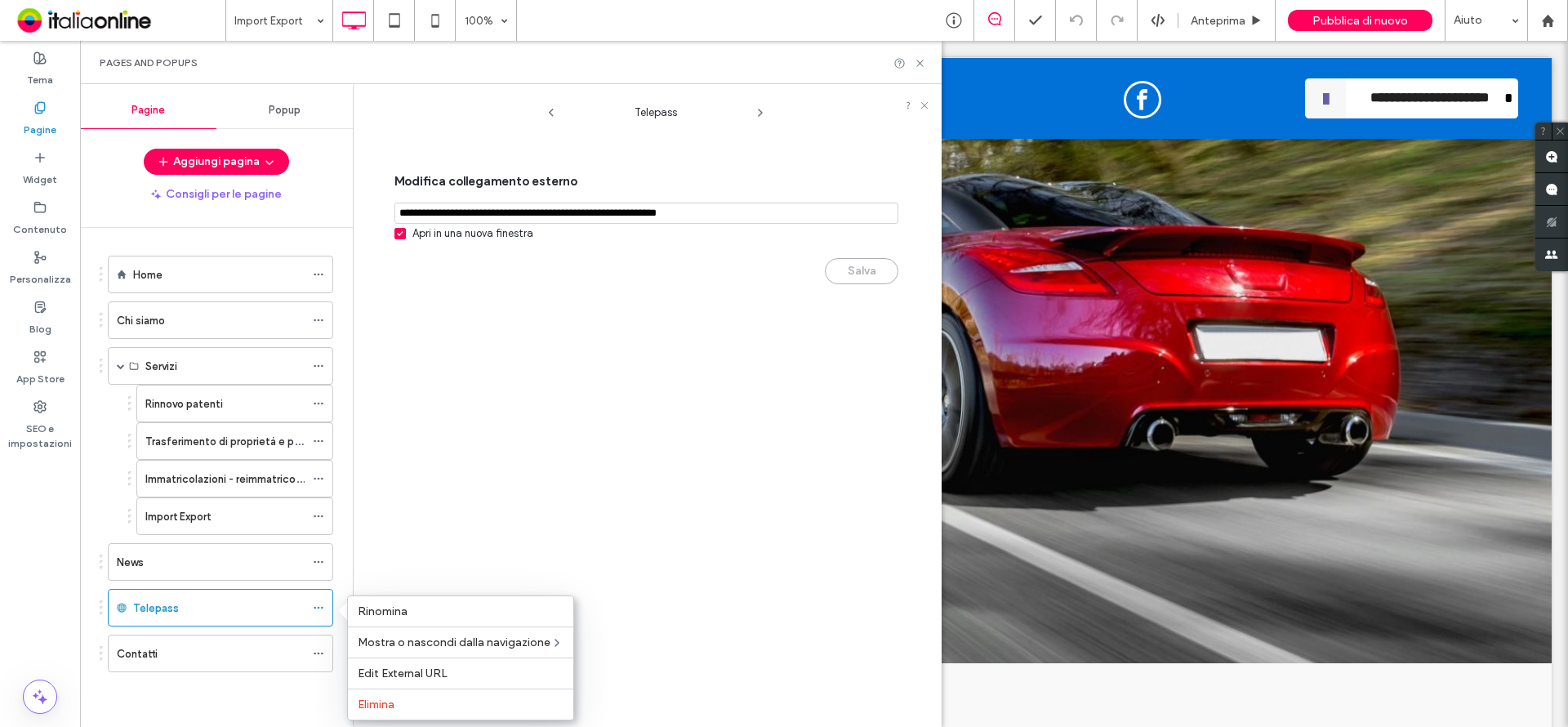
click at [513, 508] on div "Telepass Modifica collegamento esterno Apri in una nuova finestra Salva" at bounding box center [655, 410] width 572 height 635
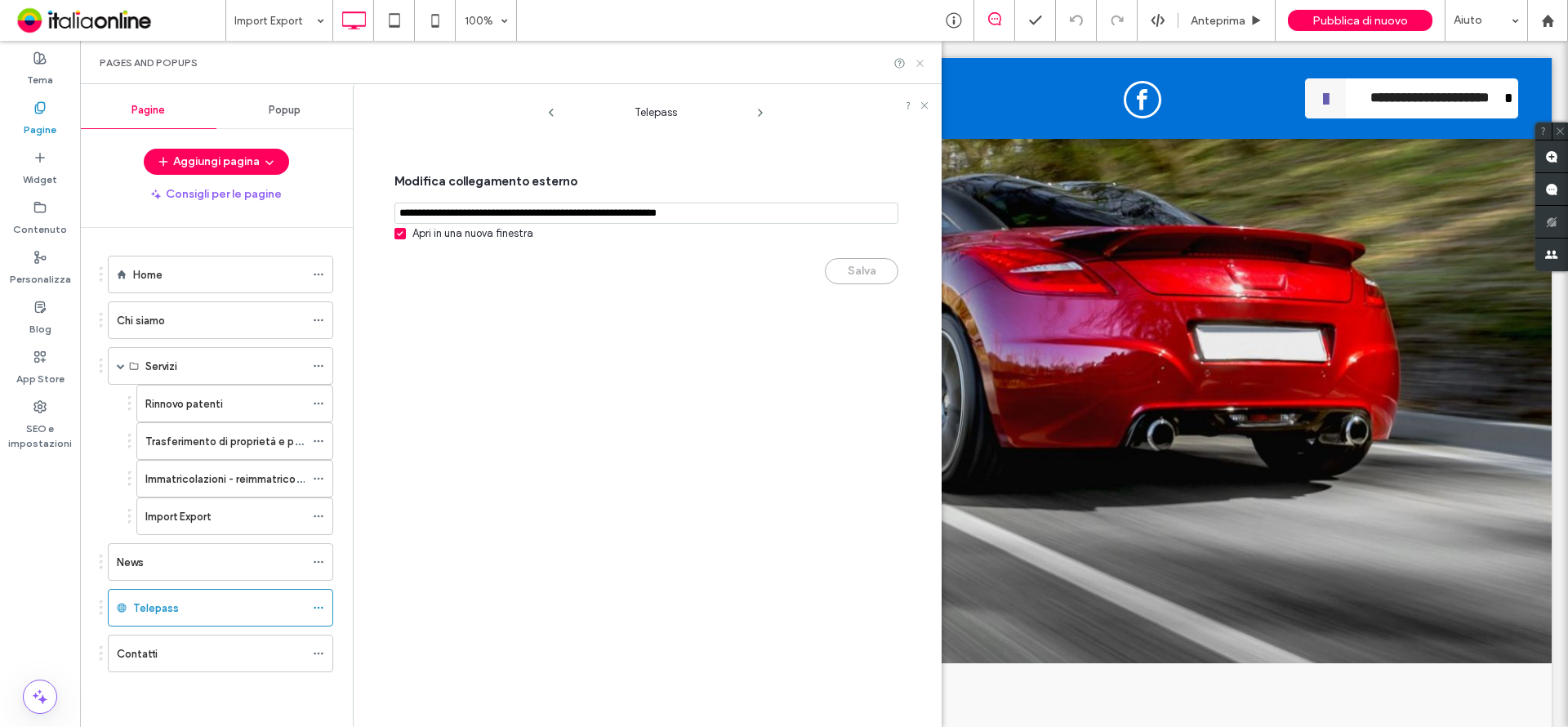
click at [918, 66] on use at bounding box center [919, 63] width 7 height 7
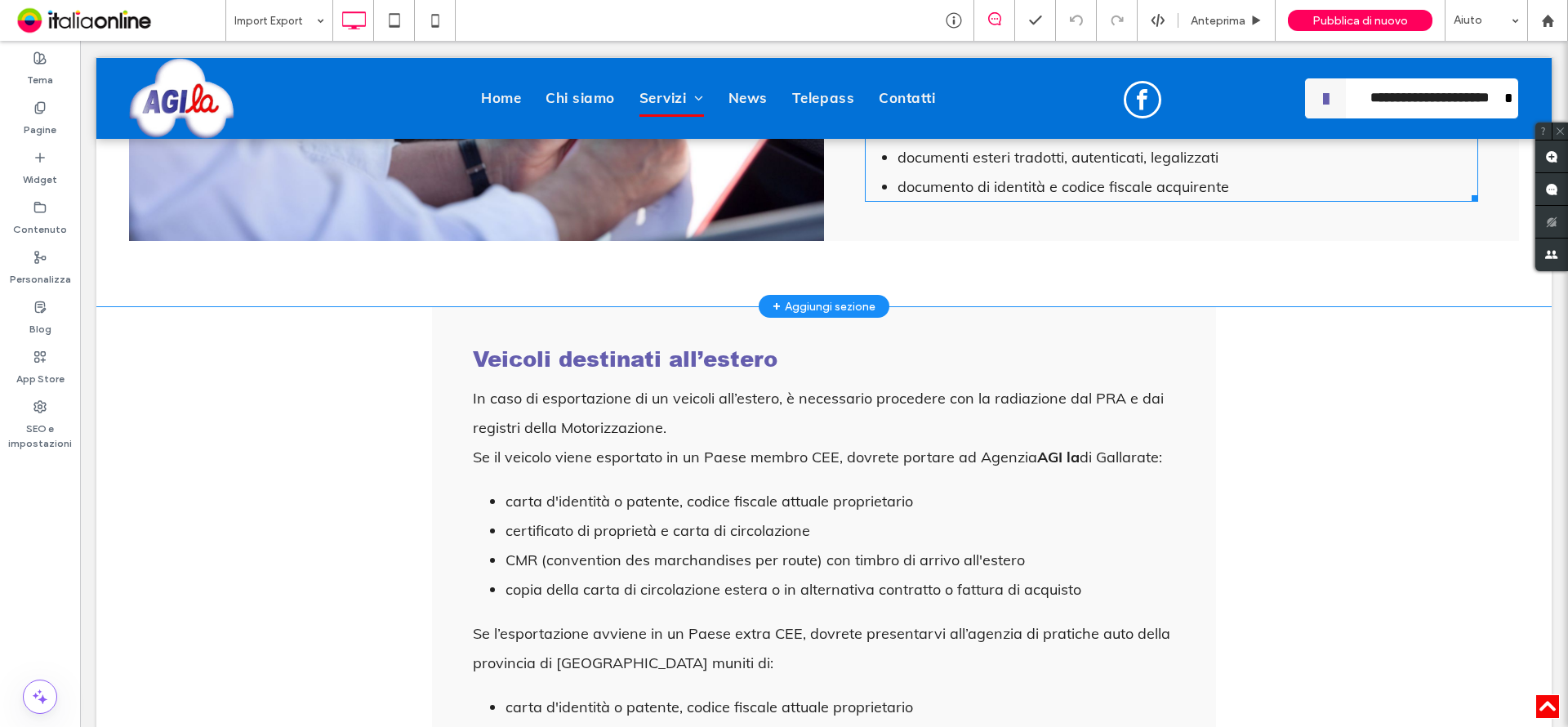
scroll to position [1226, 0]
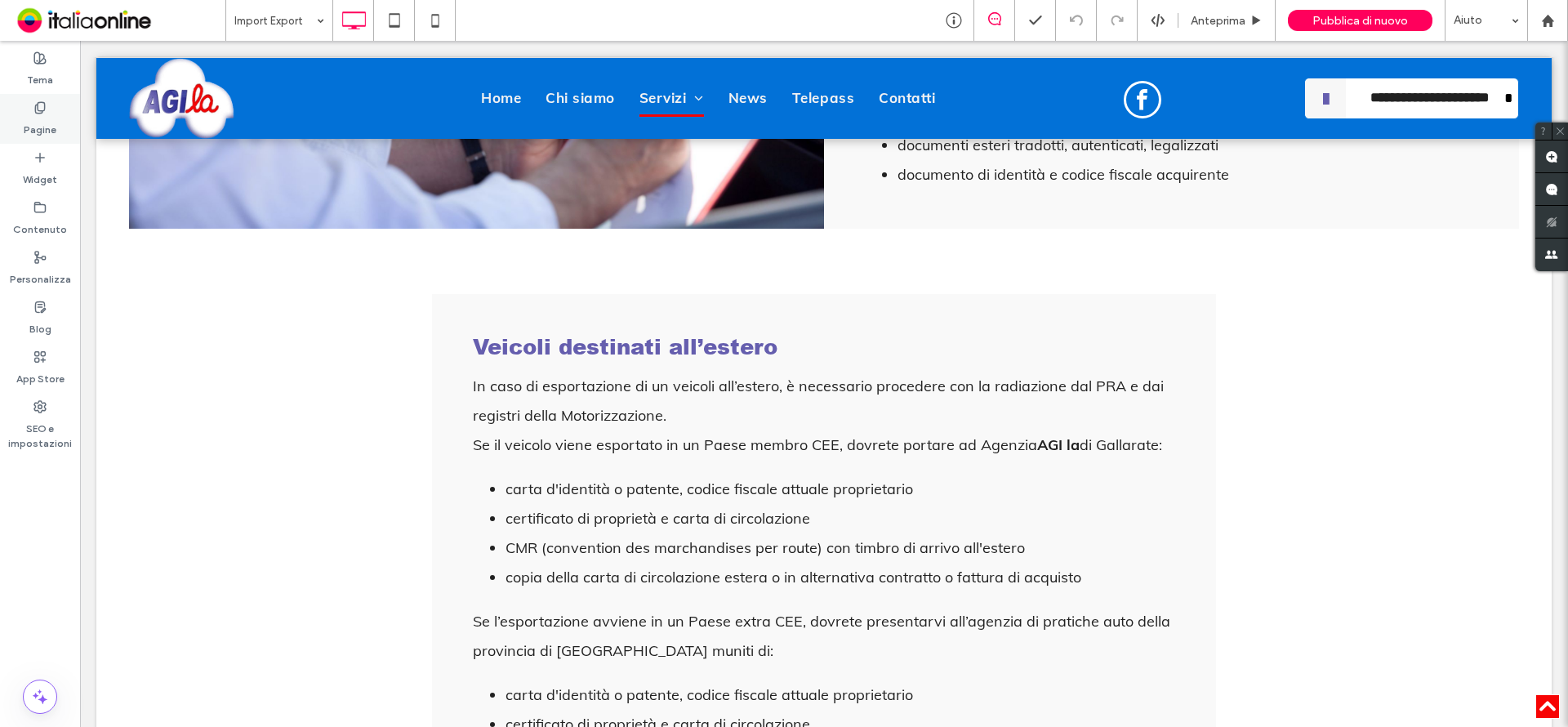
click at [34, 114] on label "Pagine" at bounding box center [40, 126] width 33 height 23
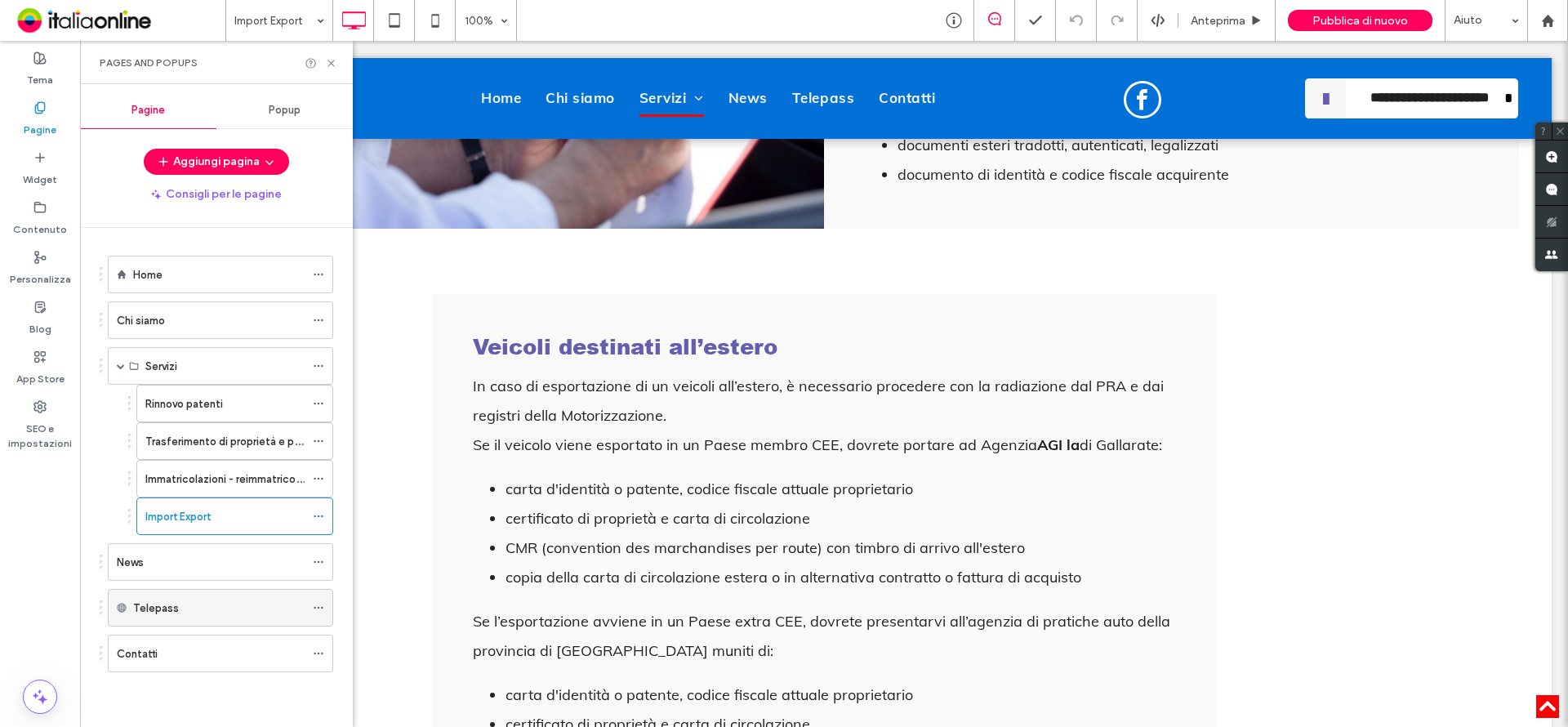
click at [147, 607] on label "Telepass" at bounding box center [156, 608] width 46 height 29
click at [119, 608] on use at bounding box center [121, 607] width 9 height 9
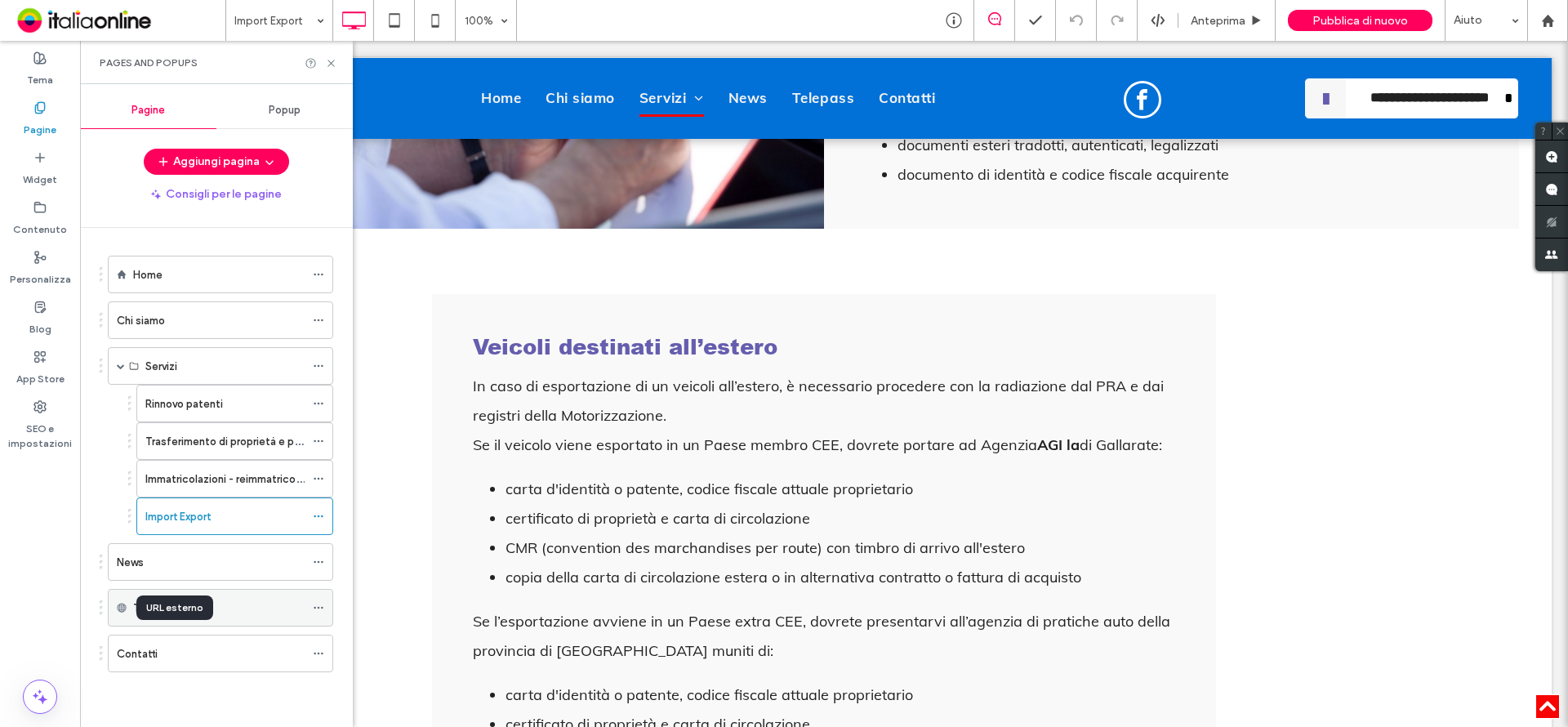
click at [119, 608] on use at bounding box center [121, 607] width 9 height 9
drag, startPoint x: 119, startPoint y: 608, endPoint x: 130, endPoint y: 608, distance: 11.0
click at [119, 608] on use at bounding box center [121, 607] width 9 height 9
click at [321, 609] on use at bounding box center [317, 608] width 9 height 2
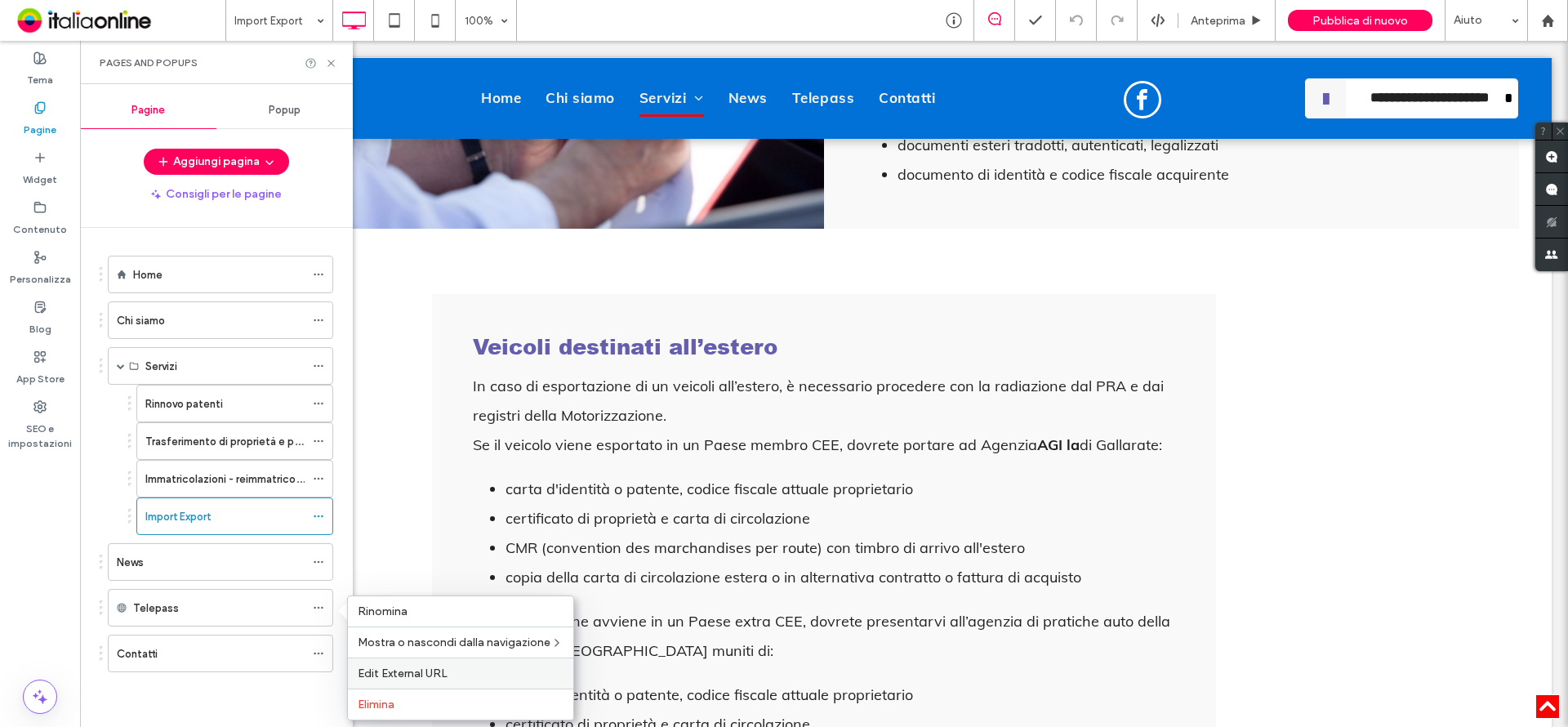
click at [441, 682] on div "Edit External URL" at bounding box center [460, 674] width 226 height 31
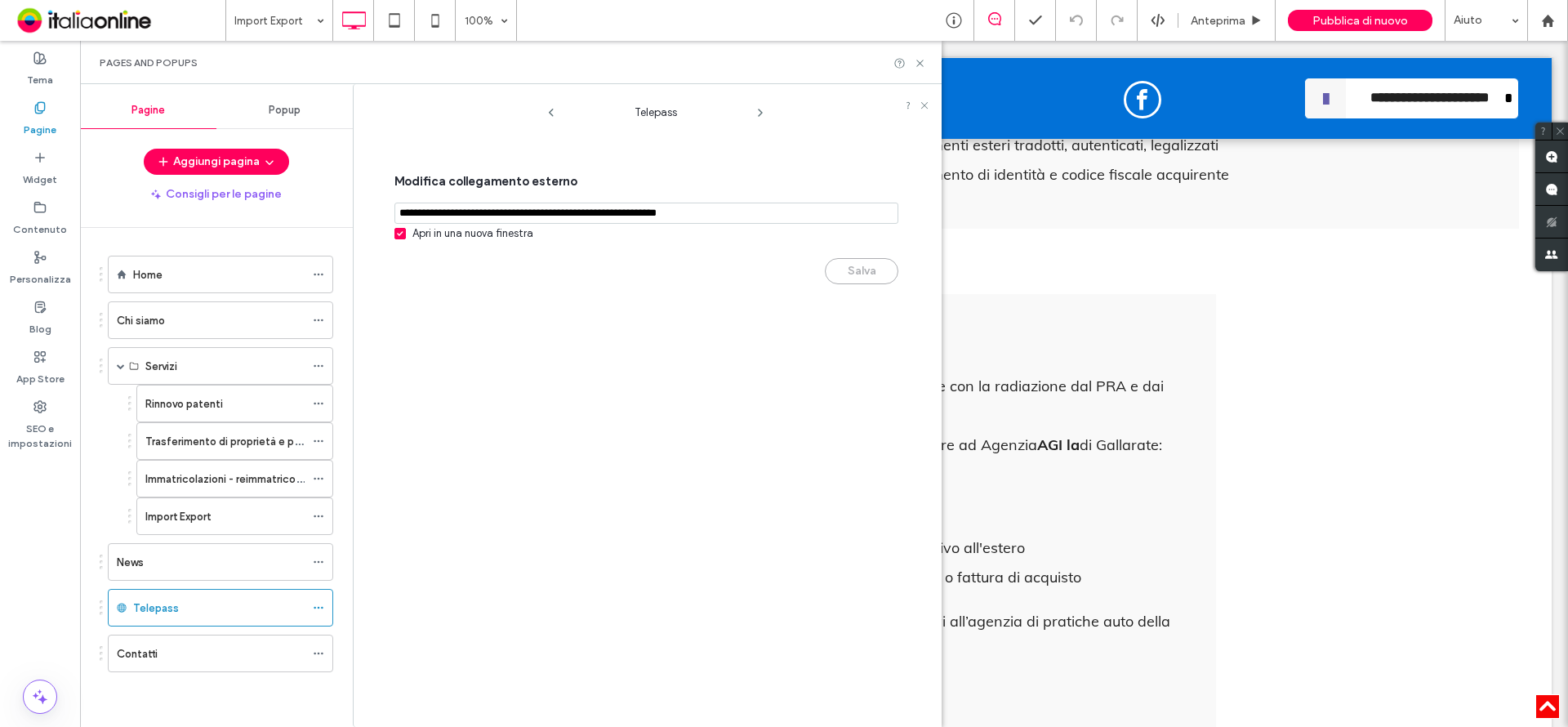
click at [763, 107] on icon at bounding box center [760, 112] width 13 height 13
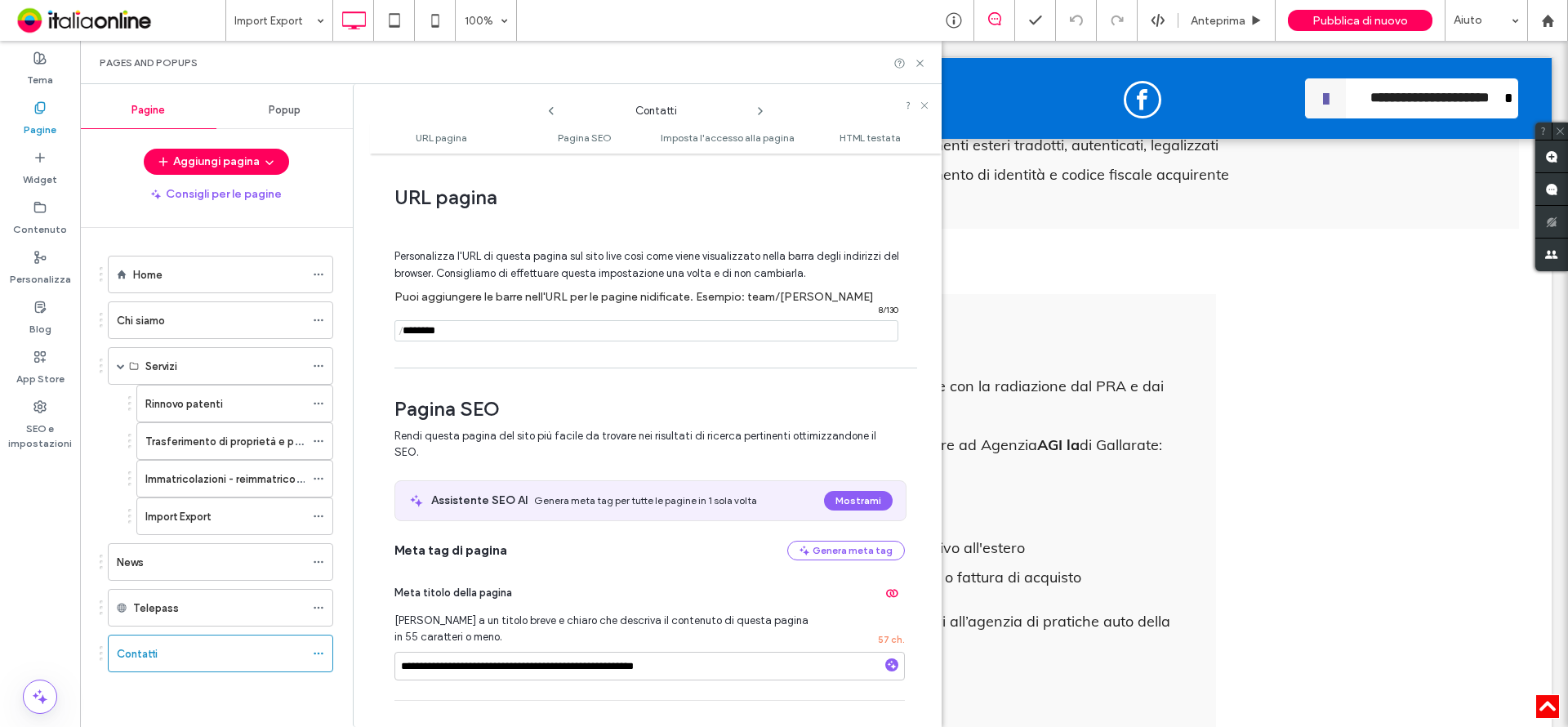
click at [759, 109] on icon at bounding box center [760, 111] width 13 height 13
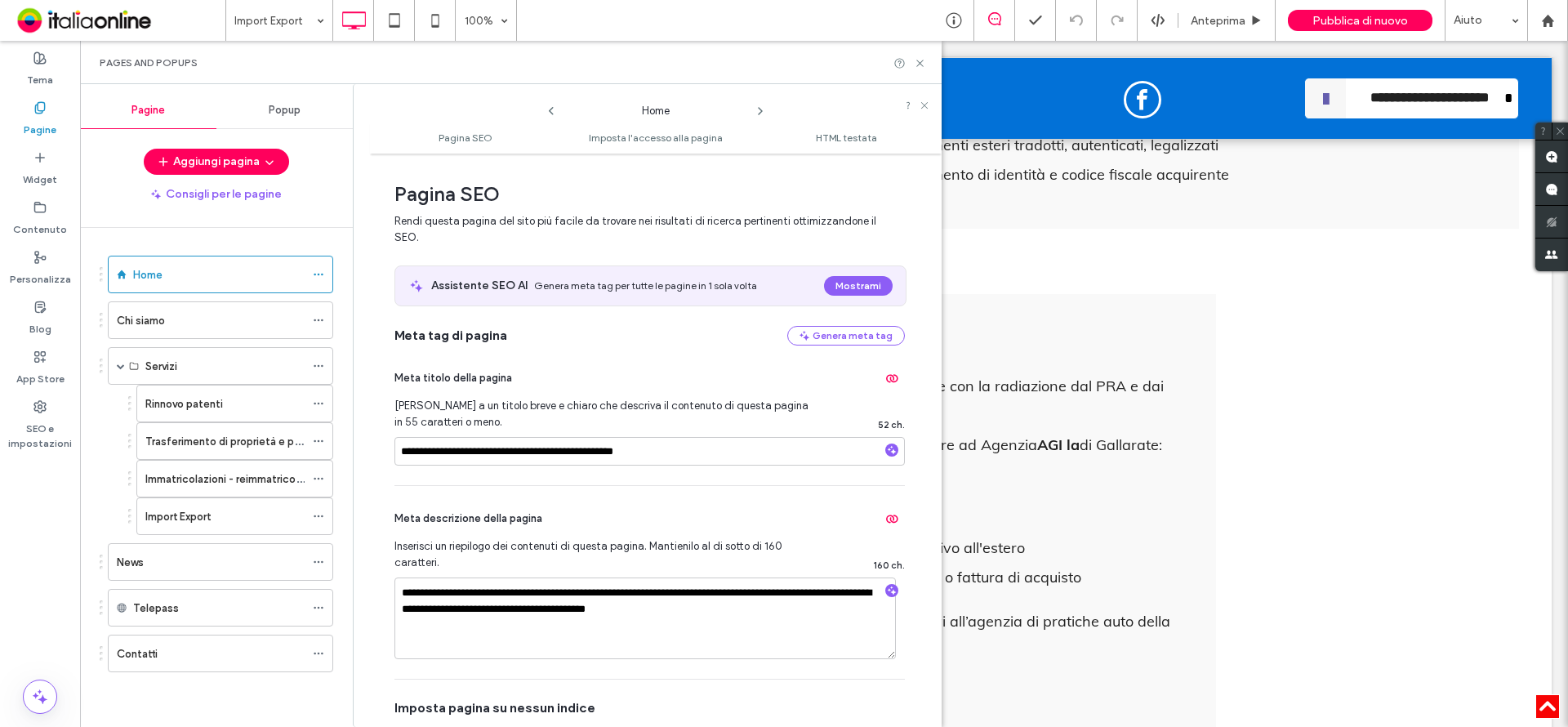
click at [548, 106] on icon at bounding box center [551, 111] width 13 height 13
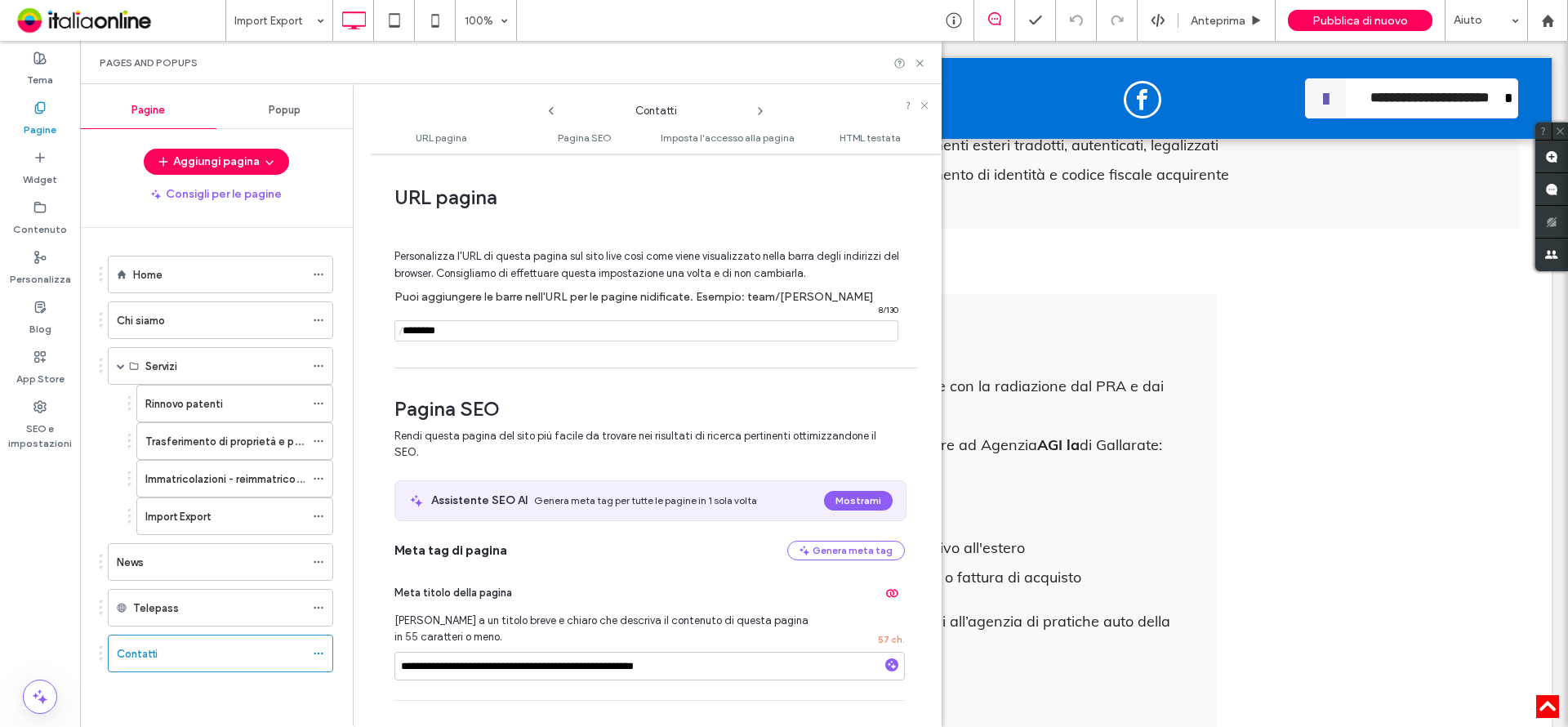
click at [548, 106] on icon at bounding box center [551, 111] width 13 height 13
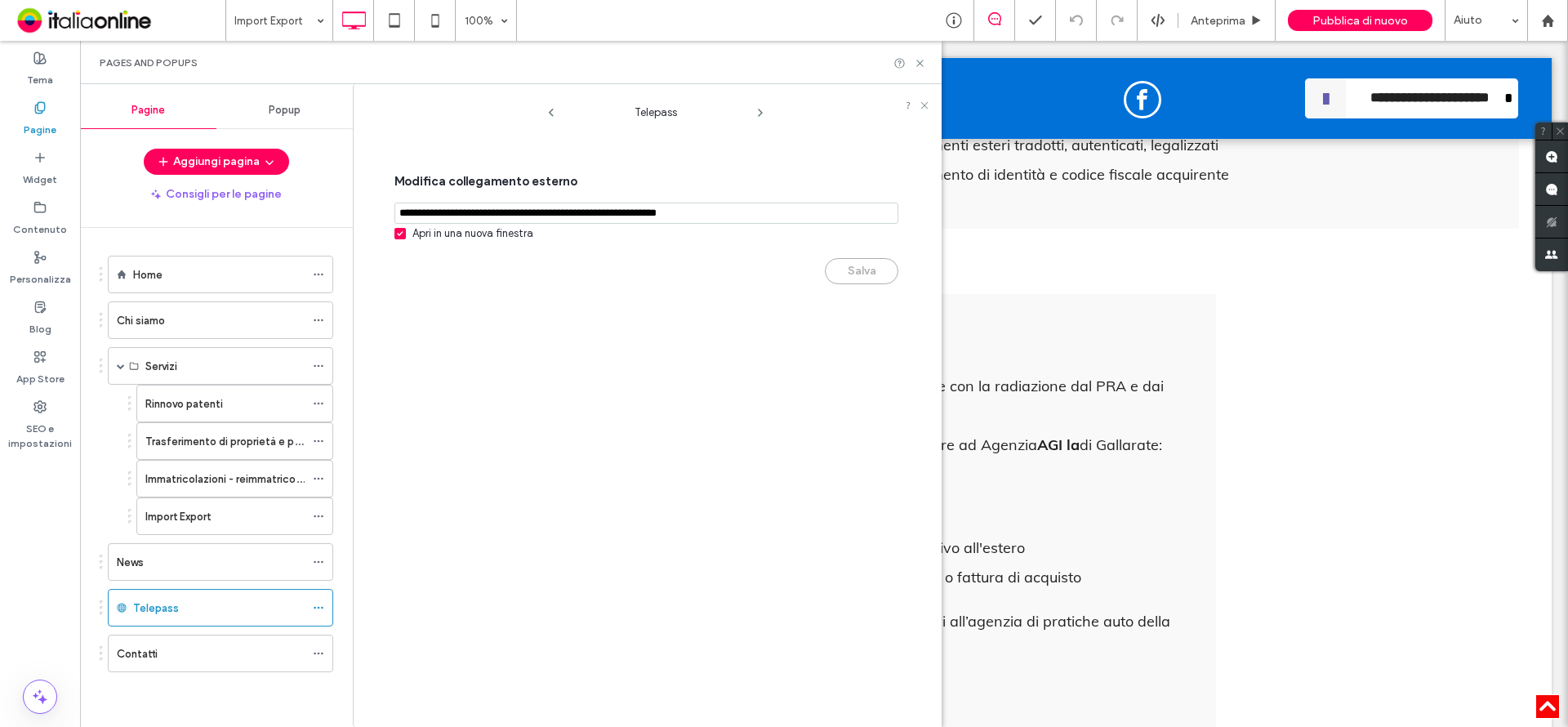
click at [754, 114] on icon at bounding box center [760, 112] width 13 height 13
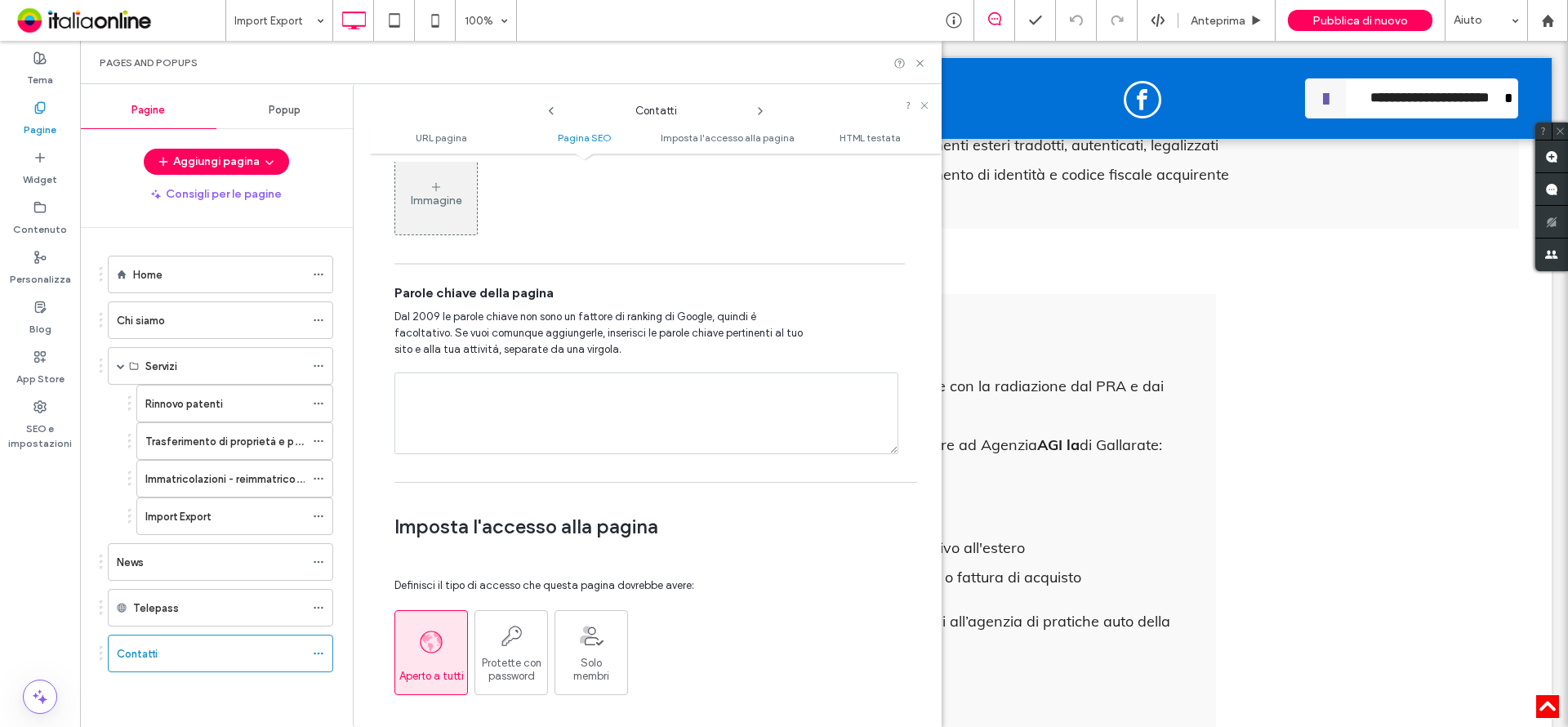
scroll to position [981, 0]
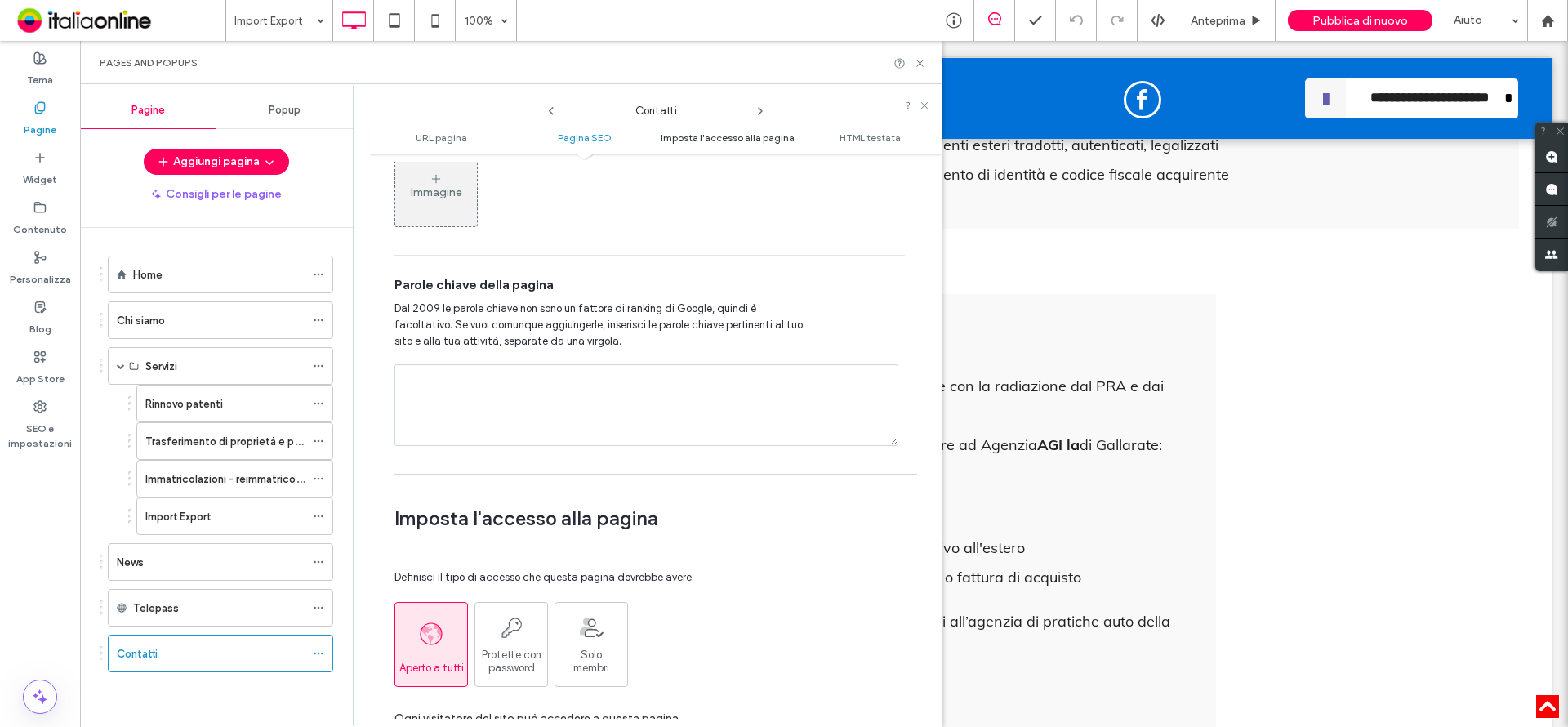
click at [763, 140] on span "Imposta l'accesso alla pagina" at bounding box center [727, 137] width 134 height 12
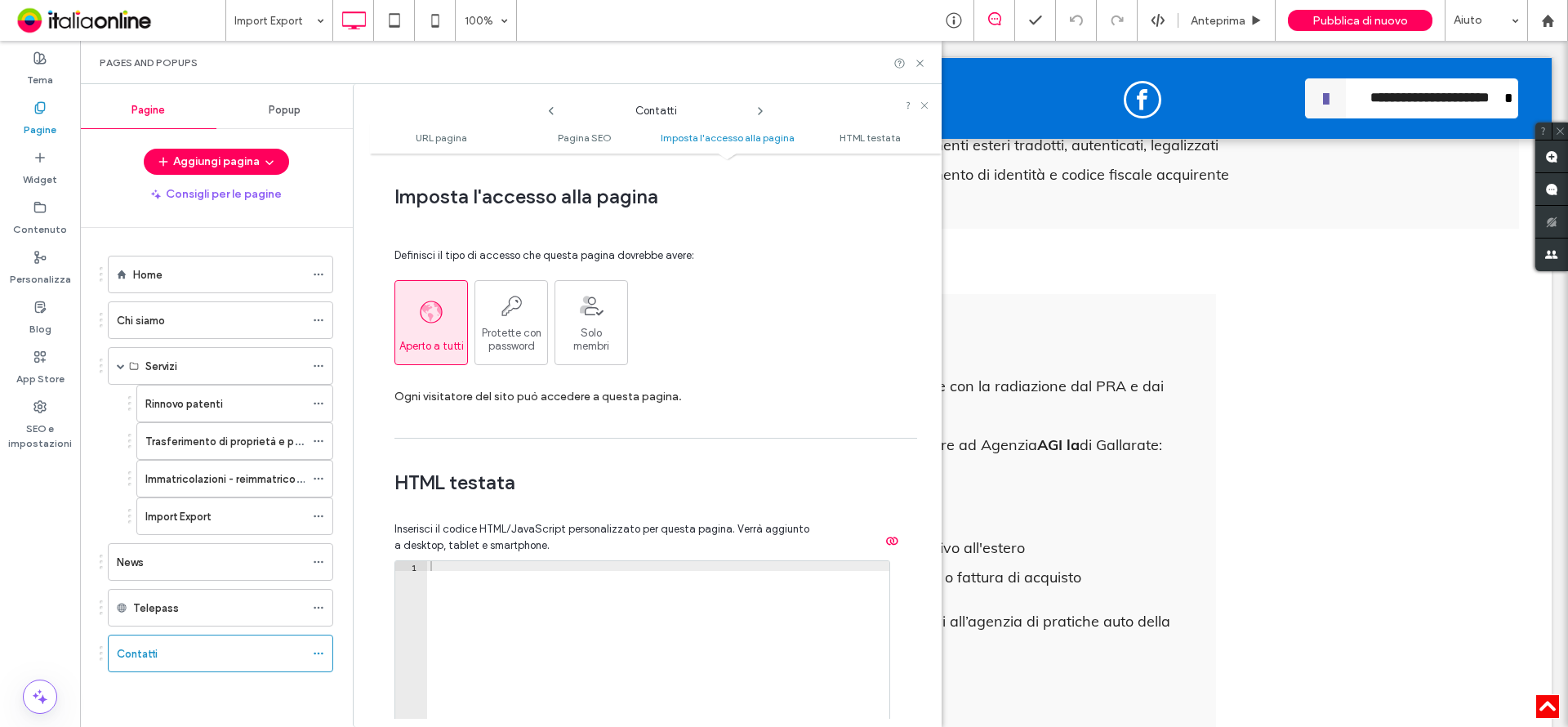
scroll to position [1589, 0]
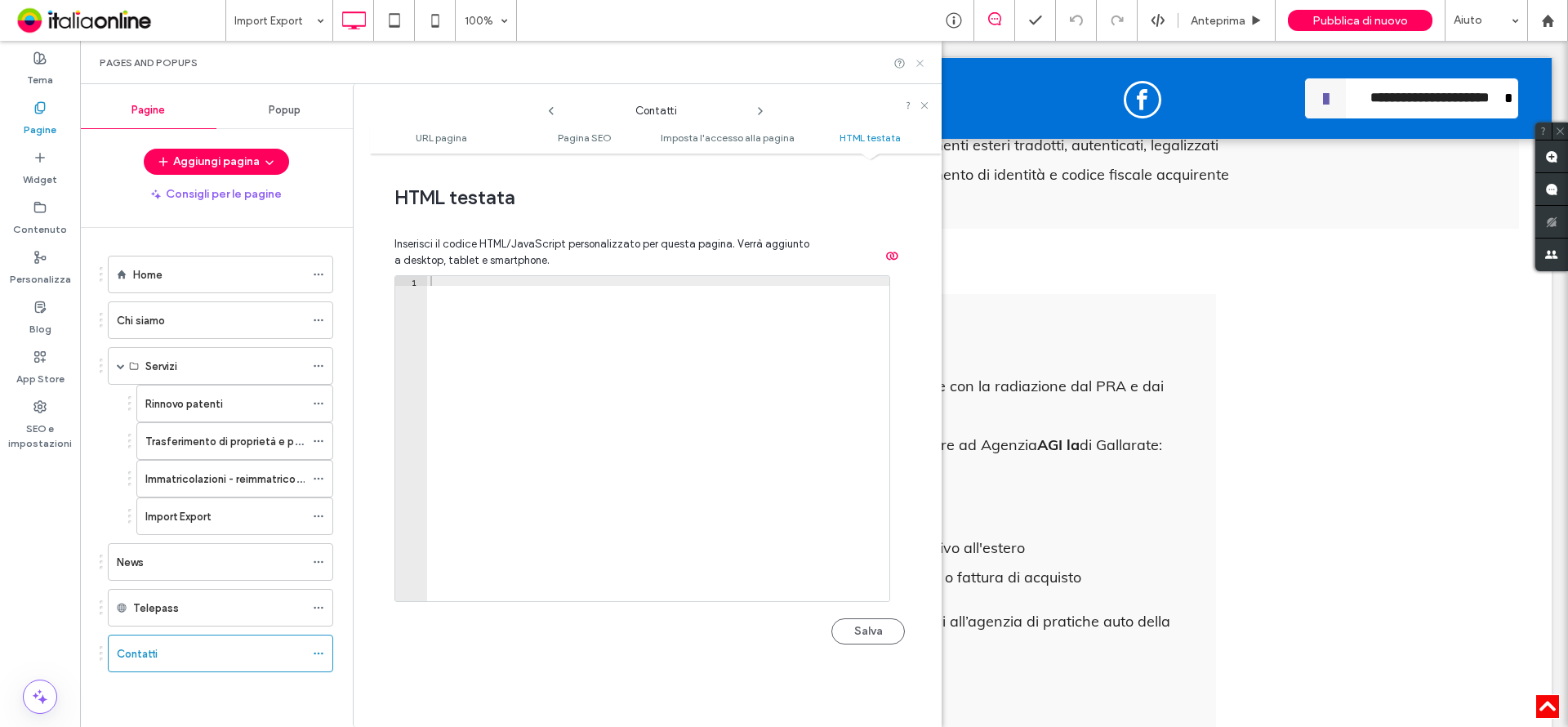
click at [919, 56] on div "Pages and Popups" at bounding box center [511, 62] width 862 height 43
click at [914, 62] on icon at bounding box center [919, 63] width 12 height 12
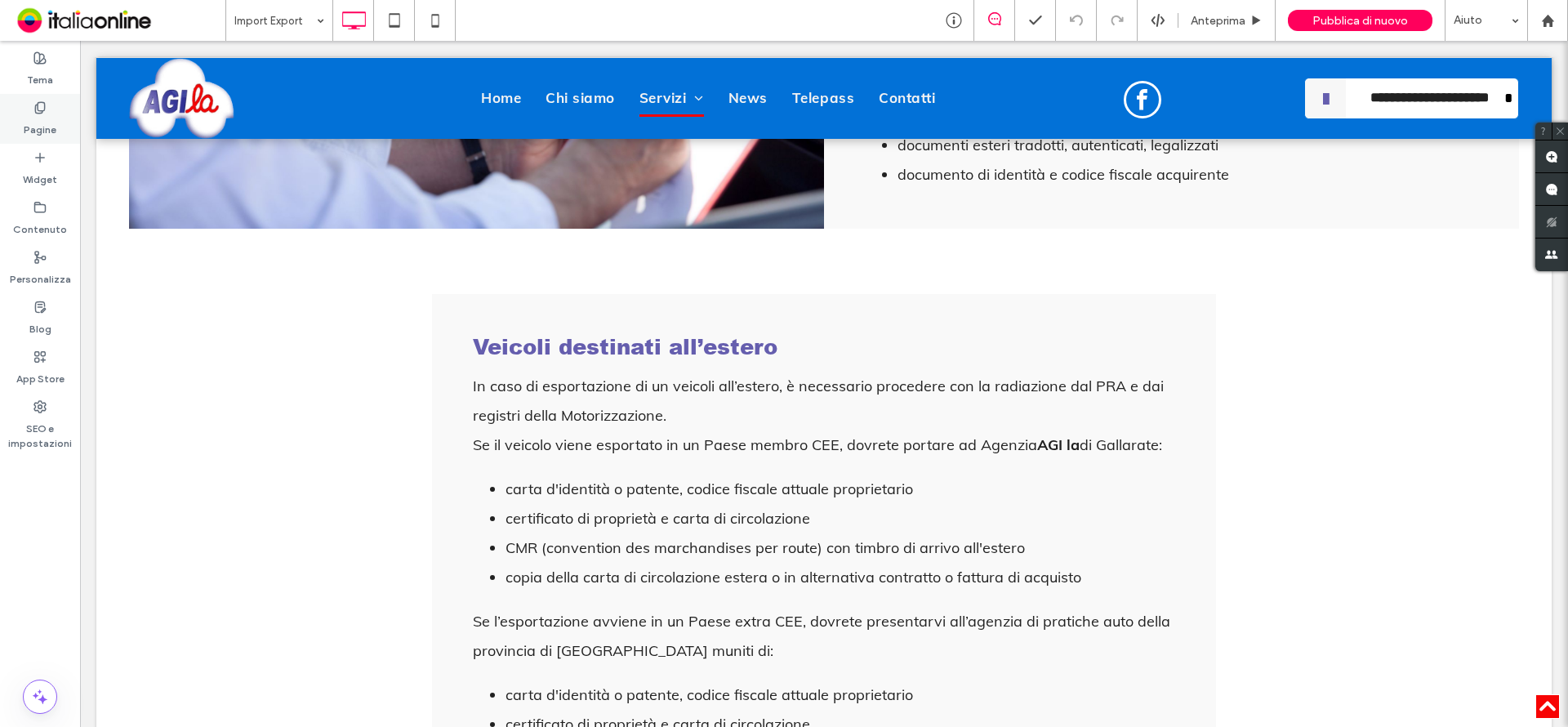
click at [49, 119] on label "Pagine" at bounding box center [40, 126] width 33 height 23
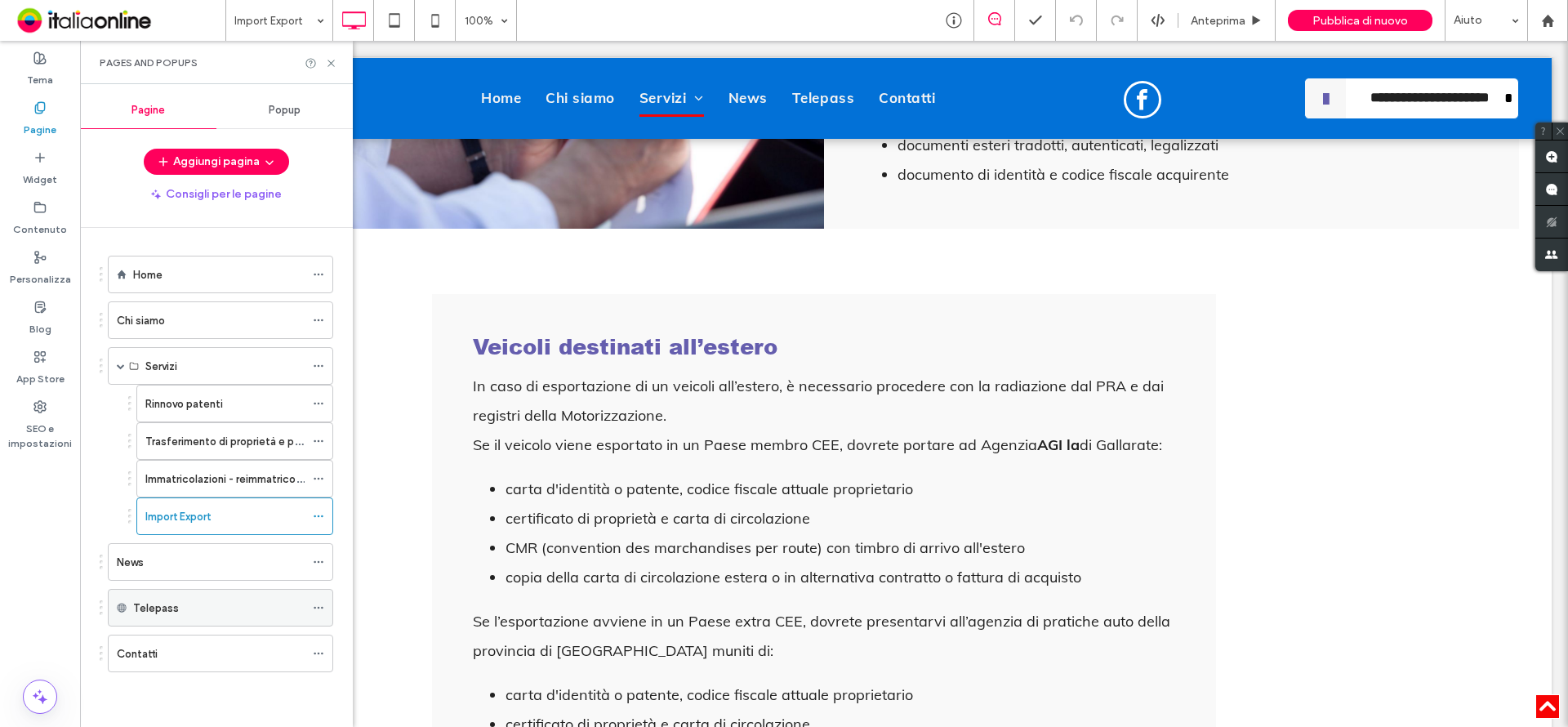
click at [319, 606] on icon at bounding box center [318, 608] width 11 height 11
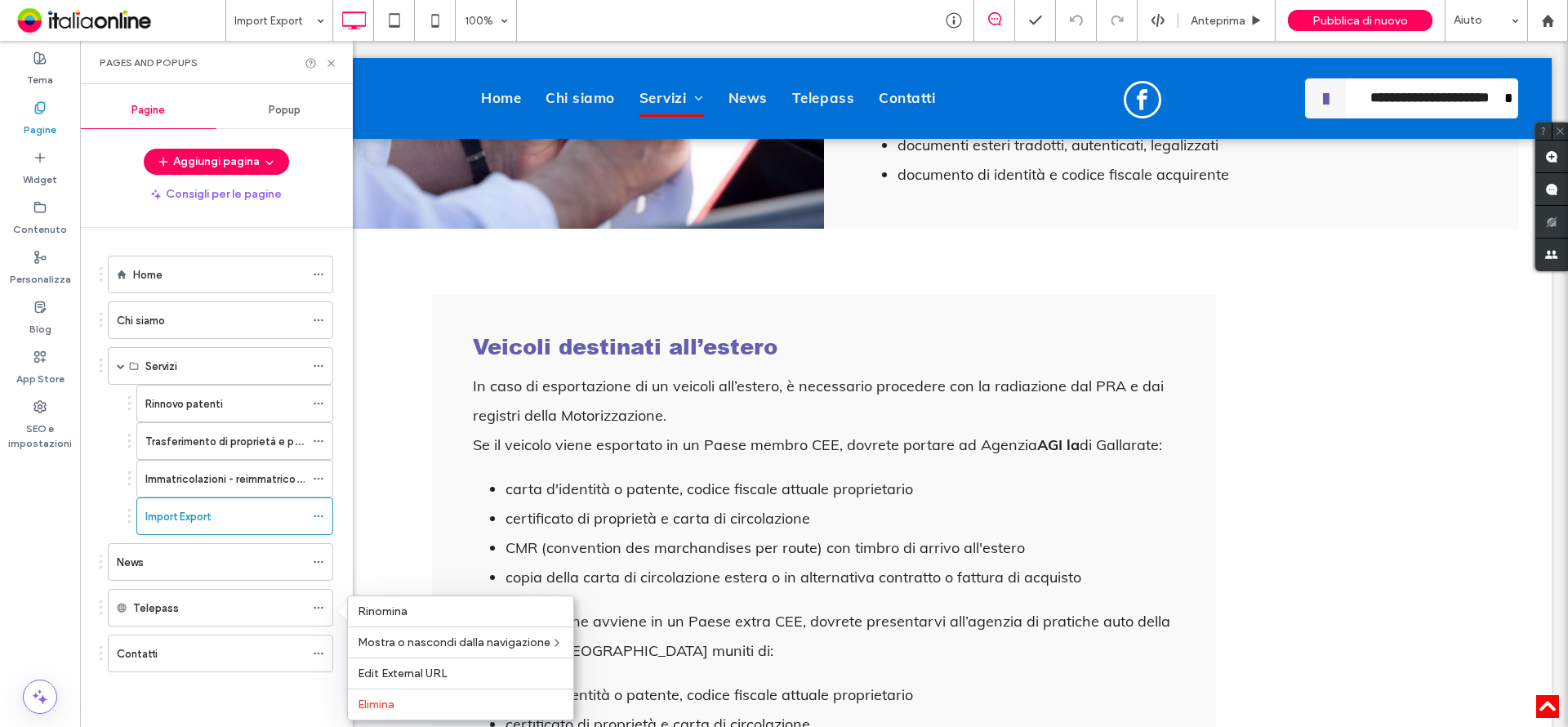
click at [344, 498] on div "Home Chi siamo Servizi Rinnovo patenti Trasferimento di proprietà e pratiche au…" at bounding box center [226, 473] width 253 height 491
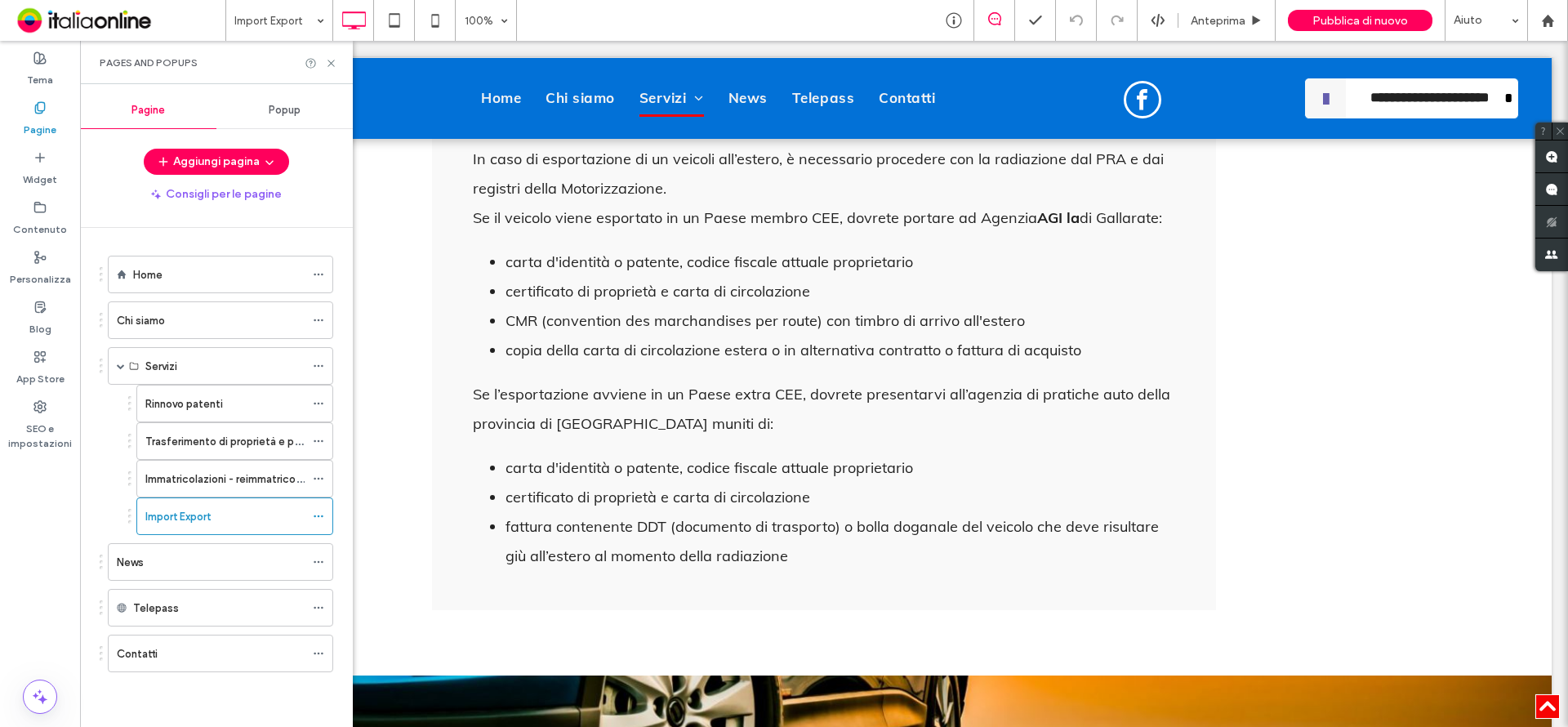
scroll to position [1470, 0]
